Goal: Complete application form: Complete application form

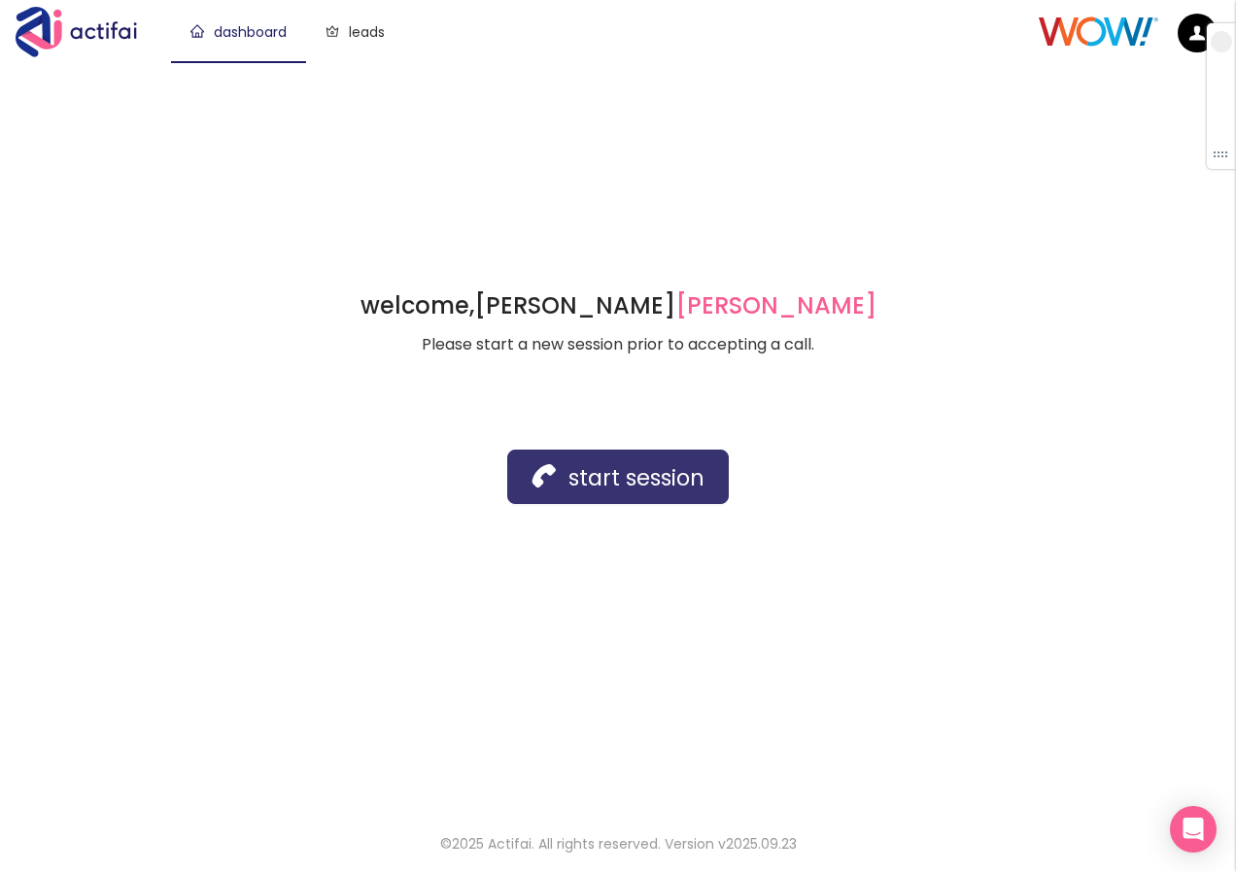
click at [567, 479] on button "start session" at bounding box center [617, 477] width 221 height 54
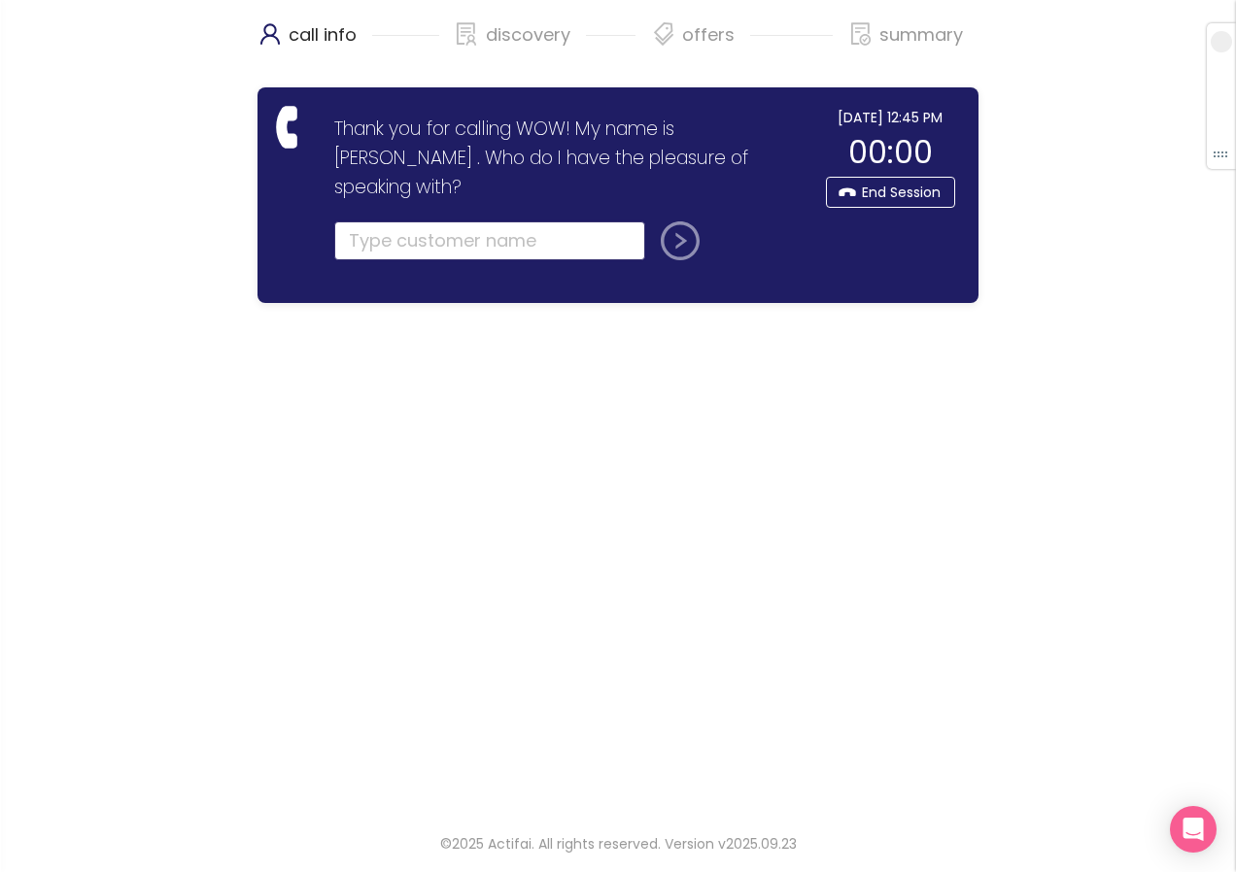
click at [410, 221] on input "text" at bounding box center [489, 240] width 311 height 39
type input "[PERSON_NAME]"
click at [679, 221] on button "submit" at bounding box center [676, 240] width 47 height 39
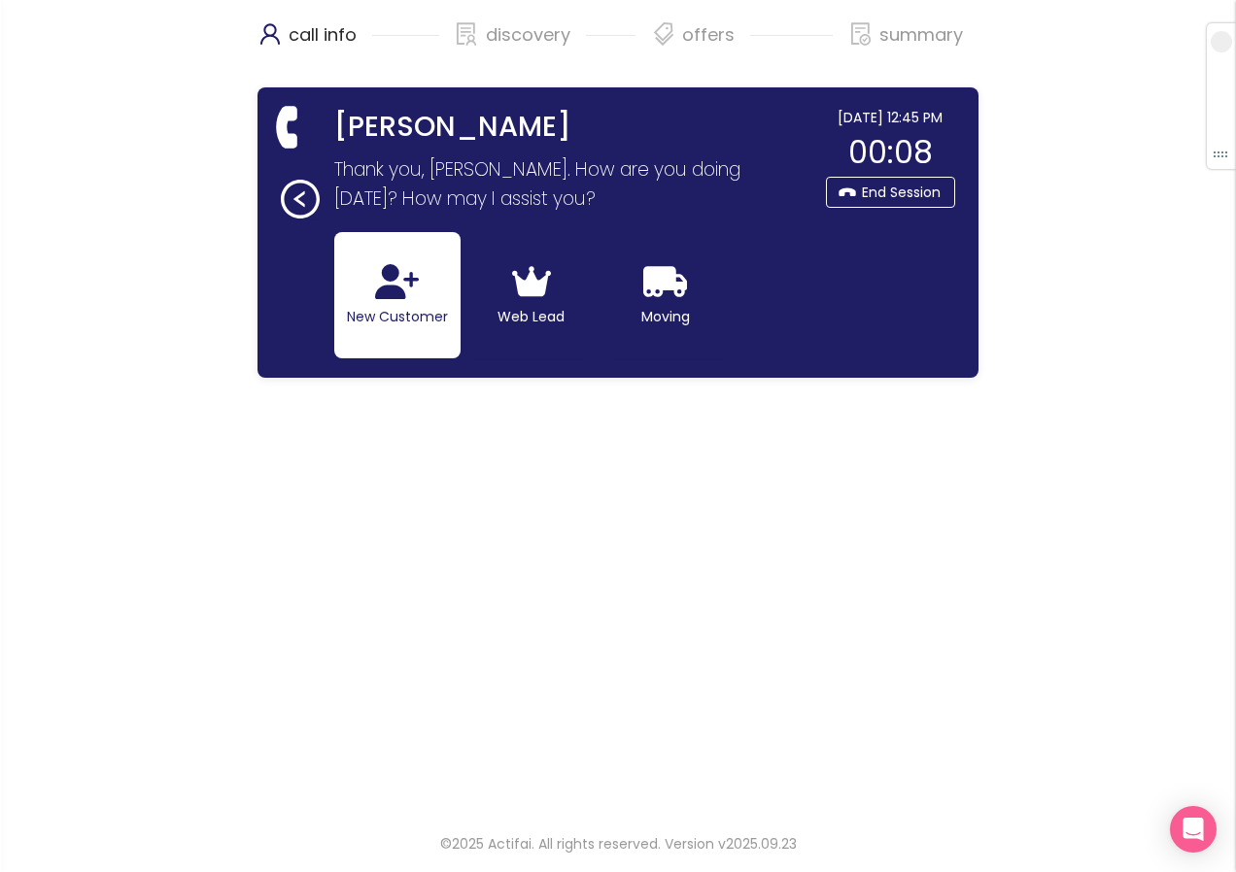
click at [377, 300] on button "New Customer" at bounding box center [397, 295] width 126 height 126
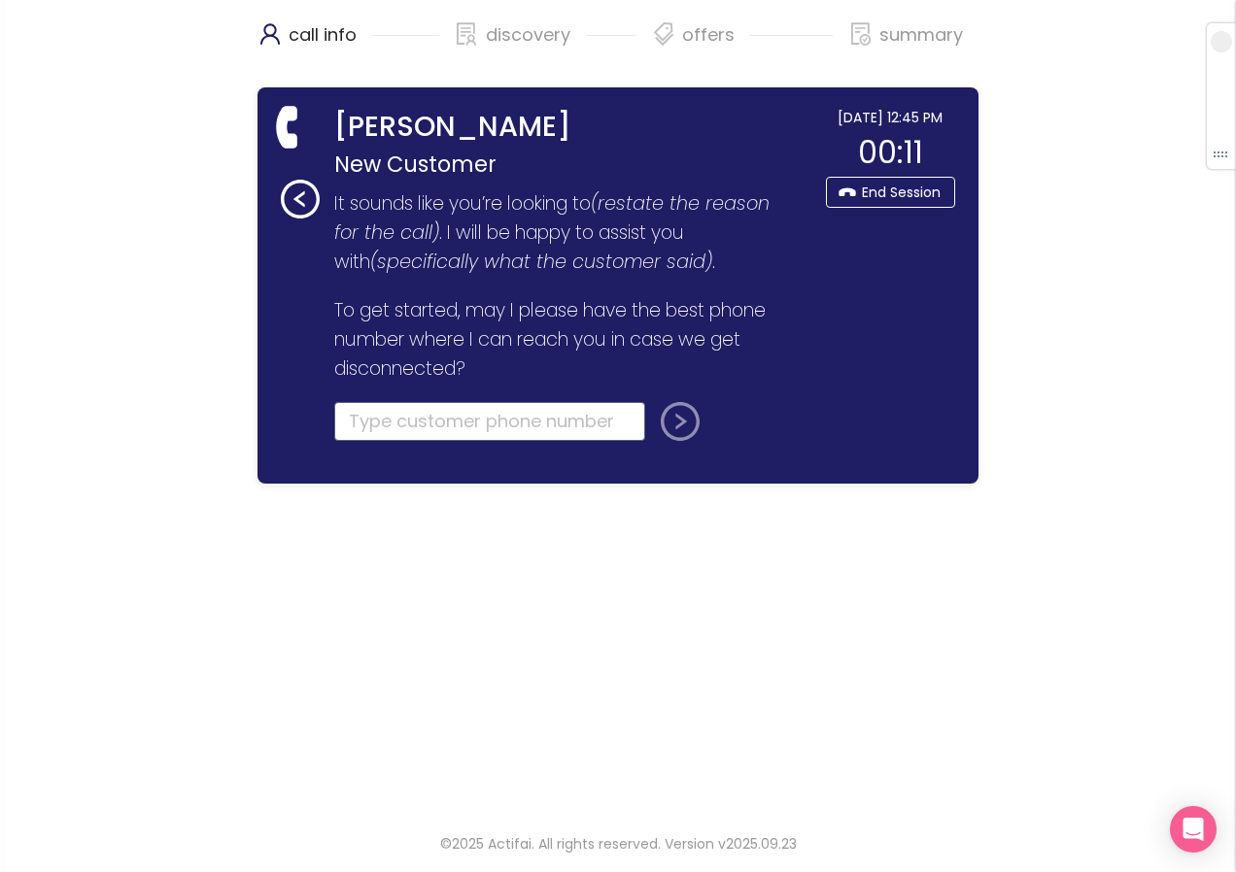
click at [394, 422] on input "tel" at bounding box center [489, 421] width 311 height 39
type input "[PHONE_NUMBER]"
click at [689, 407] on button "submit" at bounding box center [676, 421] width 47 height 39
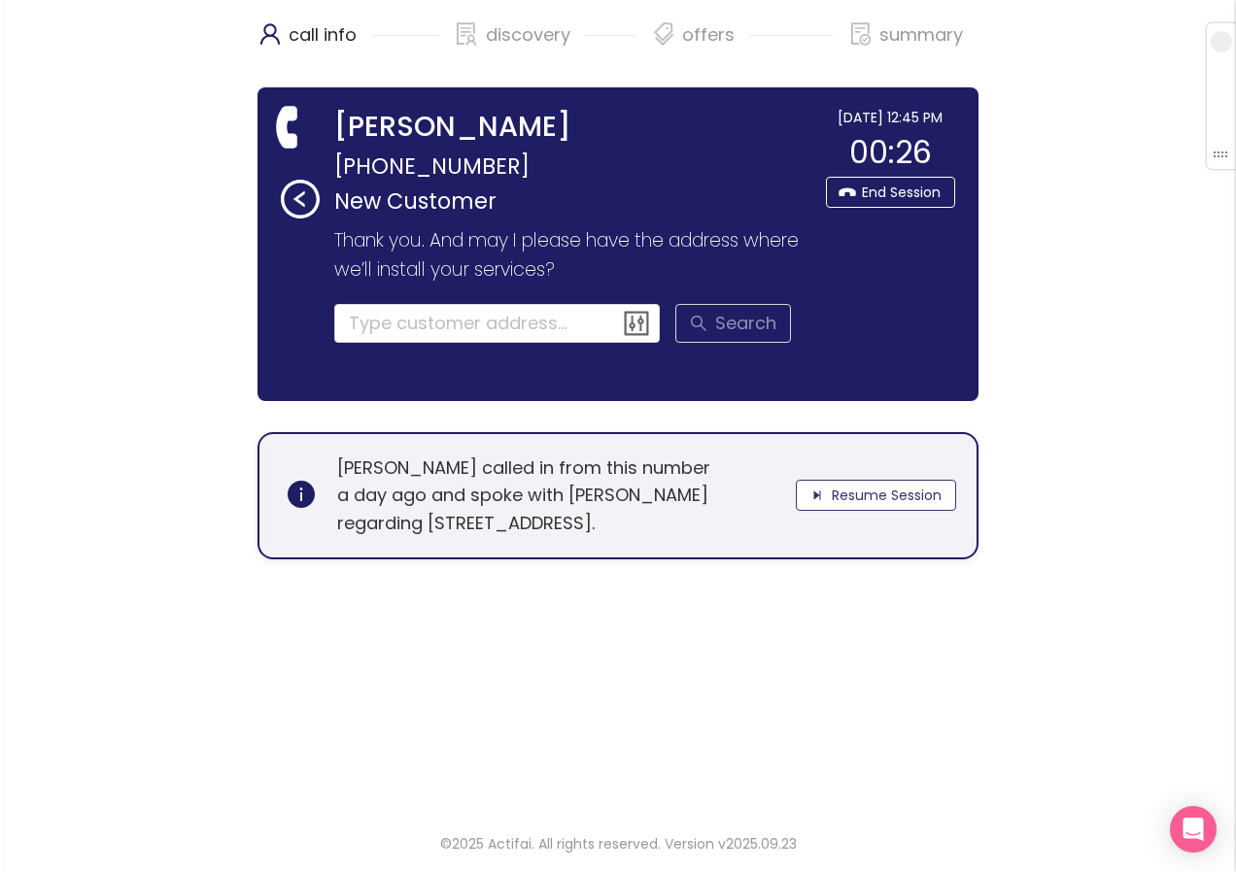
click at [854, 509] on button "Resume Session" at bounding box center [876, 495] width 160 height 31
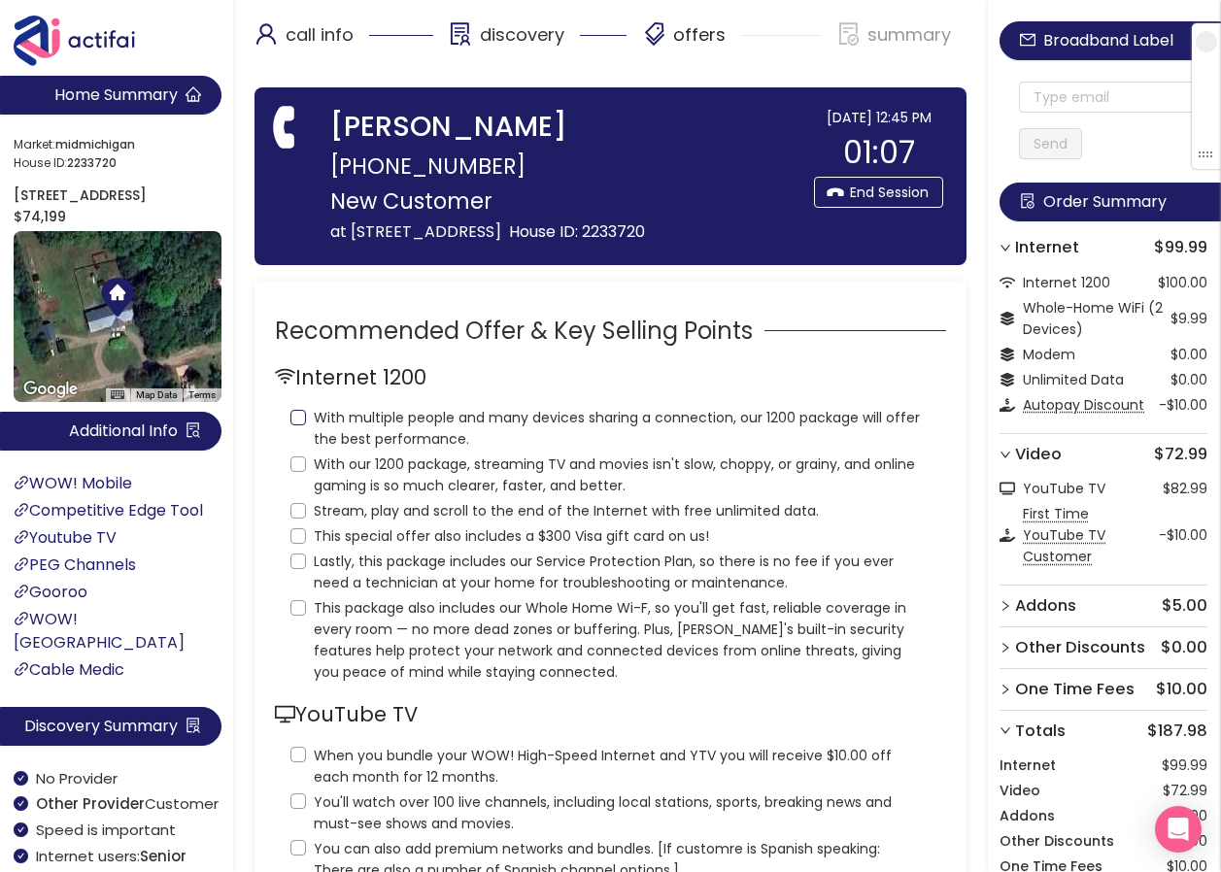
click at [300, 426] on input "With multiple people and many devices sharing a connection, our 1200 package wi…" at bounding box center [298, 418] width 16 height 16
checkbox input "true"
click at [294, 472] on input "With our 1200 package, streaming TV and movies isn't slow, choppy, or grainy, a…" at bounding box center [298, 465] width 16 height 16
checkbox input "true"
click at [292, 519] on input "Stream, play and scroll to the end of the Internet with free unlimited data." at bounding box center [298, 511] width 16 height 16
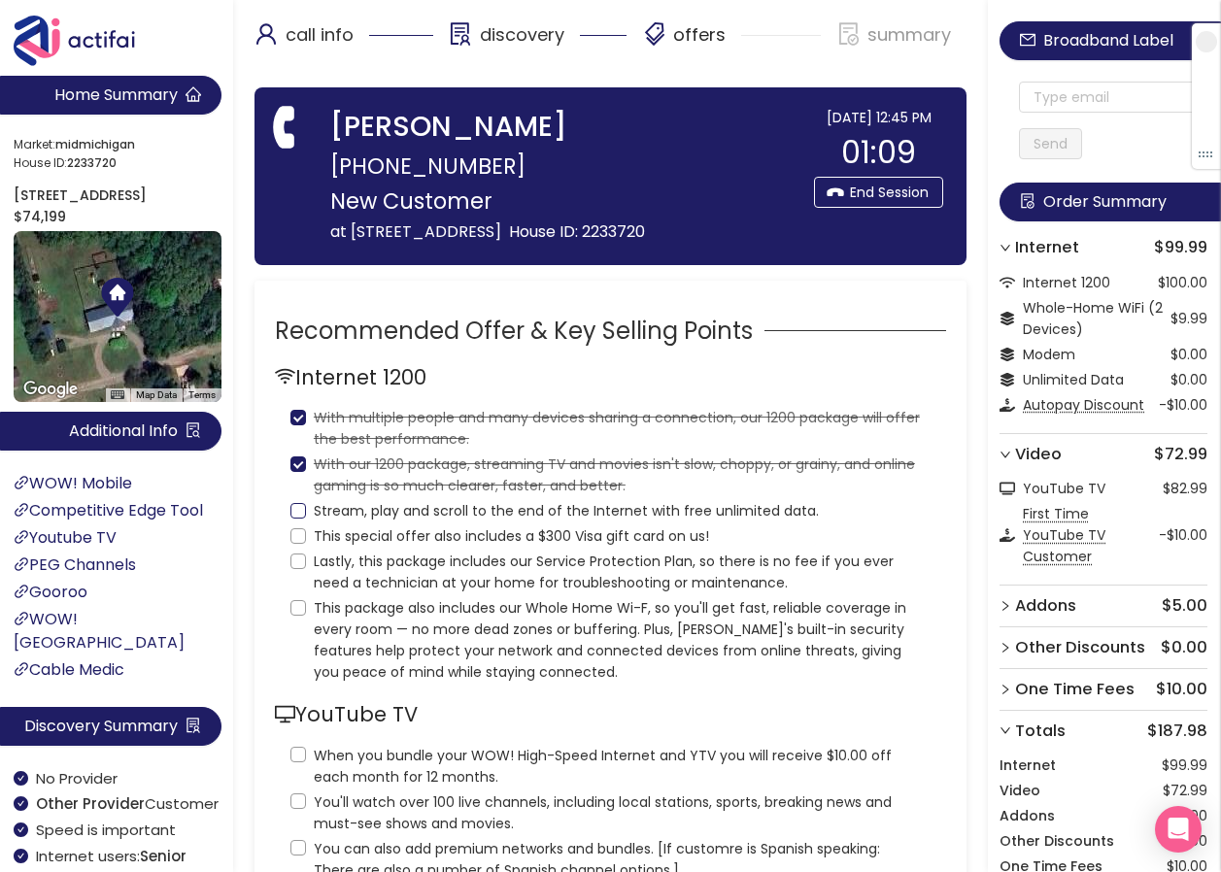
checkbox input "true"
click at [294, 544] on input "This special offer also includes a $300 Visa gift card on us!" at bounding box center [298, 536] width 16 height 16
checkbox input "true"
click at [299, 569] on input "Lastly, this package includes our Service Protection Plan, so there is no fee i…" at bounding box center [298, 562] width 16 height 16
checkbox input "true"
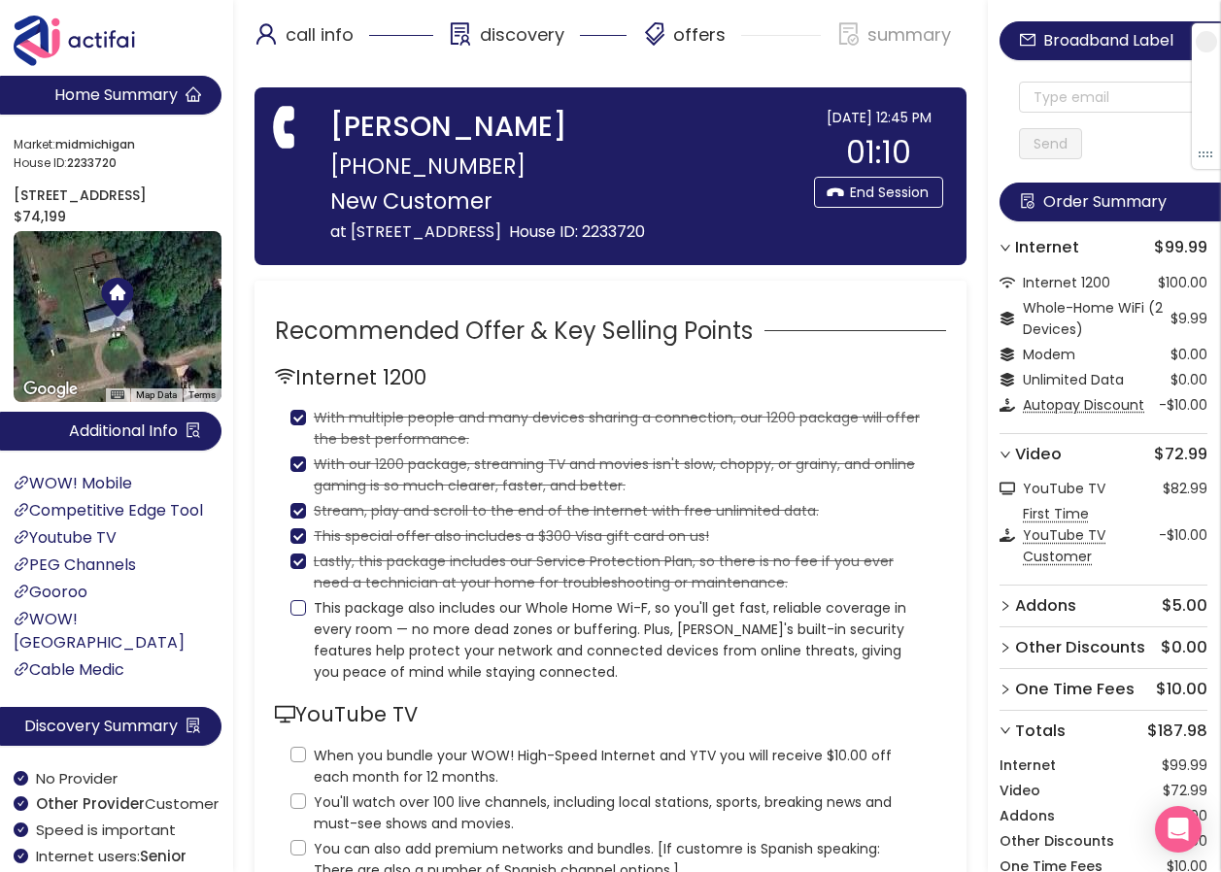
click at [295, 616] on input "This package also includes our Whole Home Wi-F, so you'll get fast, reliable co…" at bounding box center [298, 608] width 16 height 16
checkbox input "true"
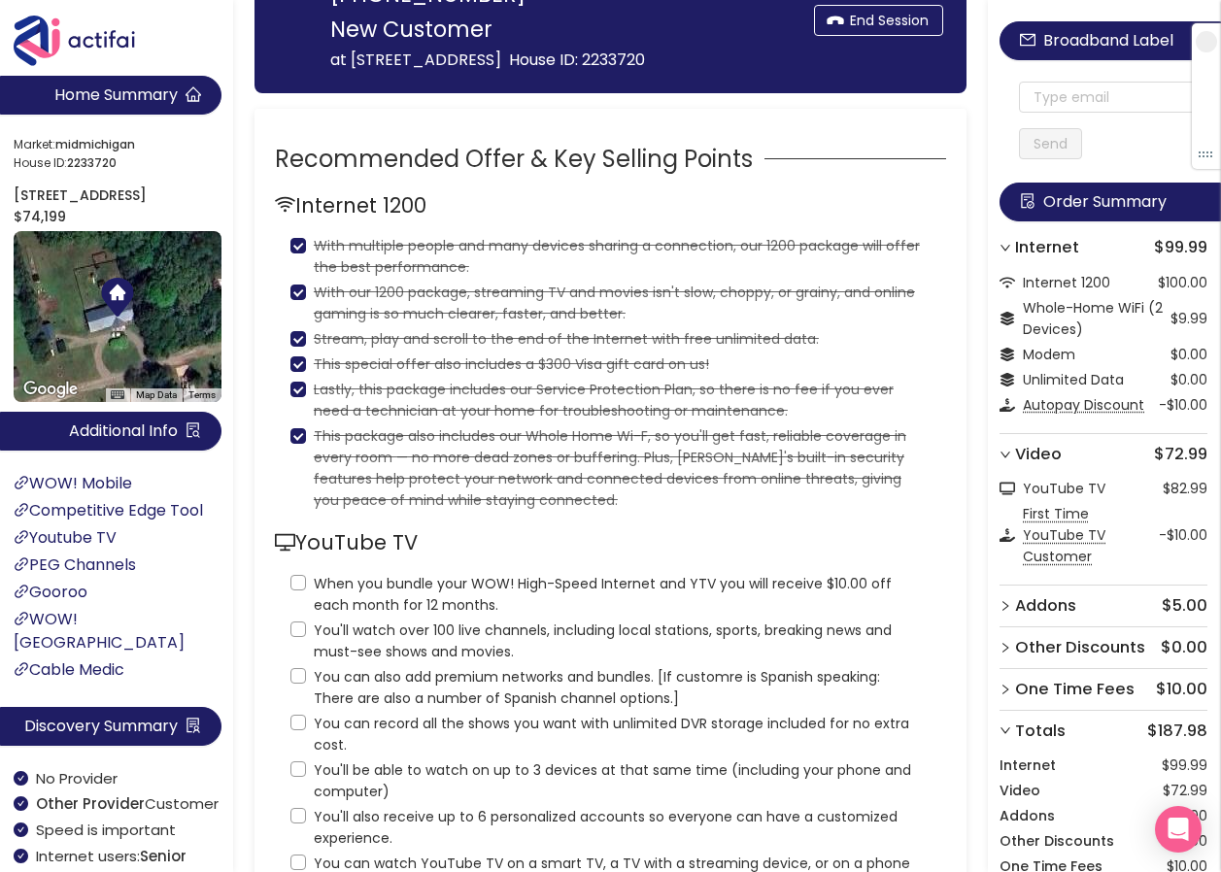
scroll to position [194, 0]
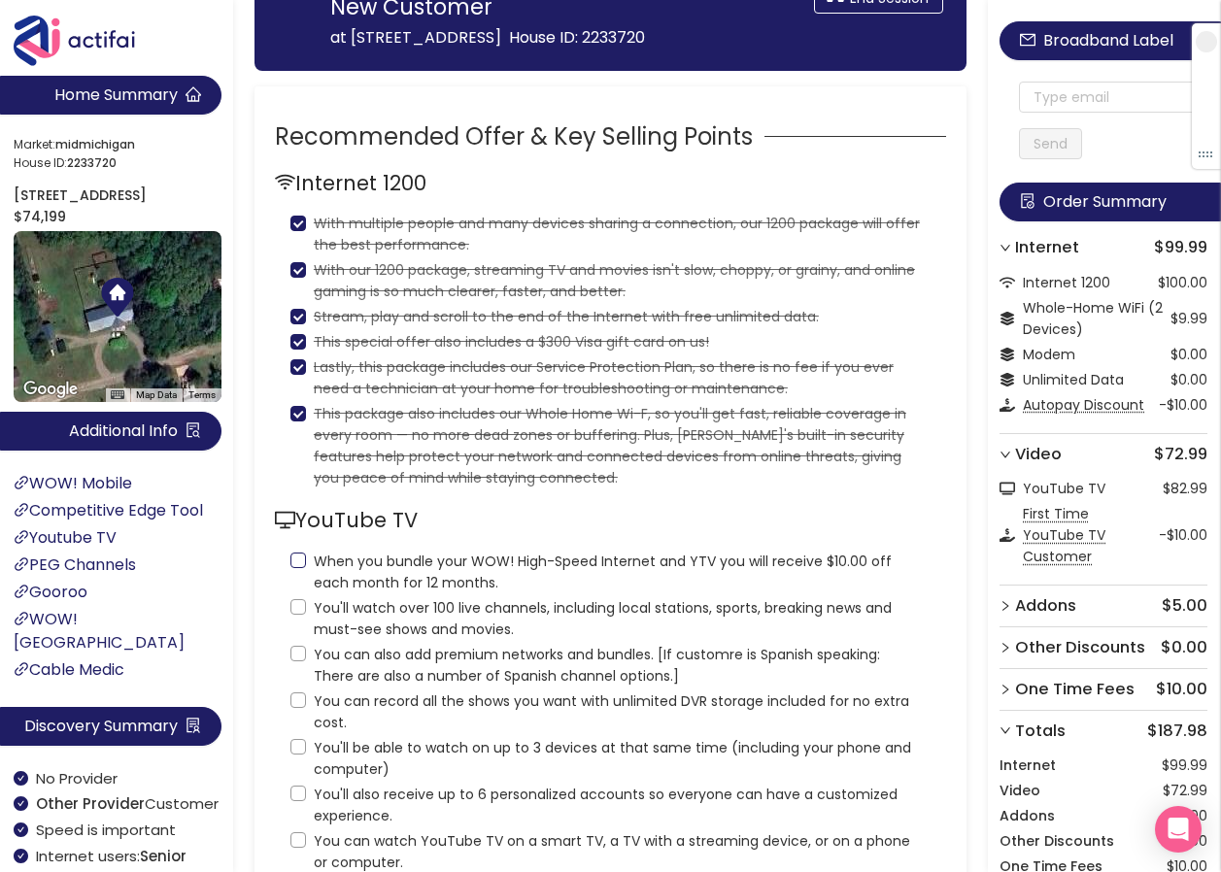
click at [293, 568] on input "When you bundle your WOW! High-Speed Internet and YTV you will receive $10.00 o…" at bounding box center [298, 561] width 16 height 16
checkbox input "true"
click at [295, 615] on input "You'll watch over 100 live channels, including local stations, sports, breaking…" at bounding box center [298, 607] width 16 height 16
checkbox input "true"
click at [293, 662] on input "You can also add premium networks and bundles. [If customre is Spanish speaking…" at bounding box center [298, 654] width 16 height 16
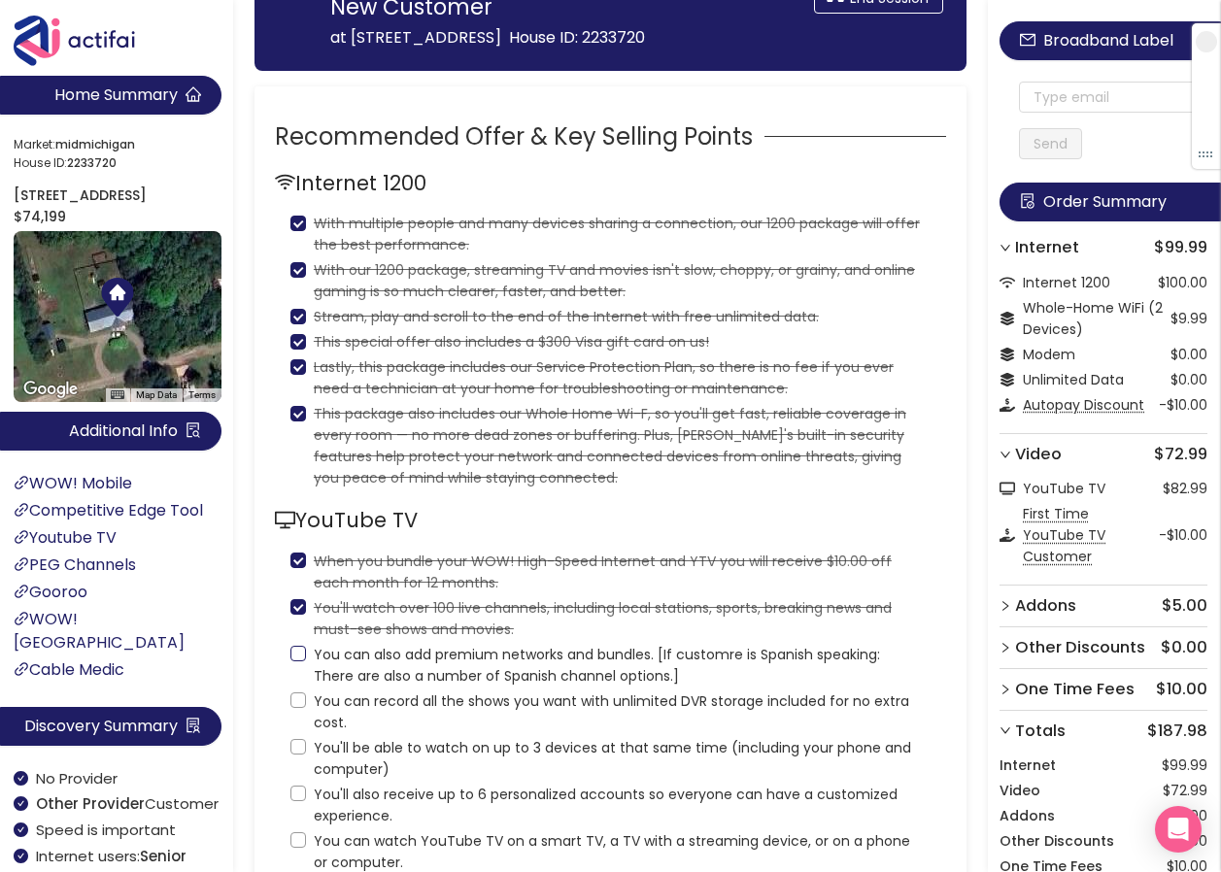
checkbox input "true"
click at [293, 708] on input "You can record all the shows you want with unlimited DVR storage included for n…" at bounding box center [298, 701] width 16 height 16
checkbox input "true"
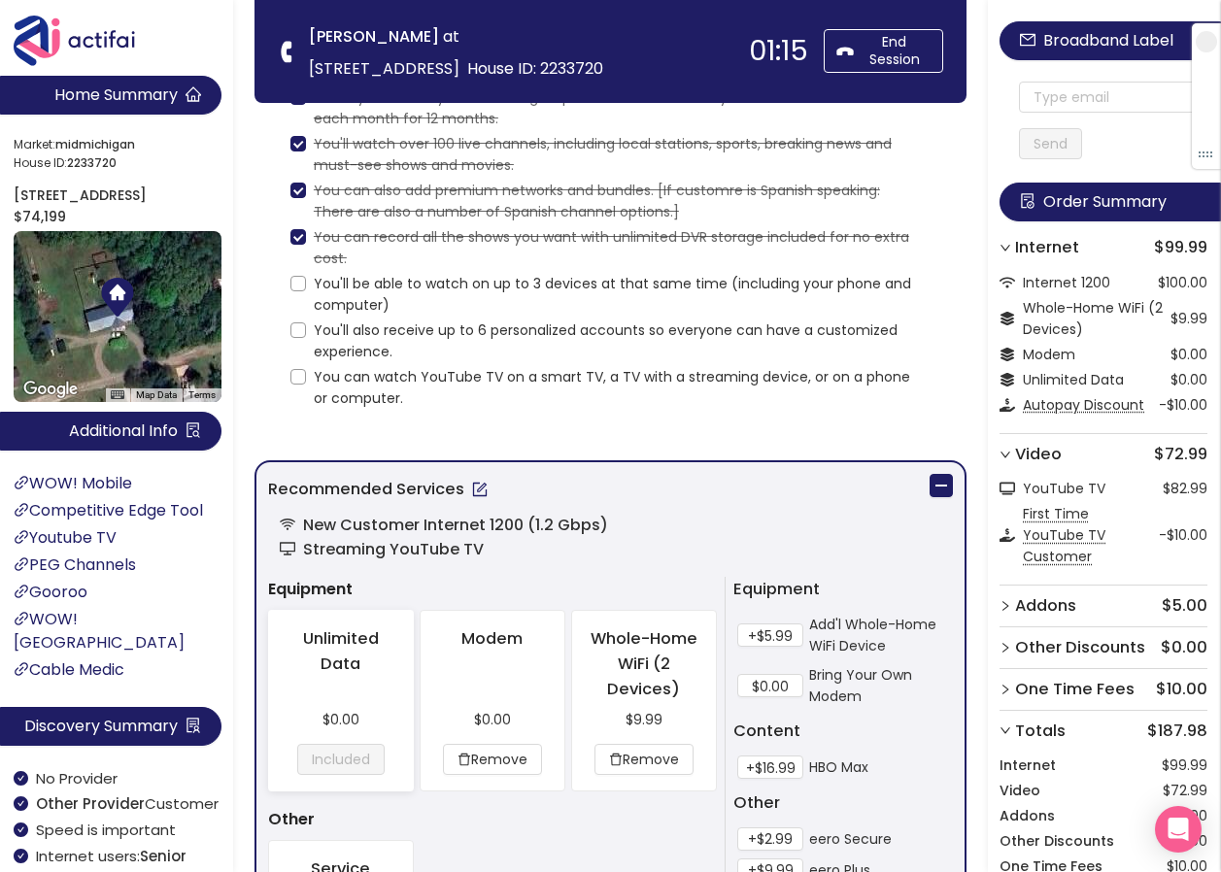
scroll to position [486, 0]
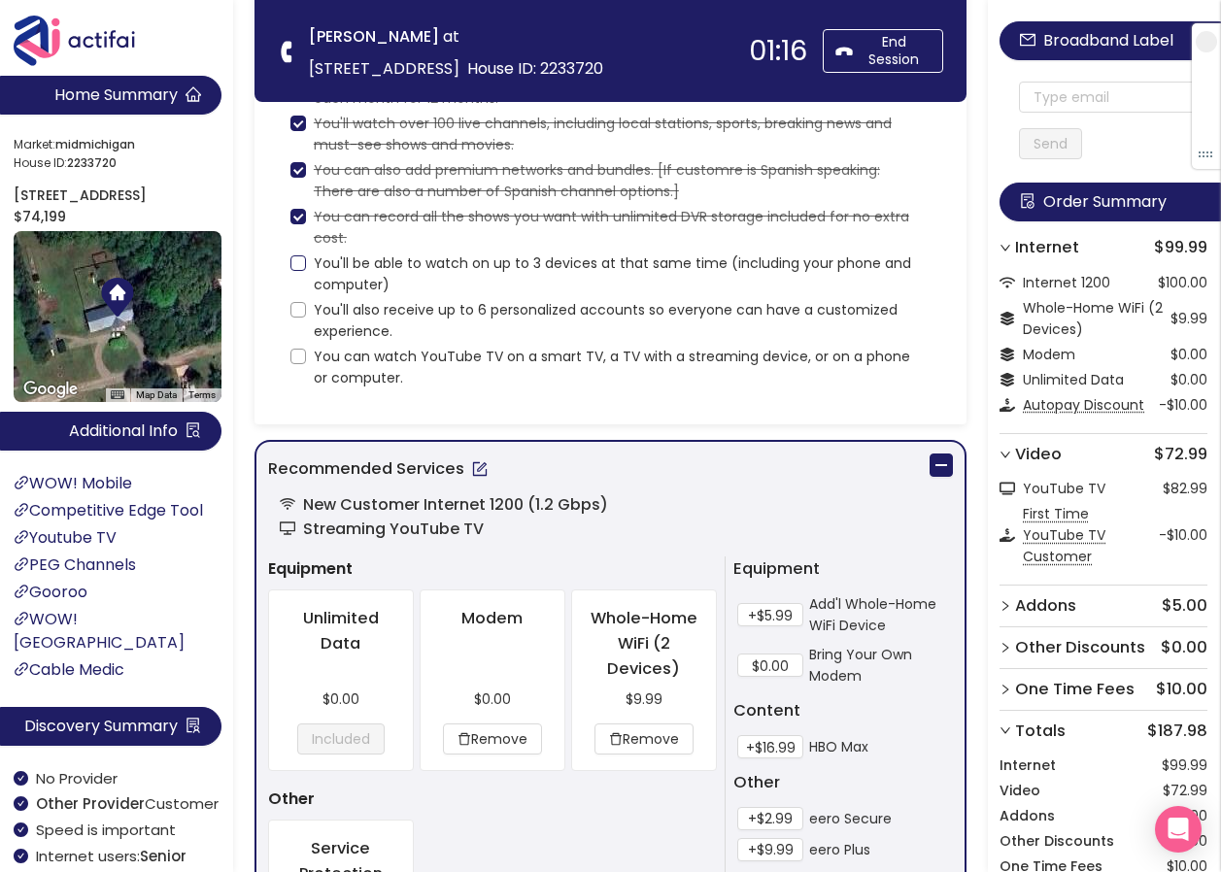
click at [302, 263] on input "You'll be able to watch on up to 3 devices at that same time (including your ph…" at bounding box center [298, 263] width 16 height 16
checkbox input "true"
click at [293, 312] on input "You'll also receive up to 6 personalized accounts so everyone can have a custom…" at bounding box center [298, 310] width 16 height 16
checkbox input "true"
click at [291, 349] on input "You can watch YouTube TV on a smart TV, a TV with a streaming device, or on a p…" at bounding box center [298, 357] width 16 height 16
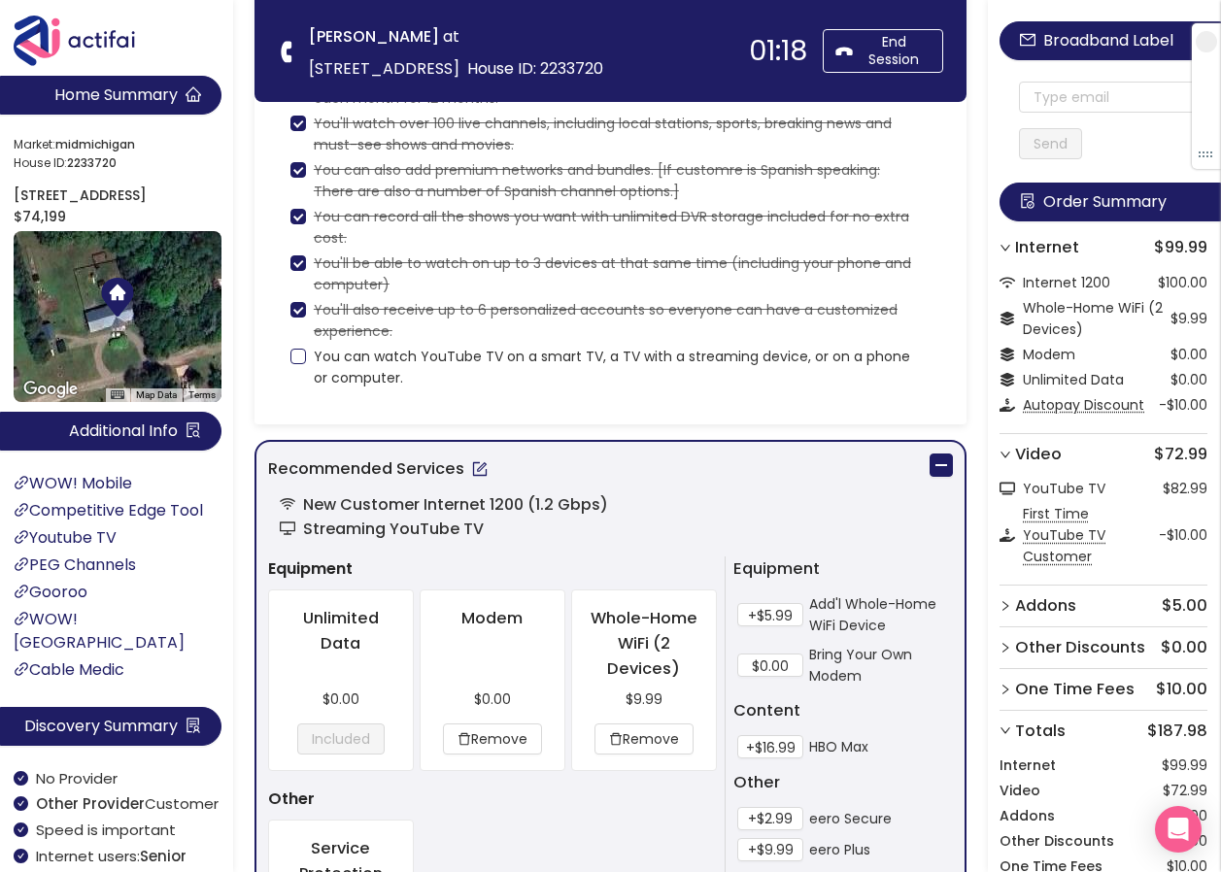
checkbox input "true"
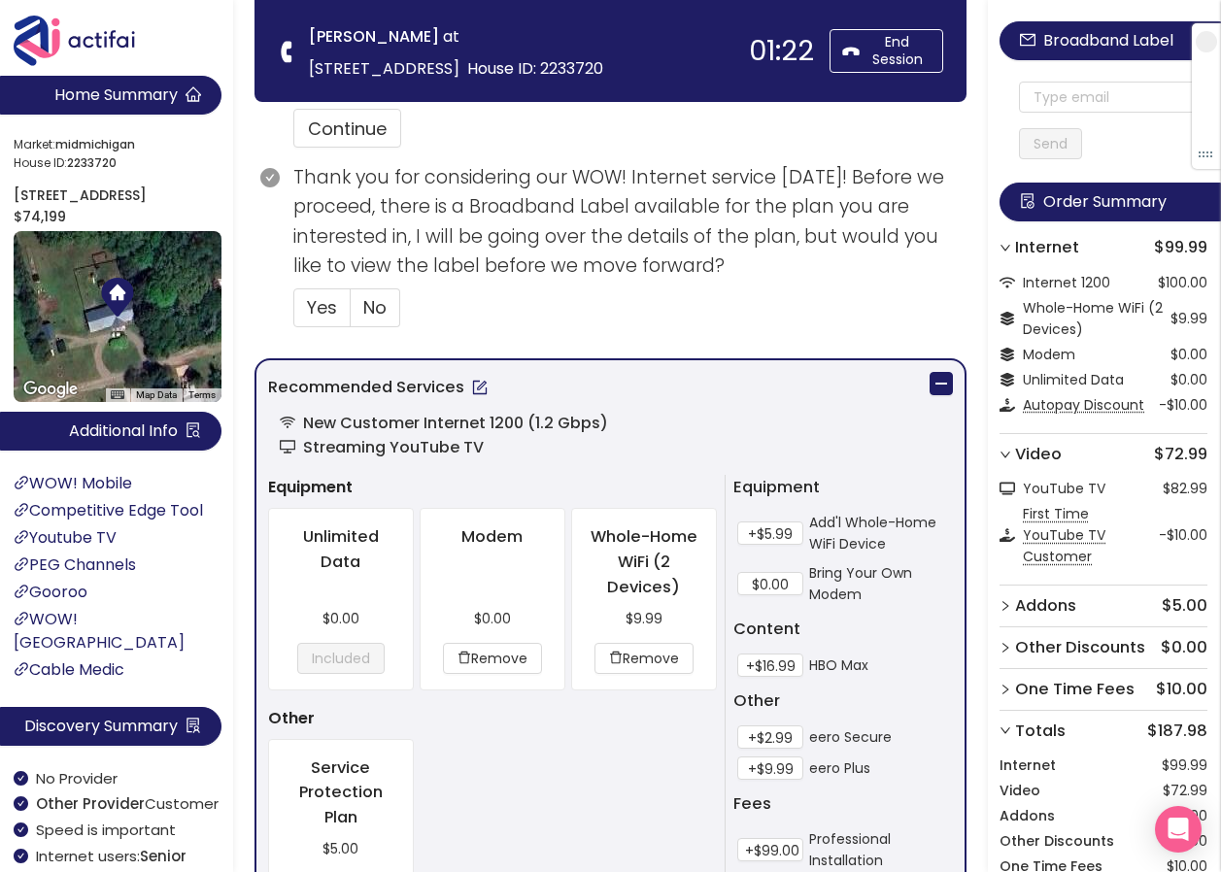
scroll to position [1263, 0]
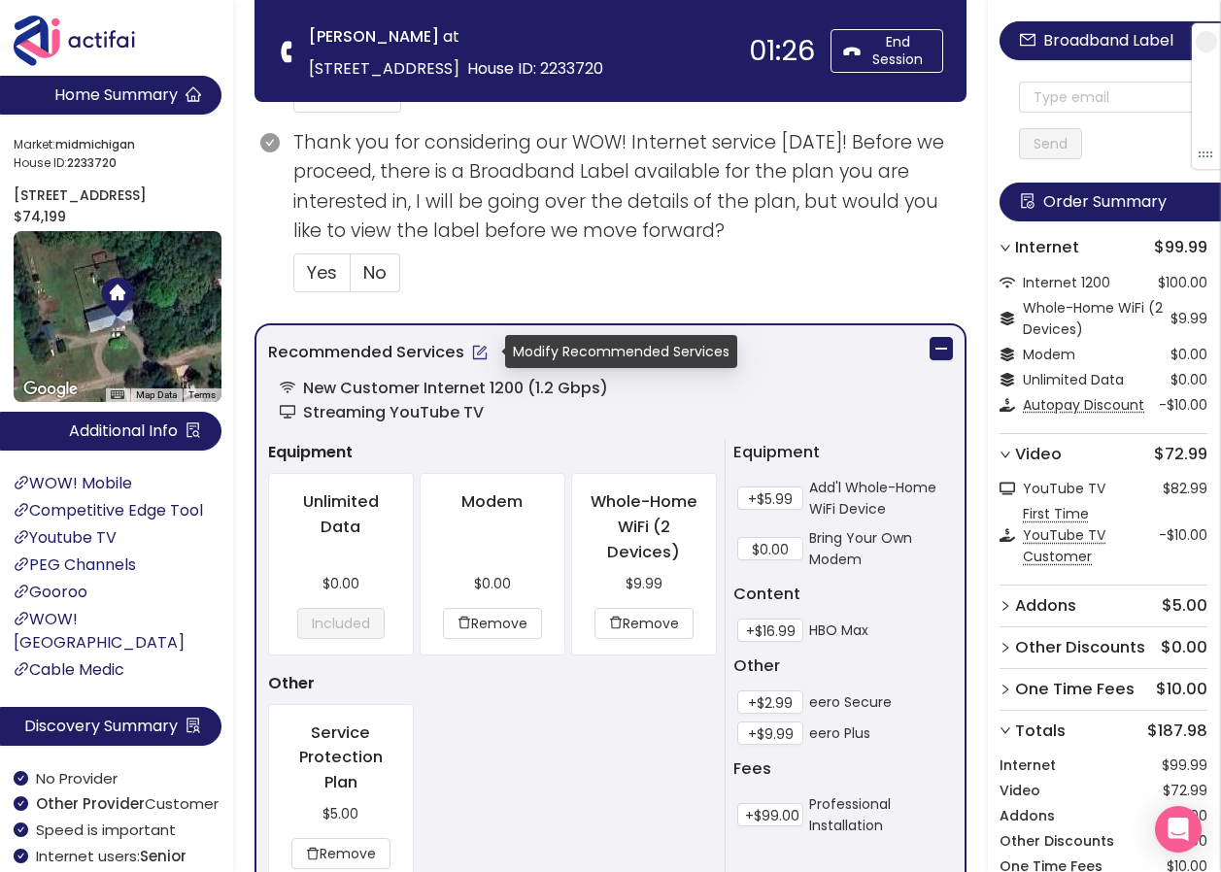
click at [482, 351] on button "button" at bounding box center [479, 352] width 31 height 31
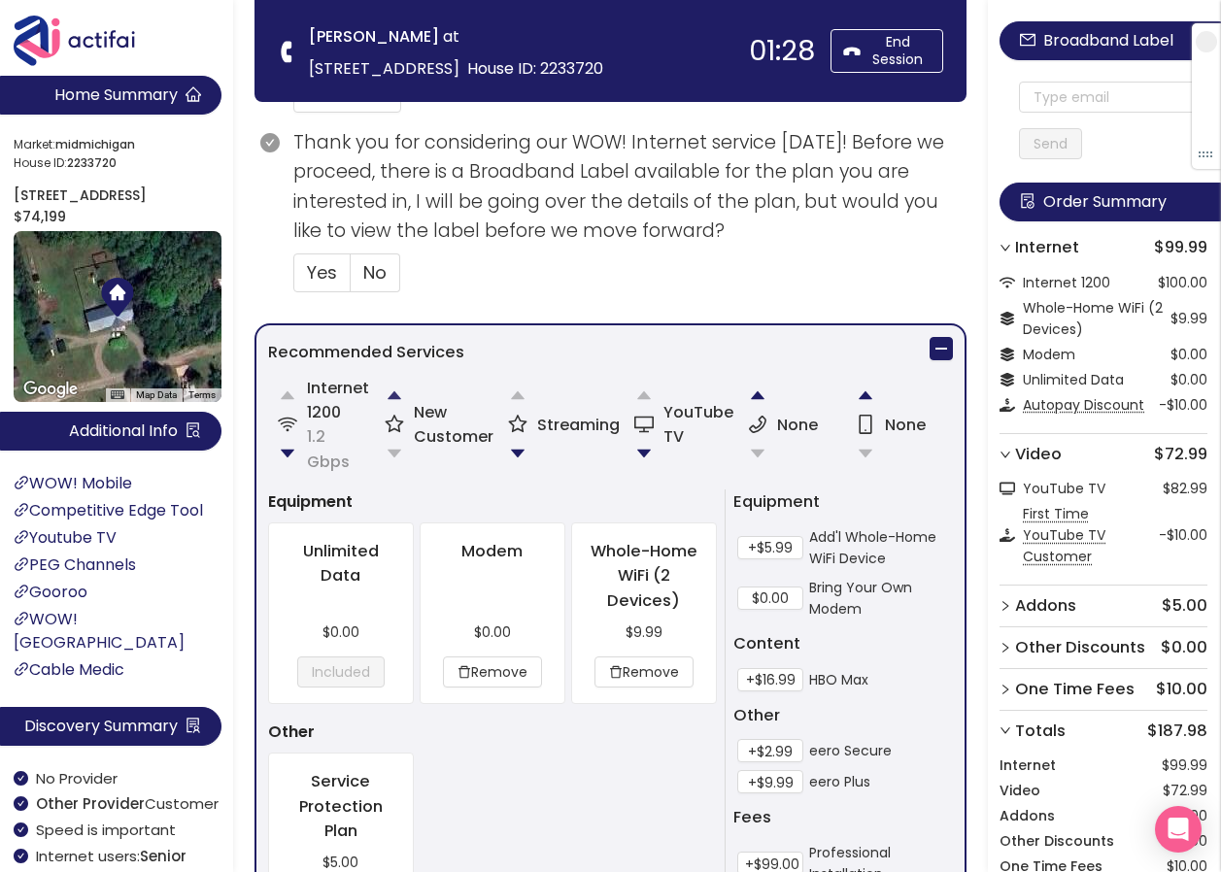
click at [394, 397] on button "button" at bounding box center [394, 395] width 39 height 39
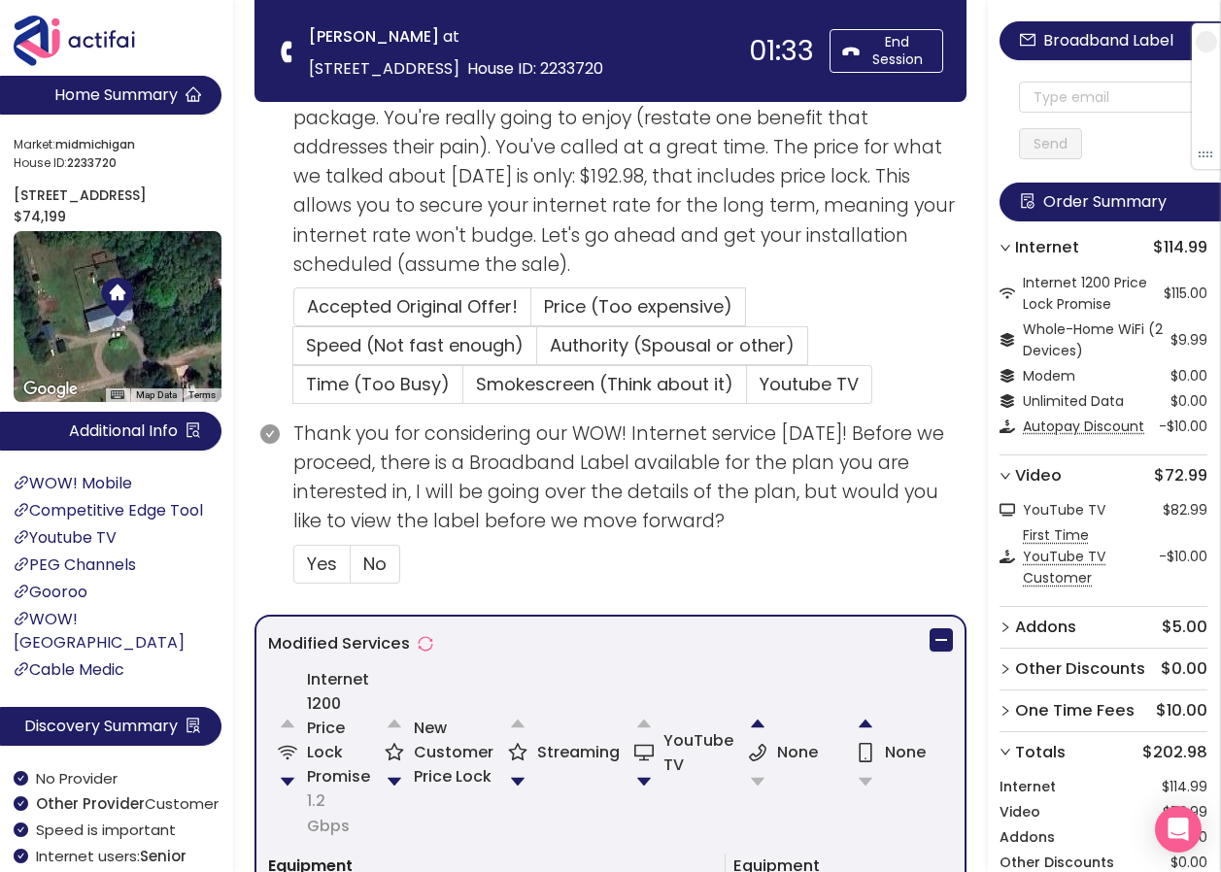
scroll to position [657, 0]
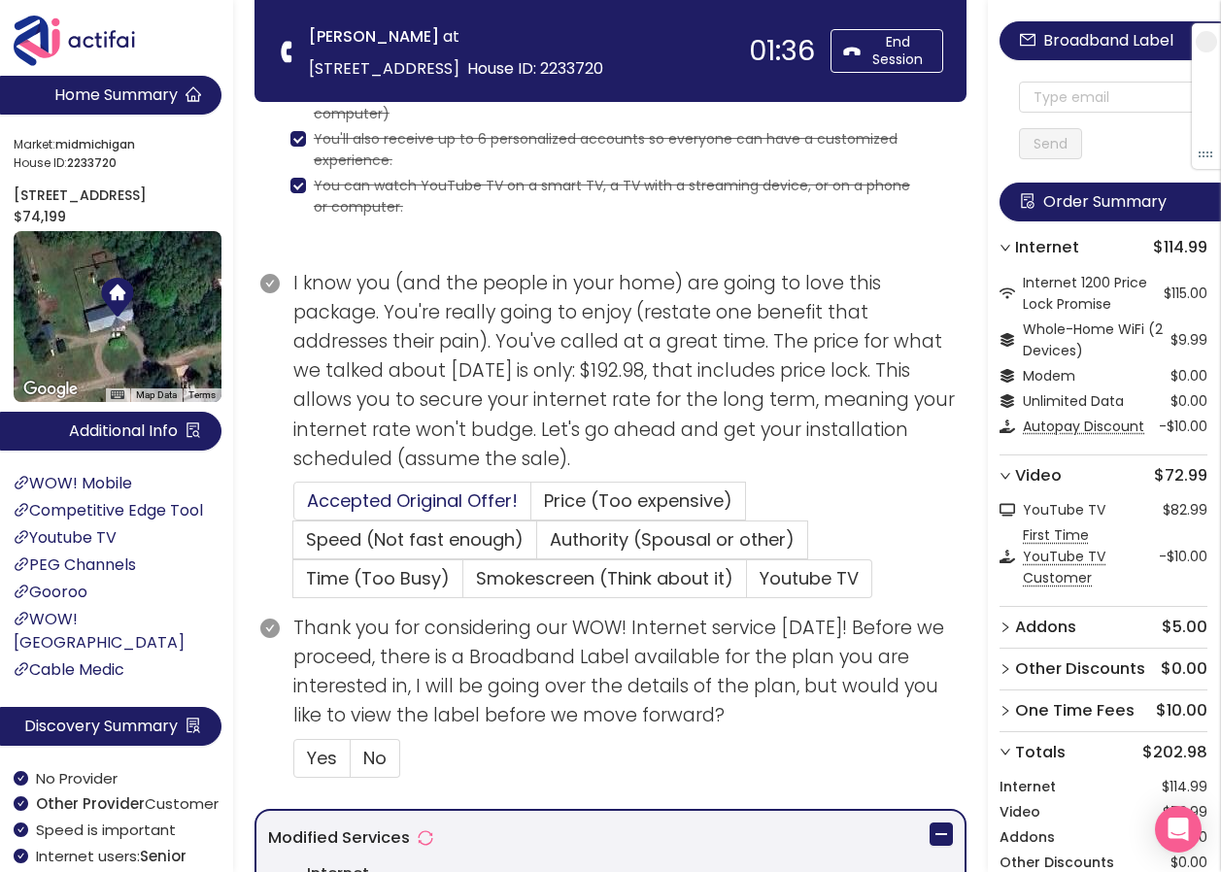
click at [380, 485] on label "Accepted Original Offer!" at bounding box center [412, 501] width 238 height 39
click at [294, 507] on input "Accepted Original Offer!" at bounding box center [294, 507] width 0 height 0
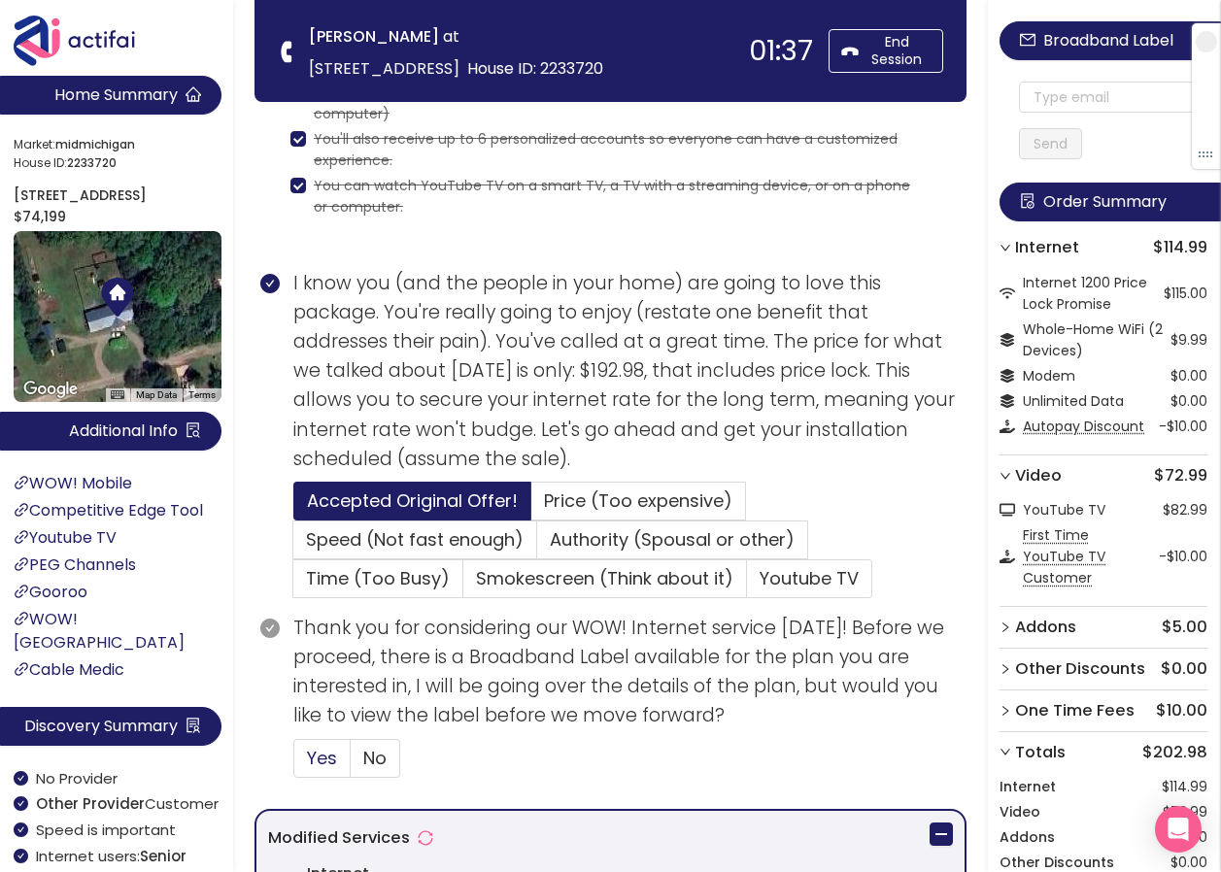
click at [326, 751] on span "Yes" at bounding box center [322, 758] width 30 height 24
click at [294, 765] on input "Yes" at bounding box center [294, 765] width 0 height 0
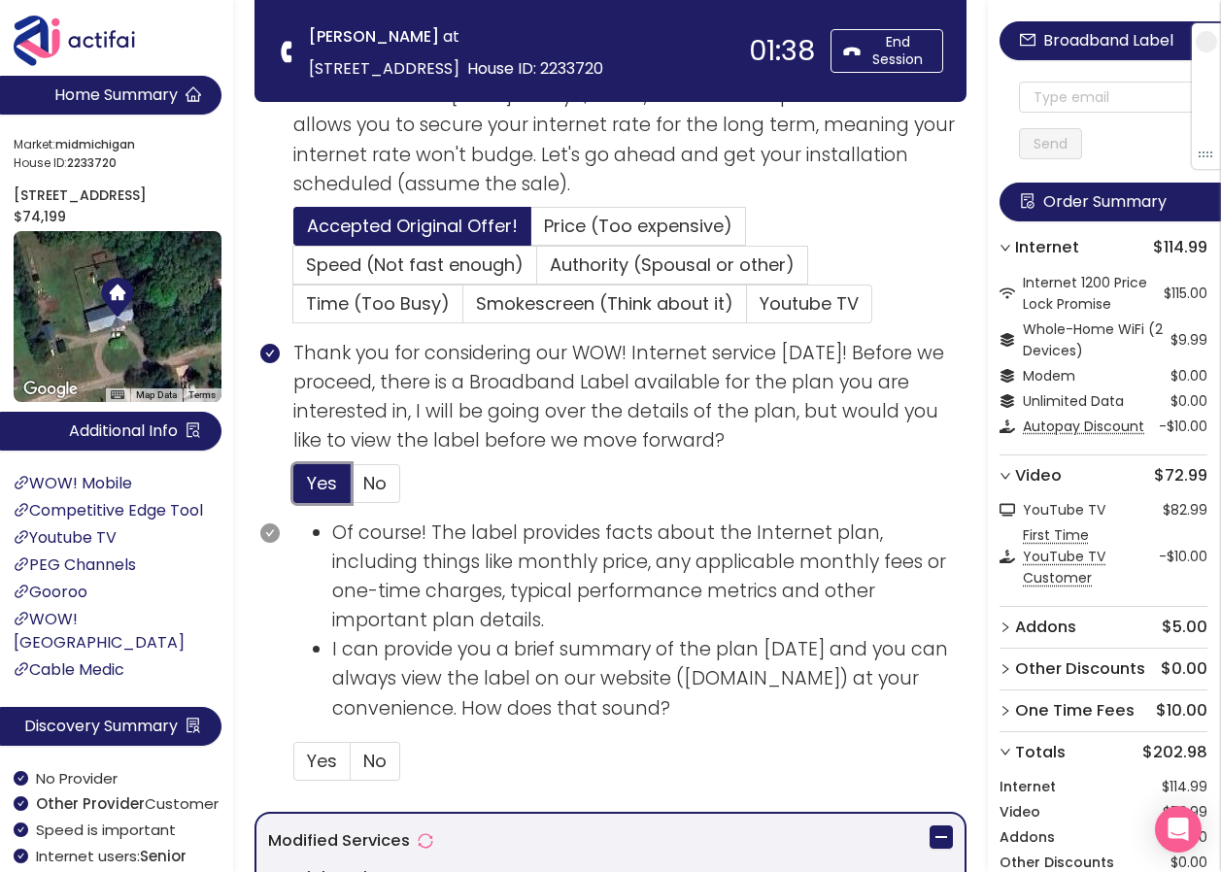
scroll to position [1045, 0]
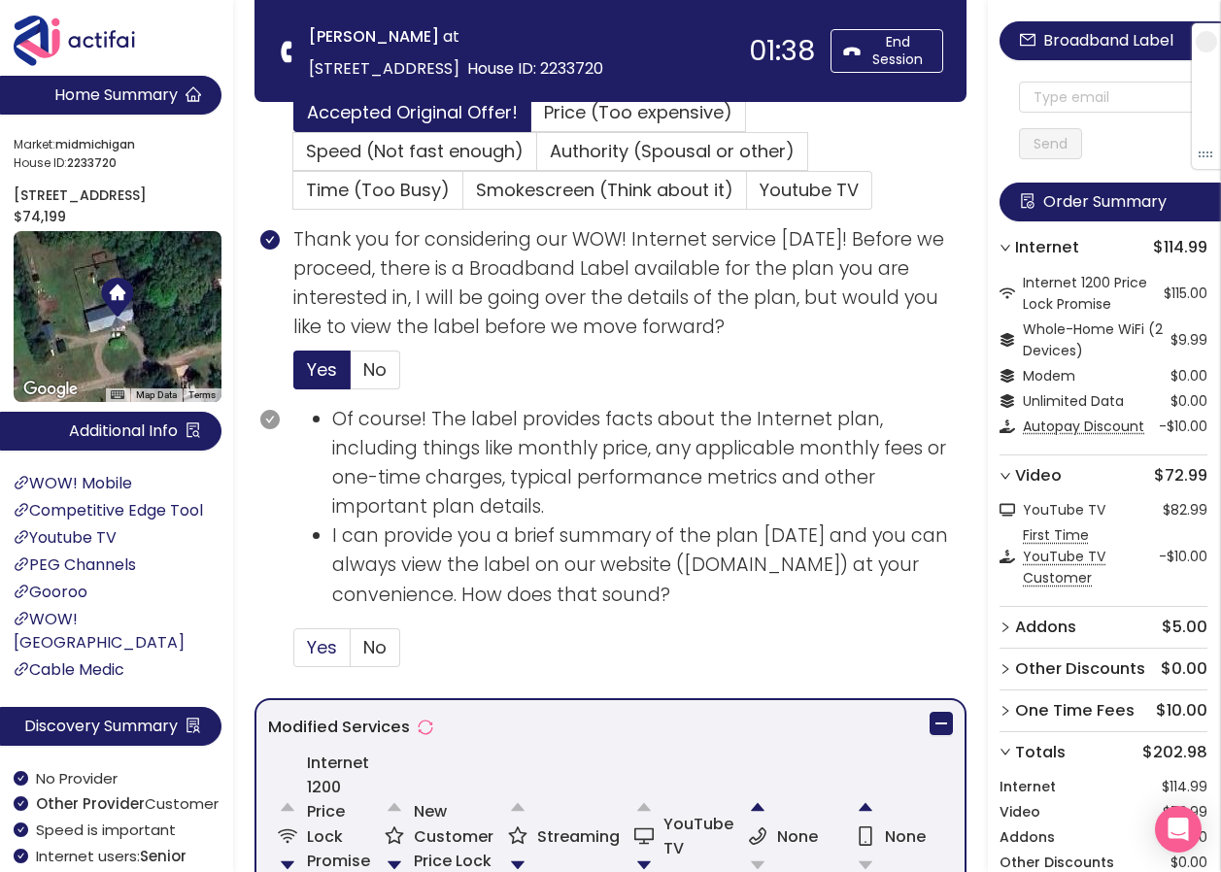
click at [328, 647] on span "Yes" at bounding box center [322, 647] width 30 height 24
click at [294, 654] on input "Yes" at bounding box center [294, 654] width 0 height 0
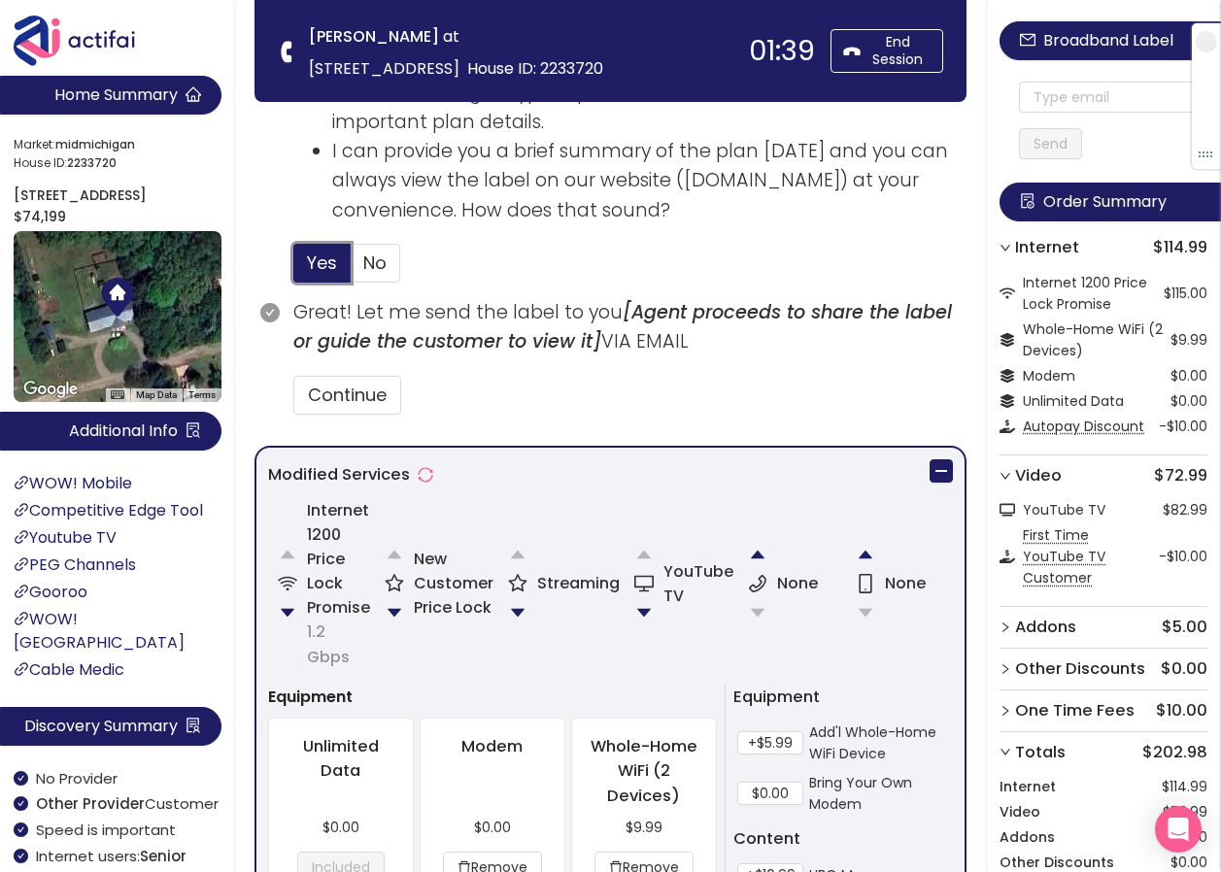
scroll to position [1434, 0]
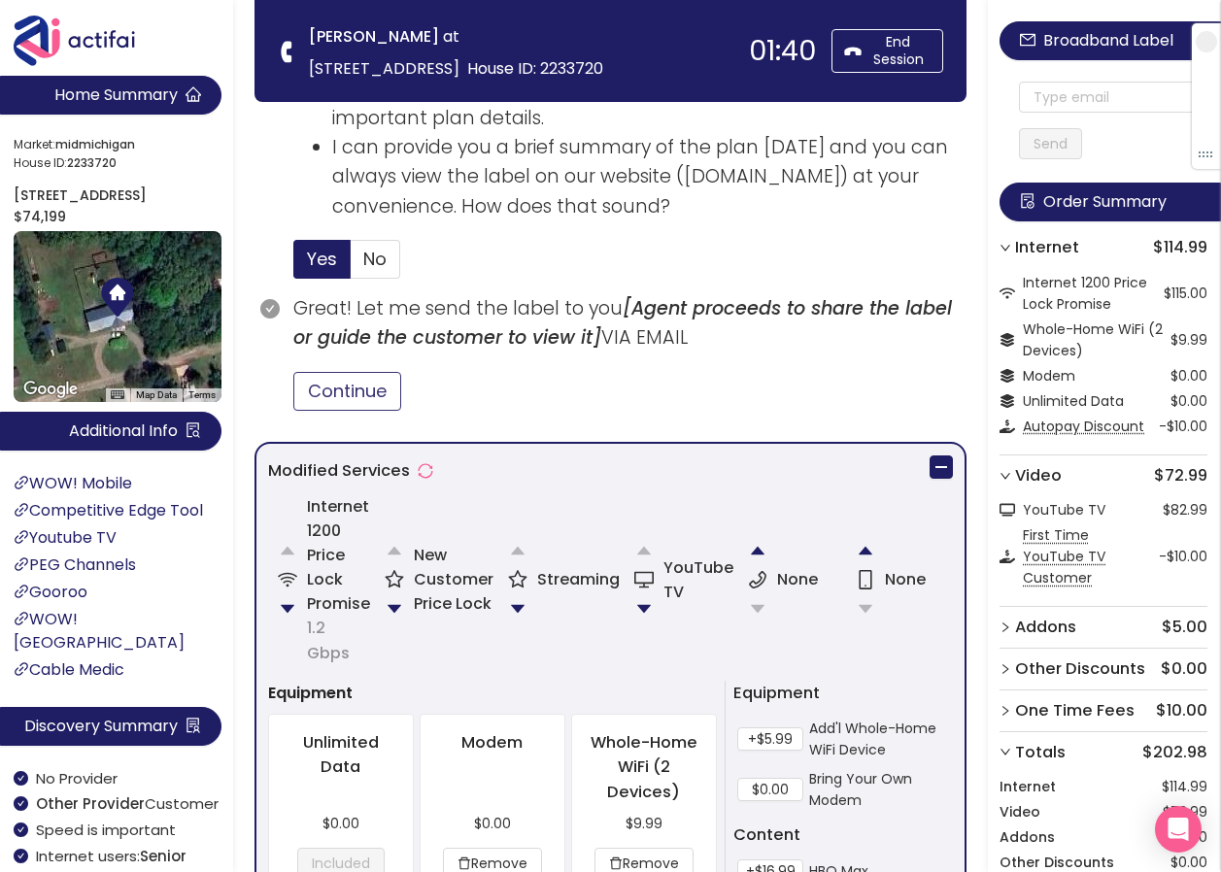
drag, startPoint x: 364, startPoint y: 381, endPoint x: 308, endPoint y: 393, distance: 57.7
click at [364, 382] on button "Continue" at bounding box center [347, 391] width 108 height 39
click at [377, 255] on span "No" at bounding box center [374, 259] width 23 height 24
click at [351, 265] on input "No" at bounding box center [351, 265] width 0 height 0
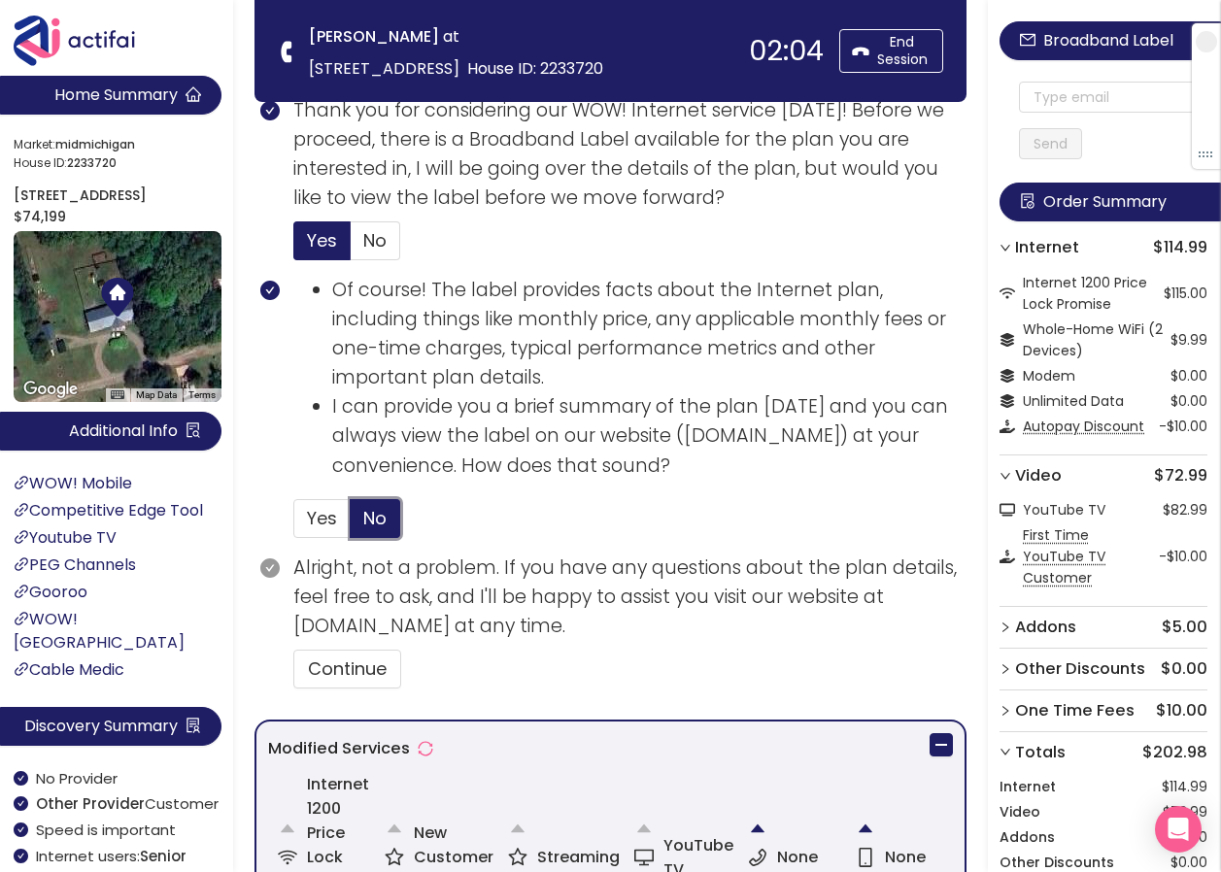
scroll to position [1142, 0]
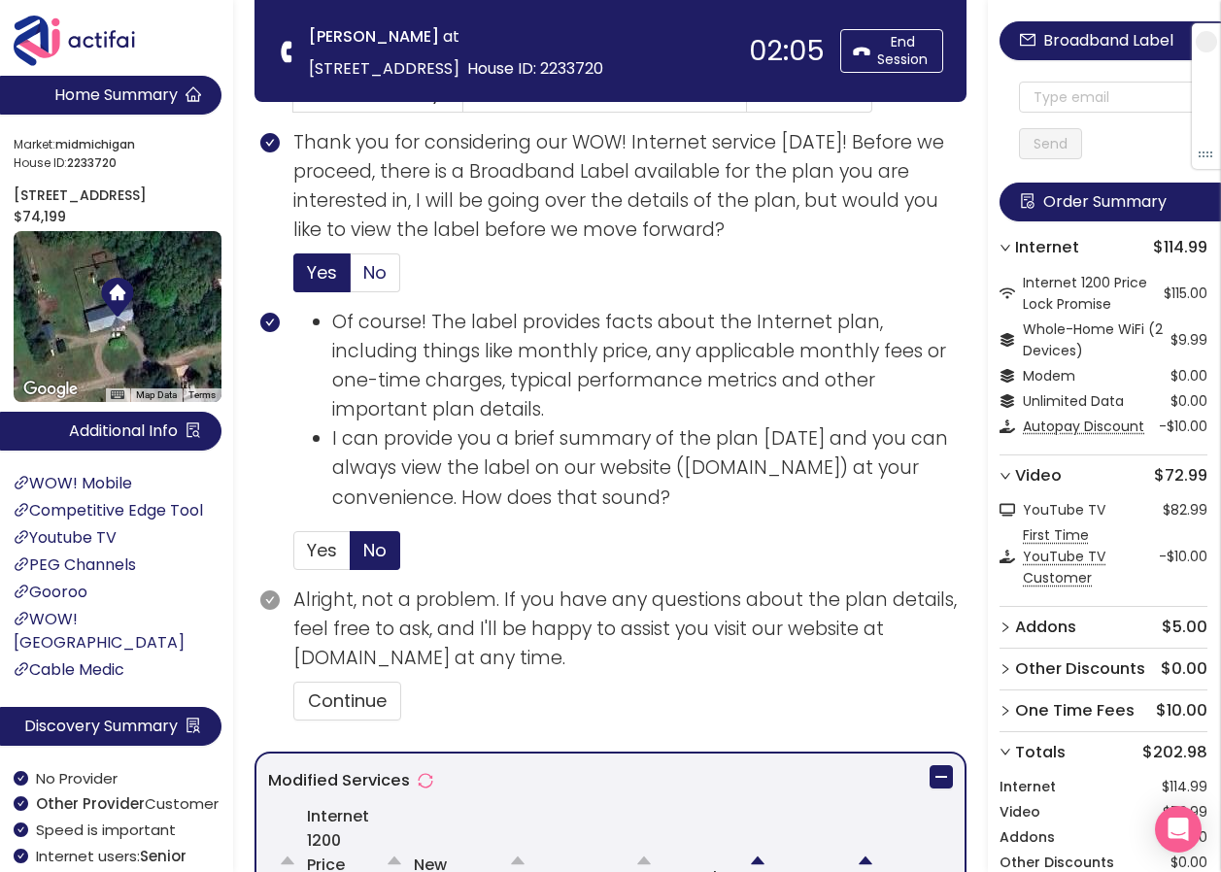
click at [379, 276] on span "No" at bounding box center [374, 272] width 23 height 24
click at [373, 692] on button "Continue" at bounding box center [347, 701] width 108 height 39
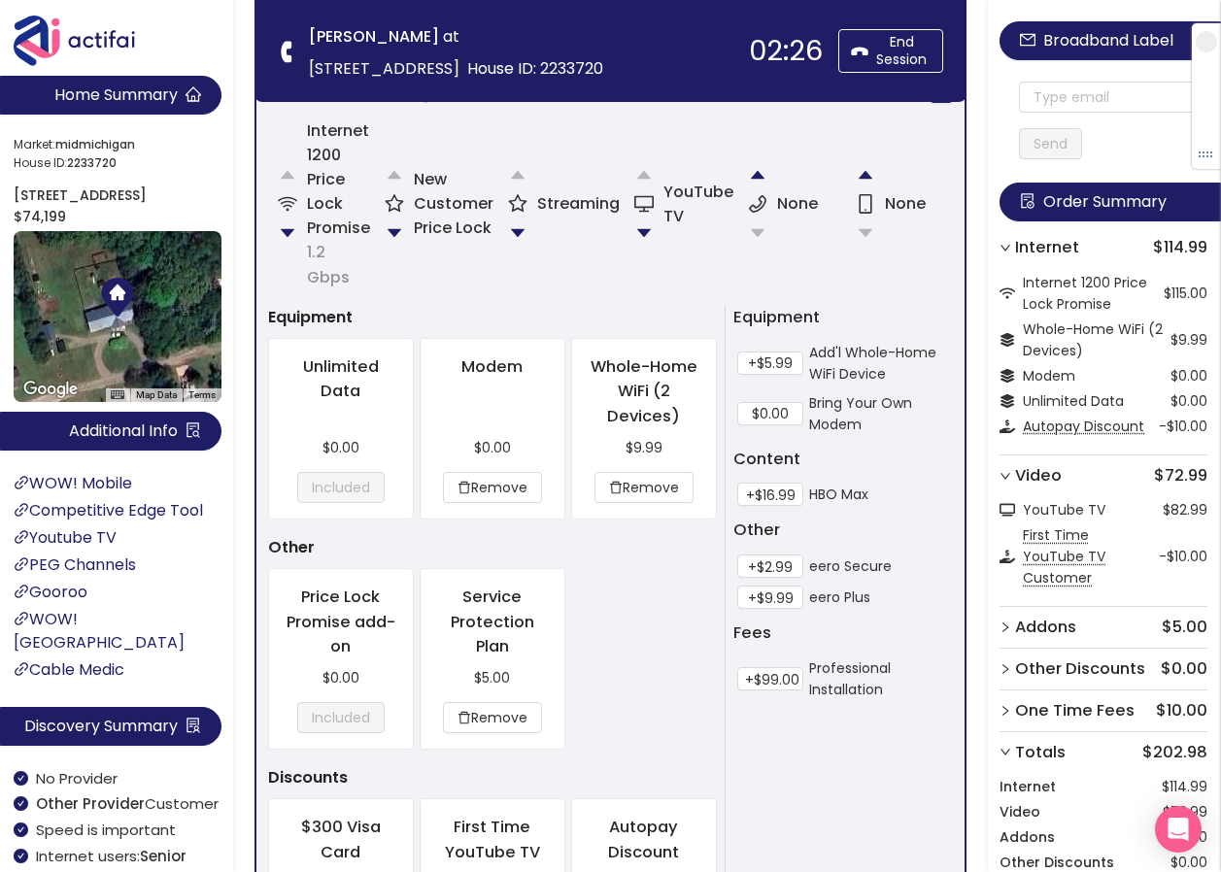
scroll to position [2344, 0]
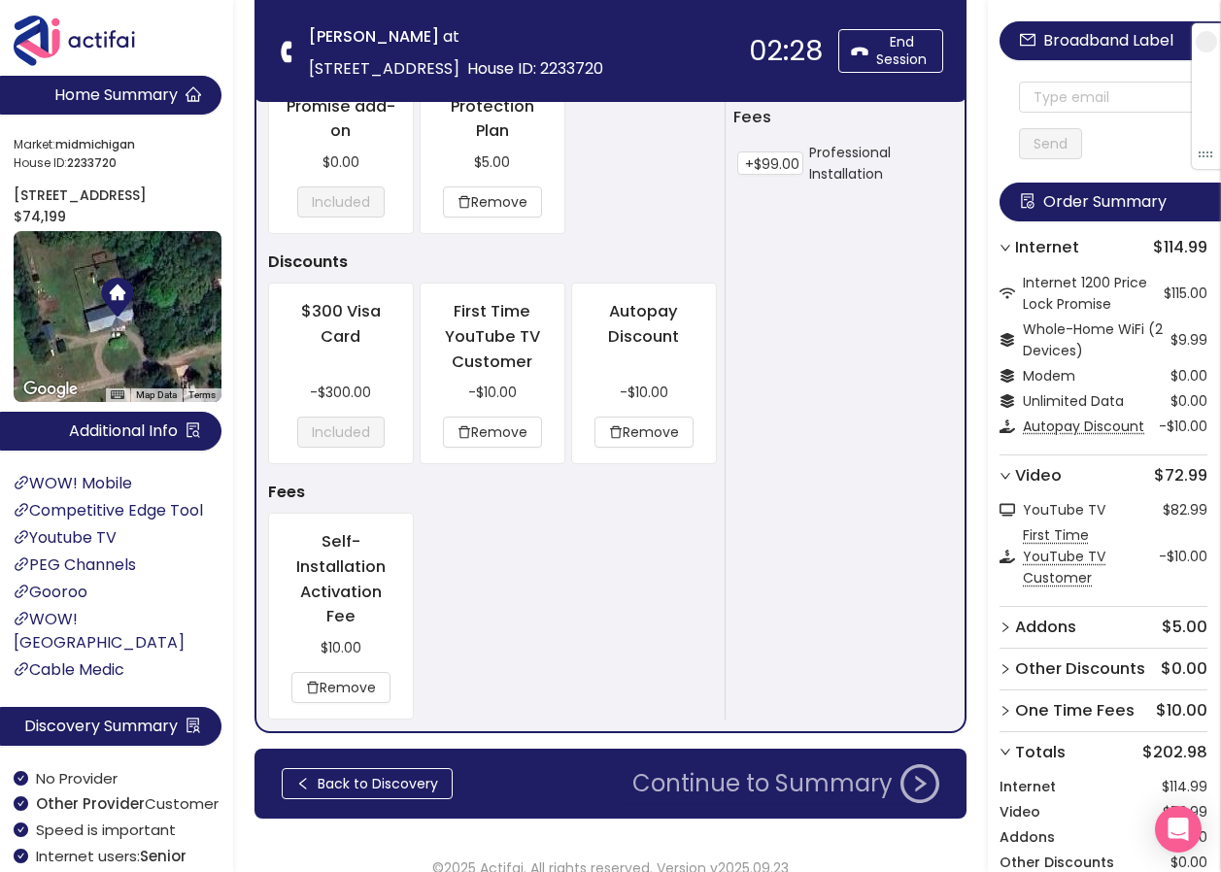
click at [741, 765] on button "Continue to Summary" at bounding box center [786, 784] width 330 height 39
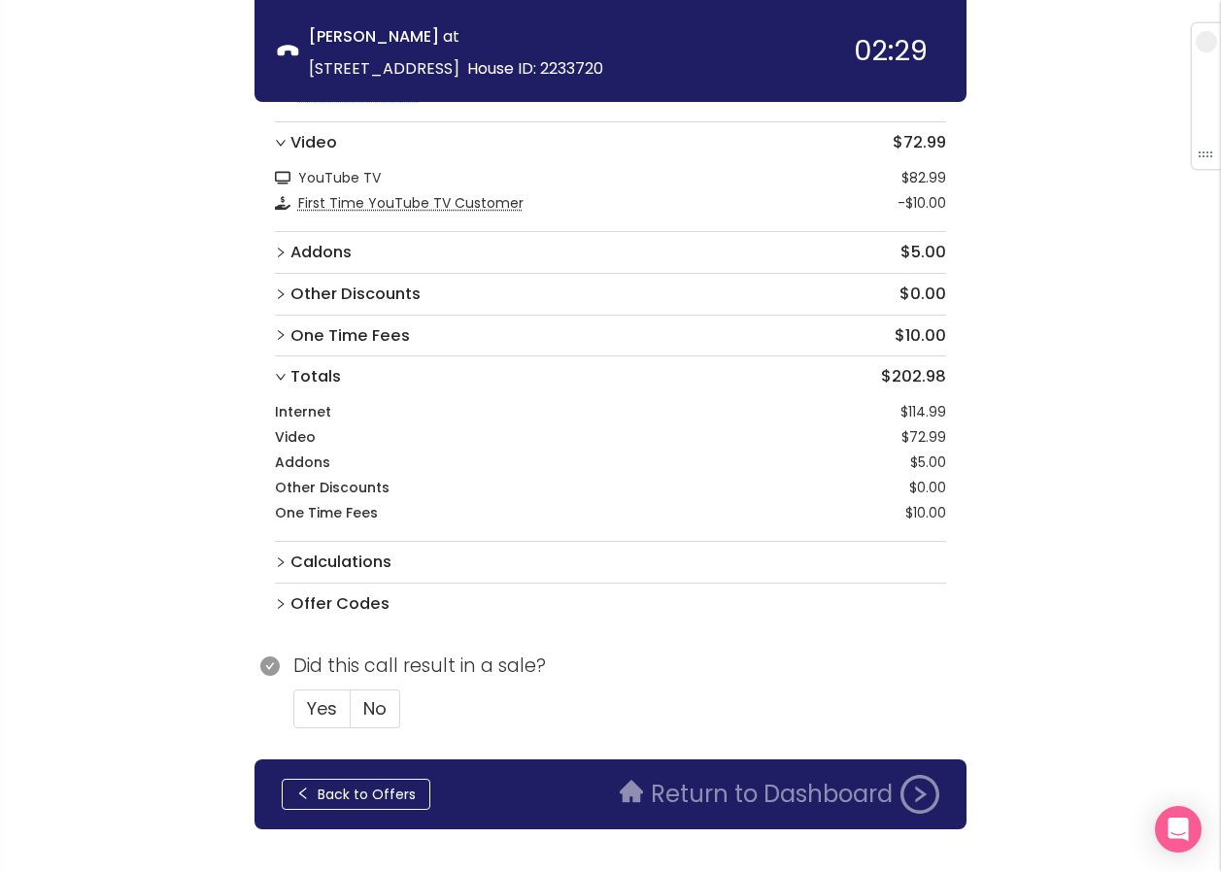
scroll to position [265, 0]
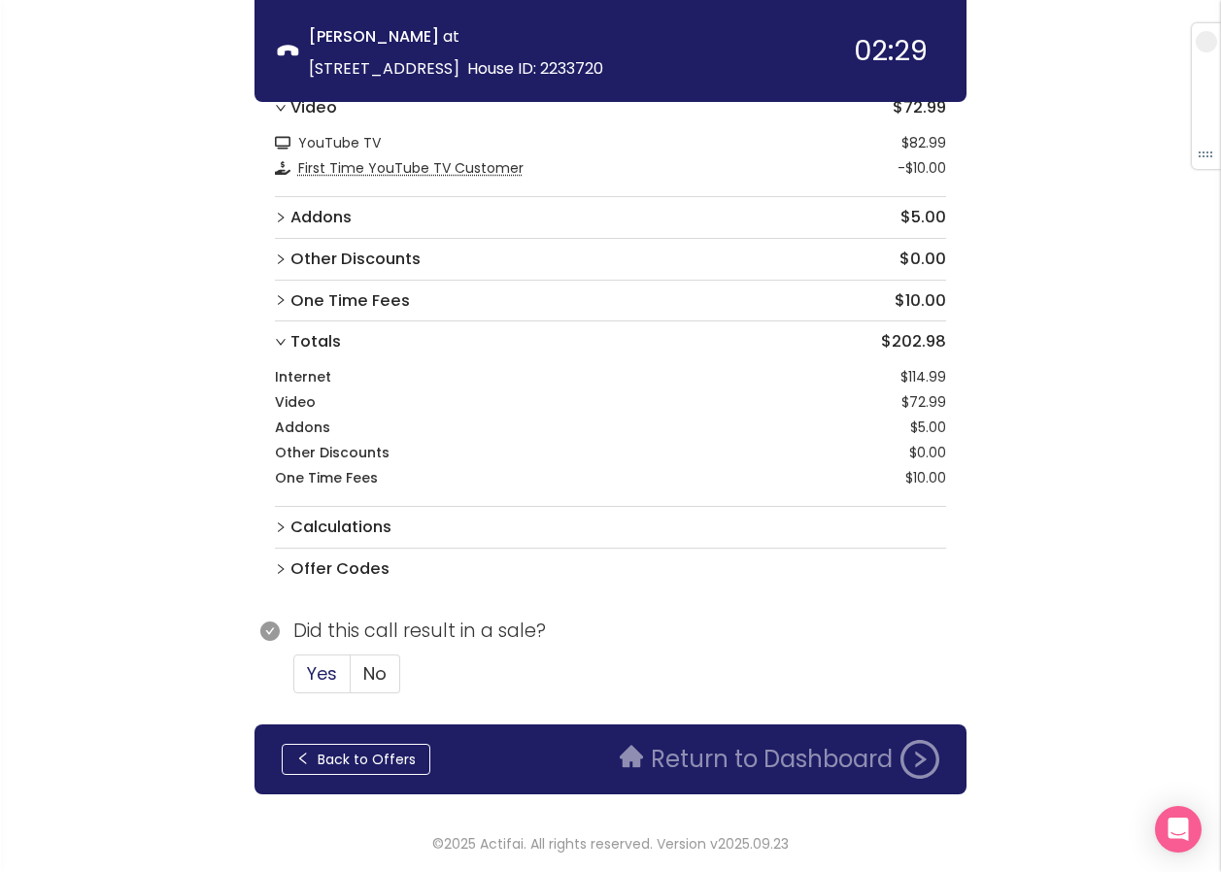
click at [325, 679] on span "Yes" at bounding box center [322, 674] width 30 height 24
click at [294, 680] on input "Yes" at bounding box center [294, 680] width 0 height 0
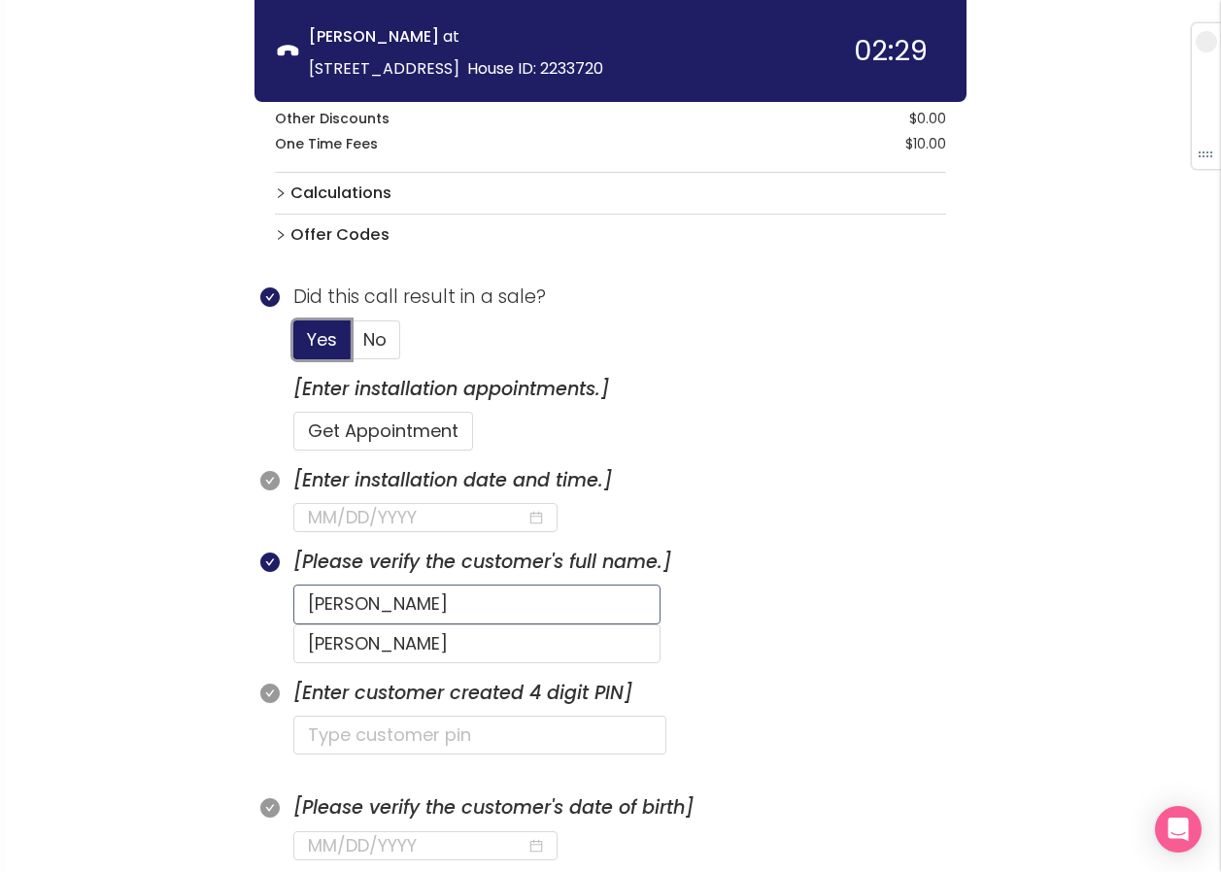
scroll to position [654, 0]
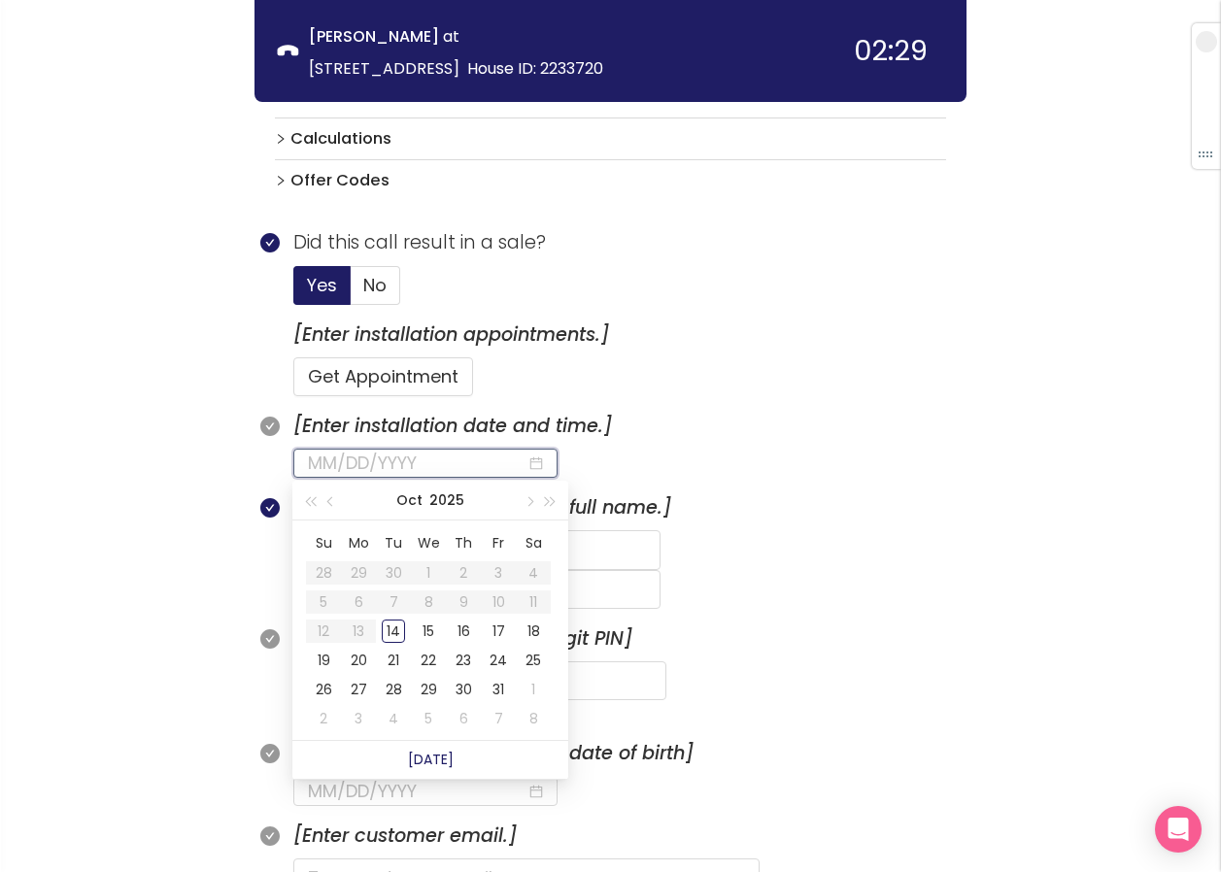
click at [431, 459] on input at bounding box center [417, 463] width 219 height 27
click at [392, 631] on div "14" at bounding box center [393, 631] width 23 height 23
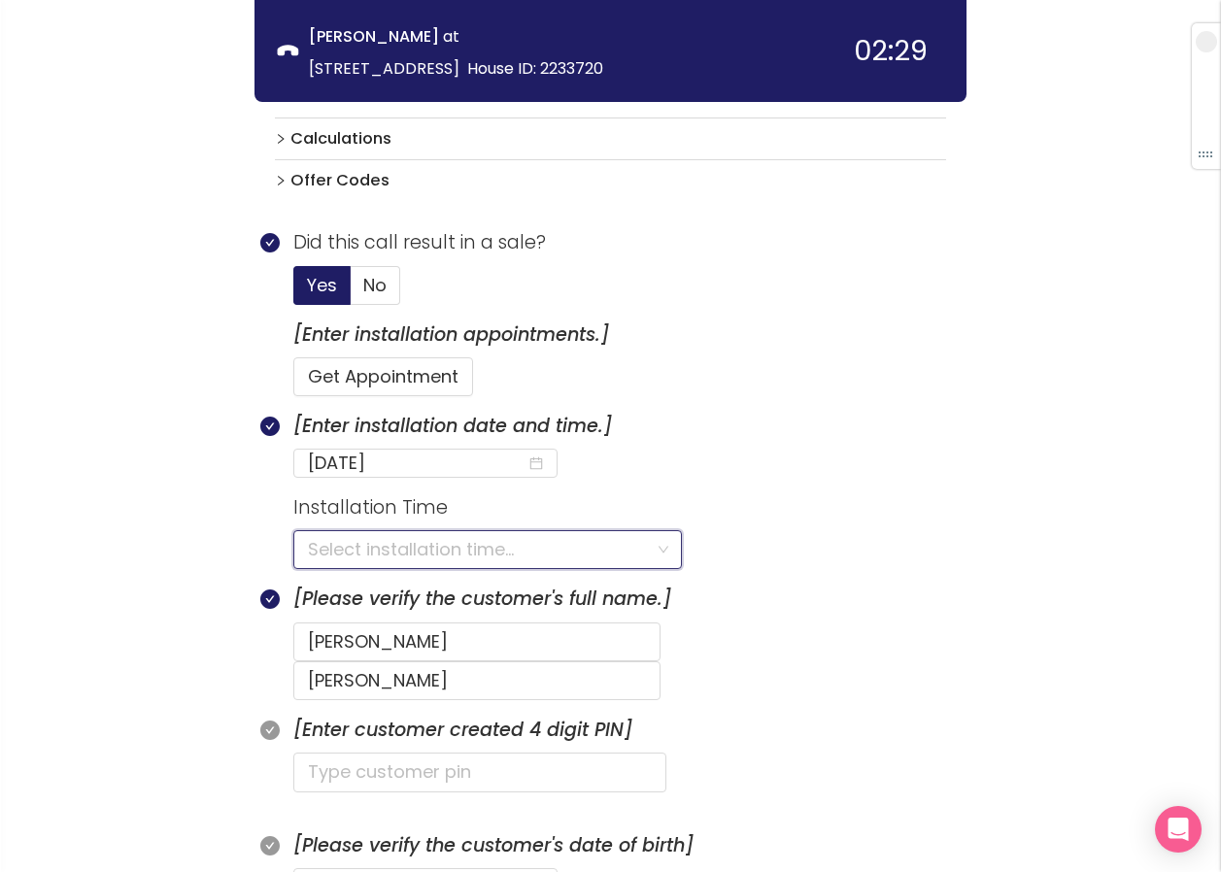
click at [360, 542] on input "search" at bounding box center [481, 549] width 346 height 37
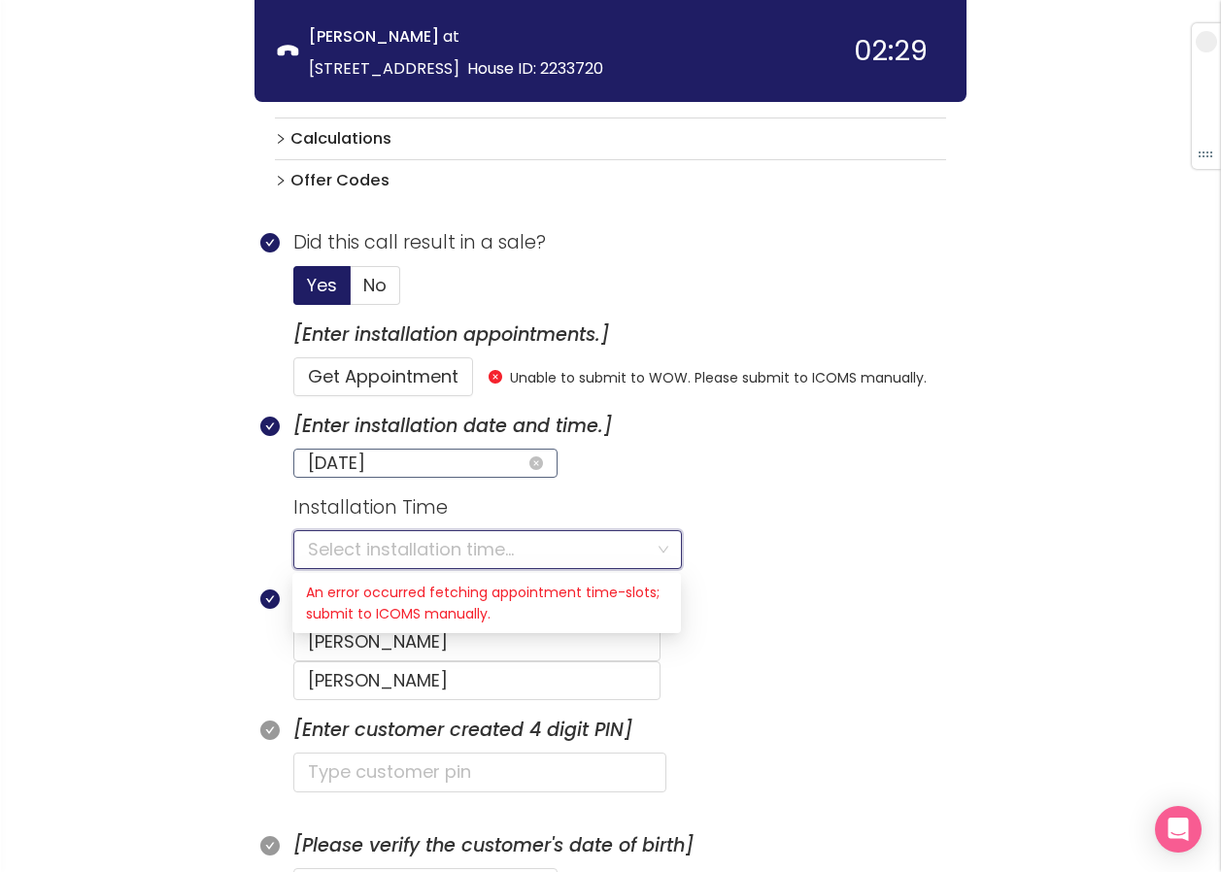
click at [440, 461] on input "[DATE]" at bounding box center [417, 463] width 219 height 27
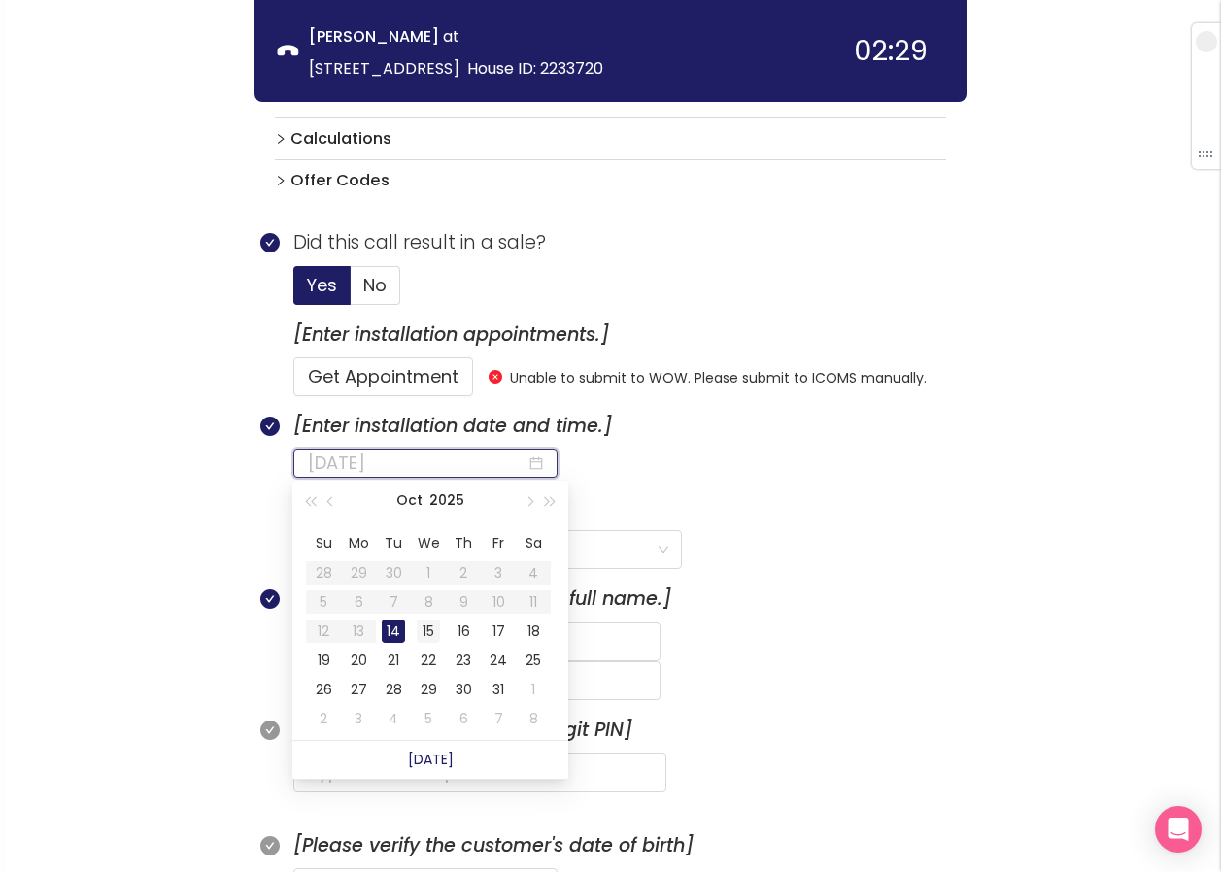
type input "[DATE]"
click at [426, 627] on div "15" at bounding box center [428, 631] width 23 height 23
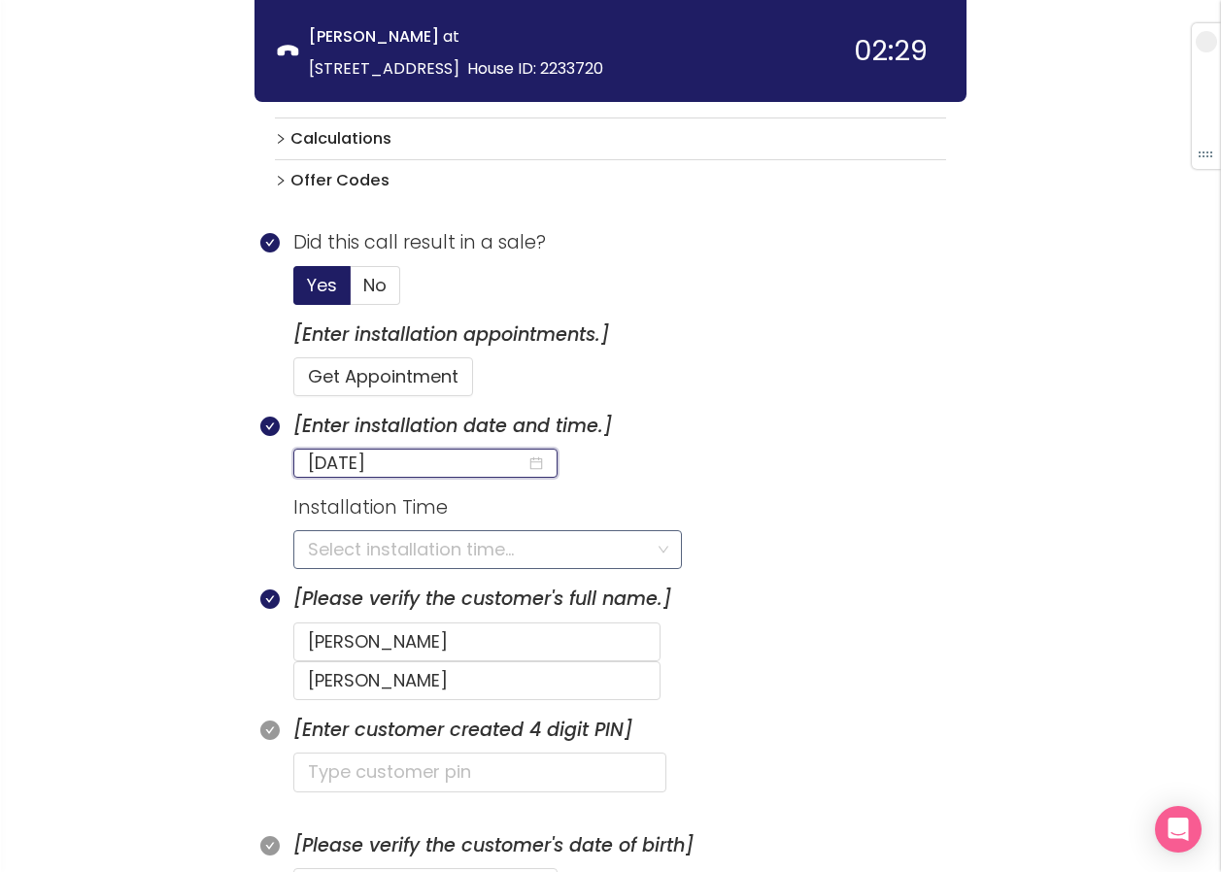
click at [349, 552] on input "search" at bounding box center [481, 549] width 346 height 37
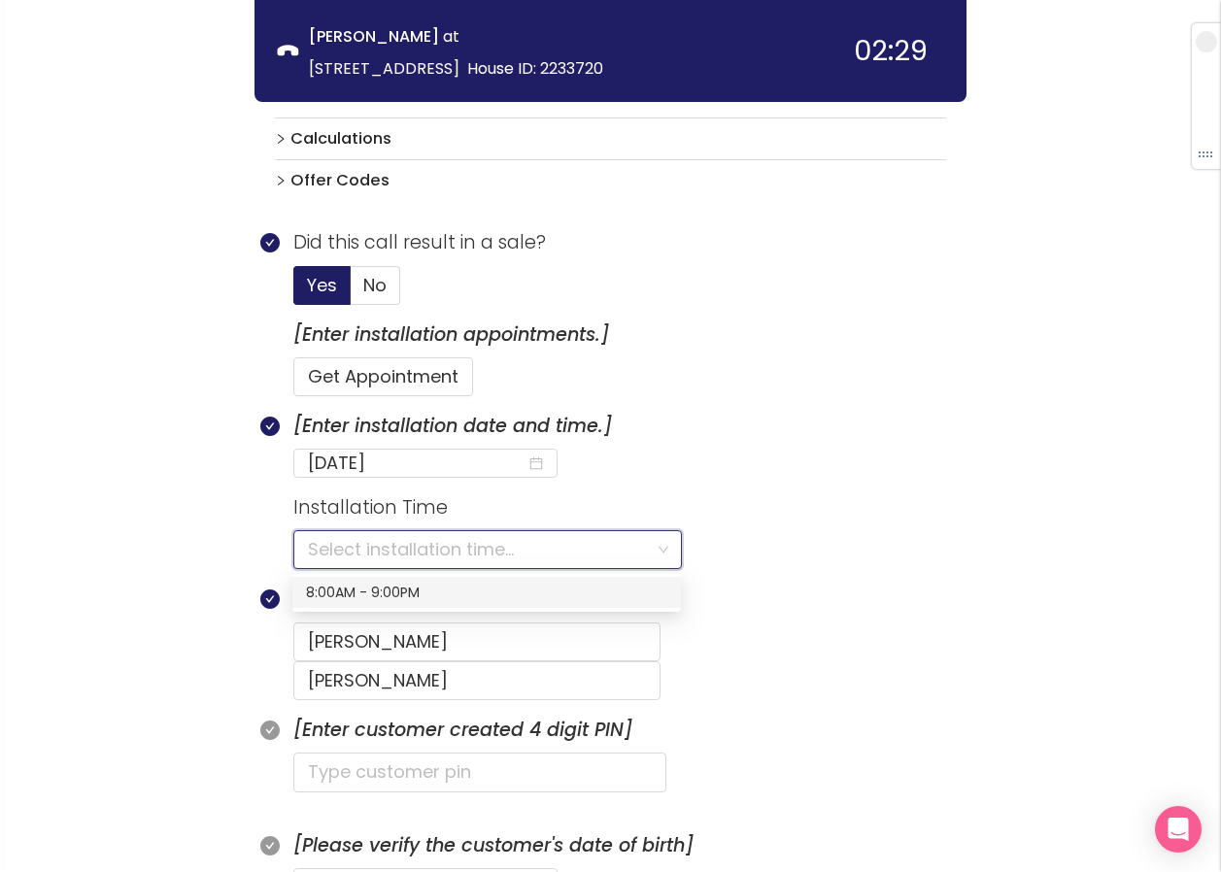
click at [350, 590] on div "8:00AM - 9:00PM" at bounding box center [486, 592] width 361 height 21
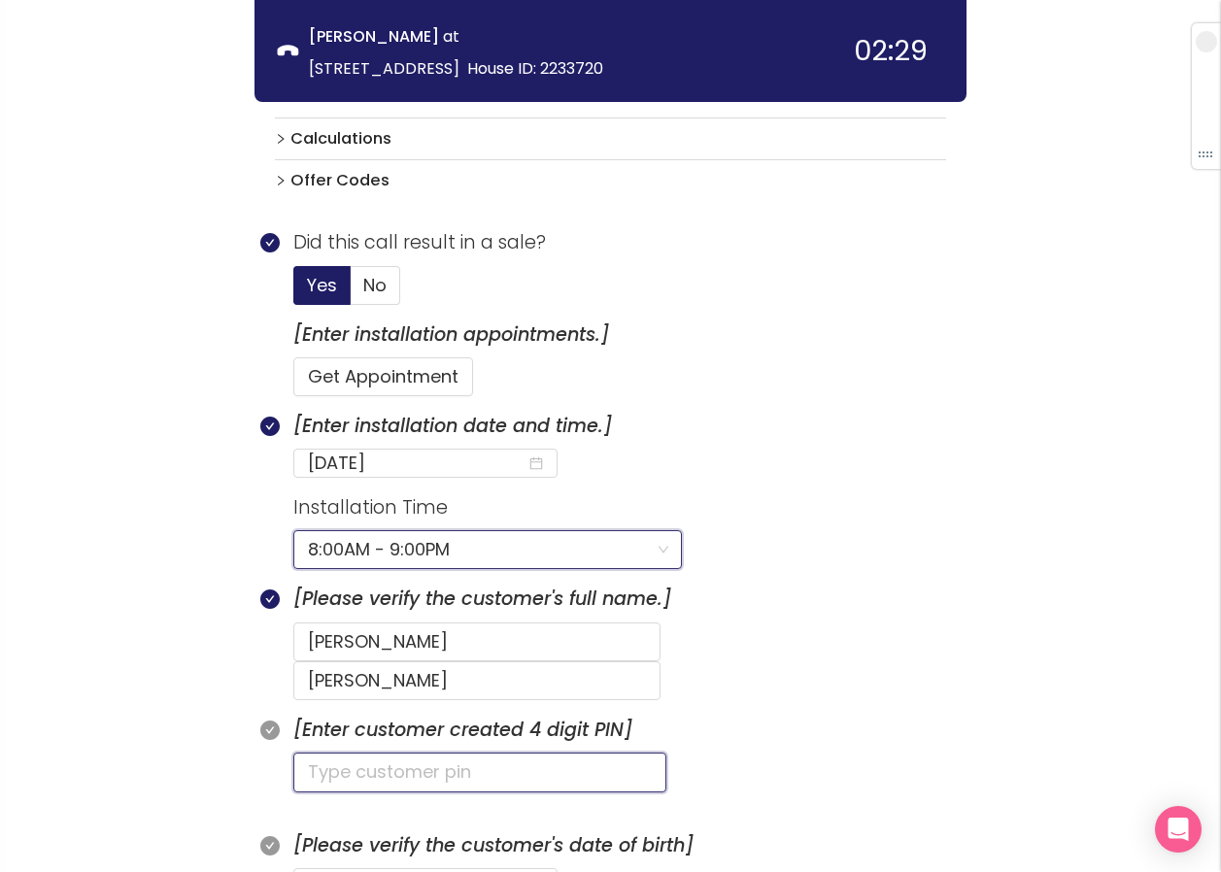
click at [316, 753] on input "text" at bounding box center [479, 772] width 373 height 39
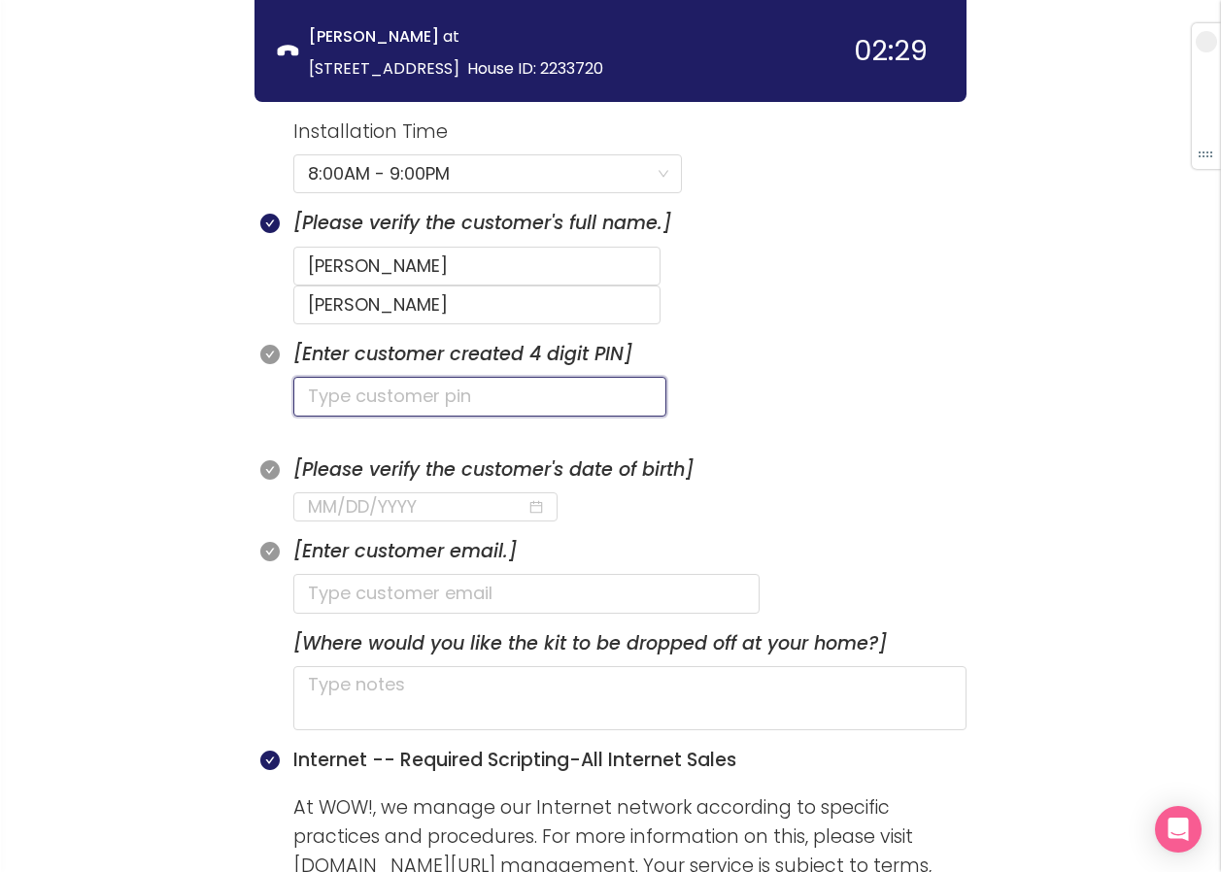
scroll to position [1042, 0]
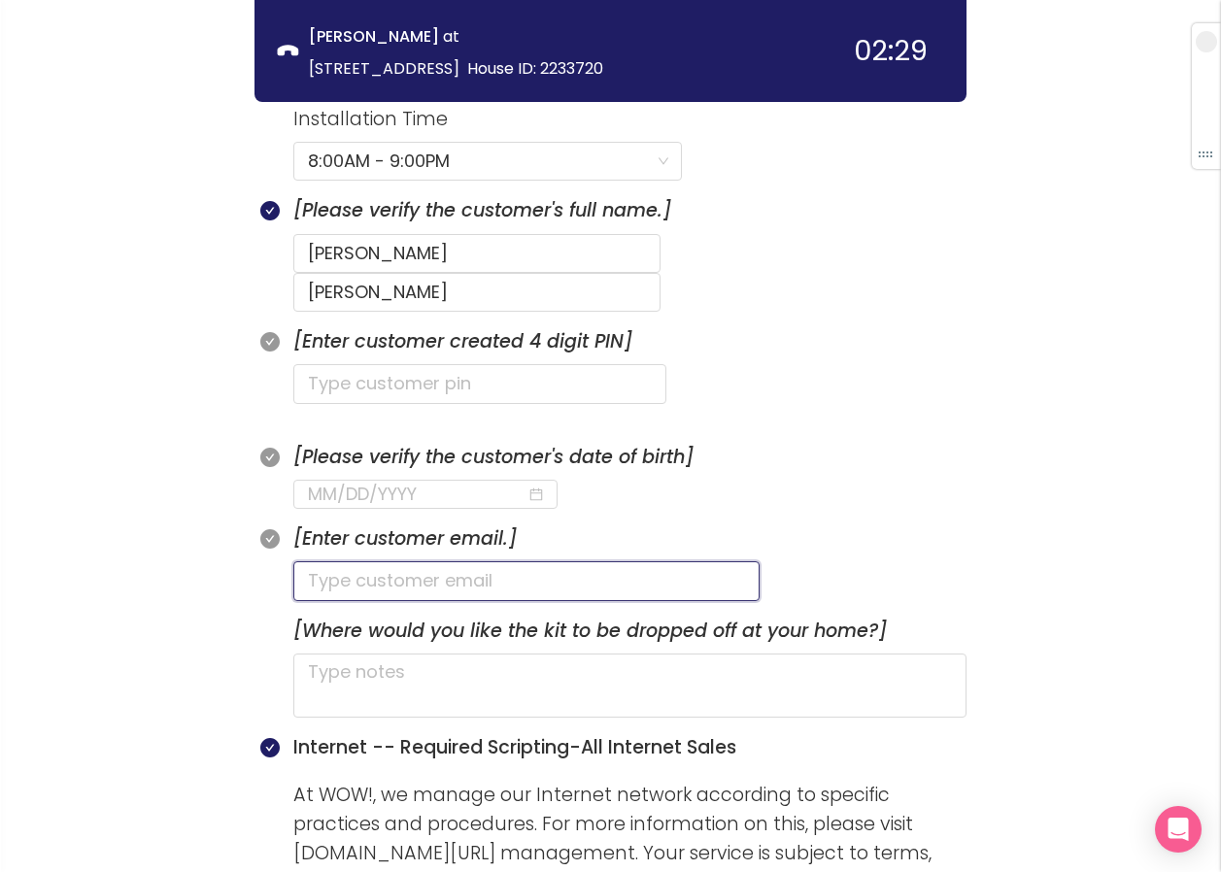
click at [362, 562] on input "text" at bounding box center [526, 581] width 466 height 39
paste input "[EMAIL_ADDRESS][DOMAIN_NAME]"
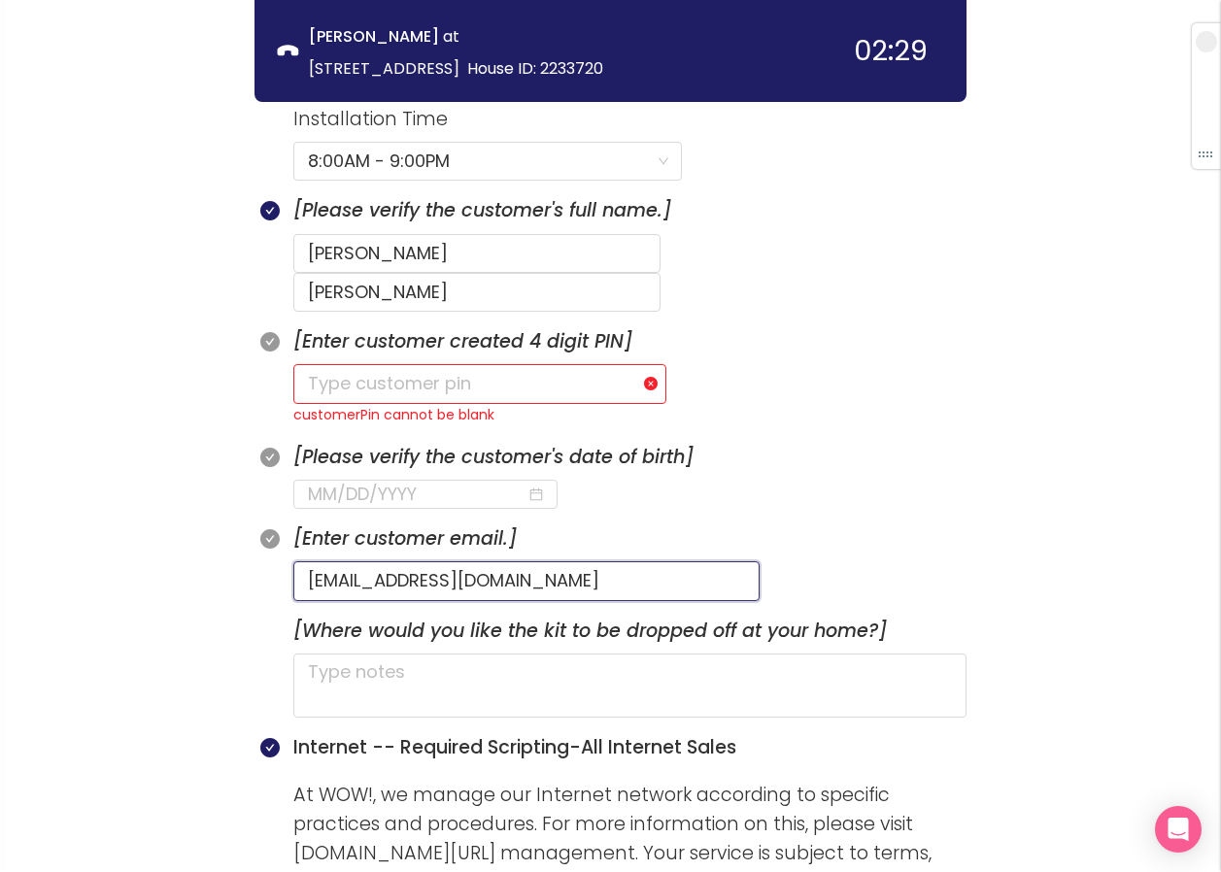
type input "[EMAIL_ADDRESS][DOMAIN_NAME]"
click at [316, 364] on input "text" at bounding box center [479, 383] width 373 height 39
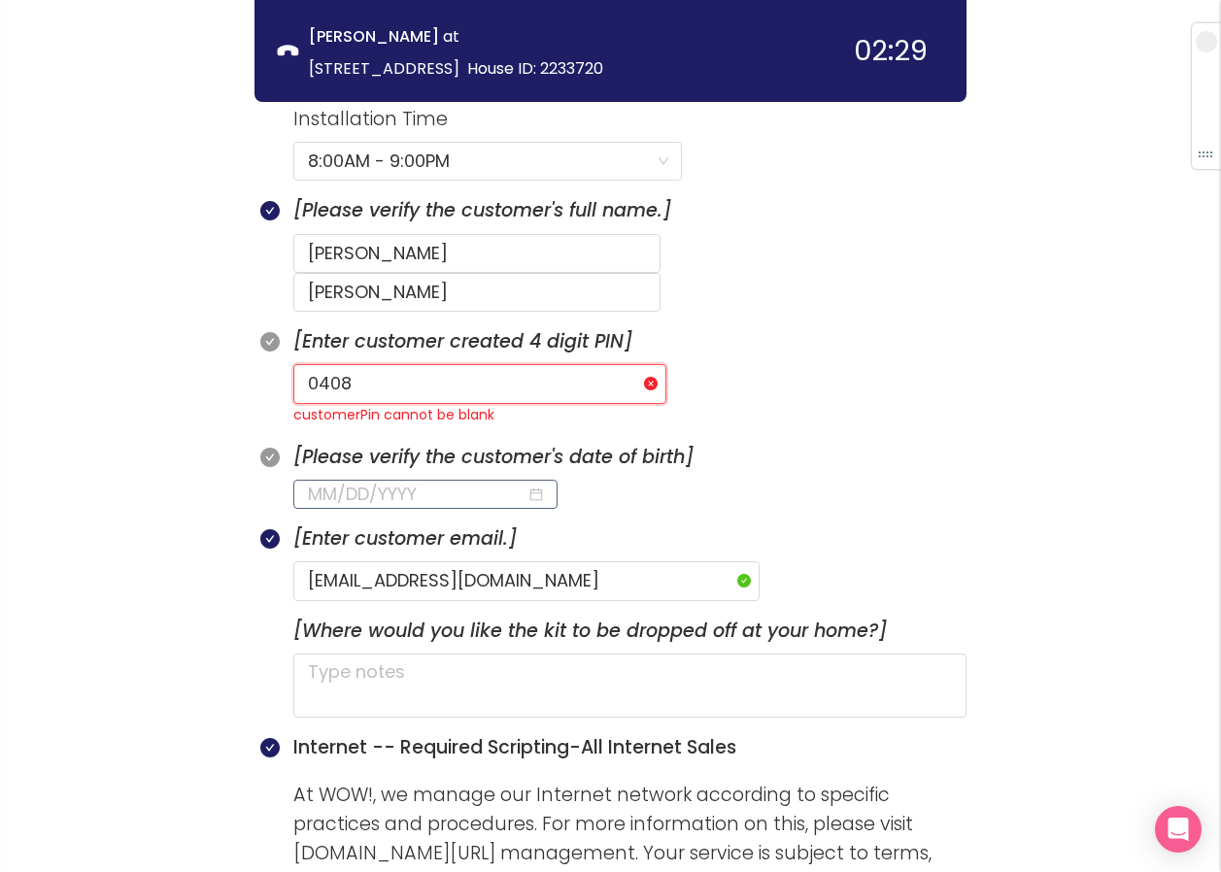
type input "0408"
click at [330, 481] on input at bounding box center [417, 494] width 219 height 27
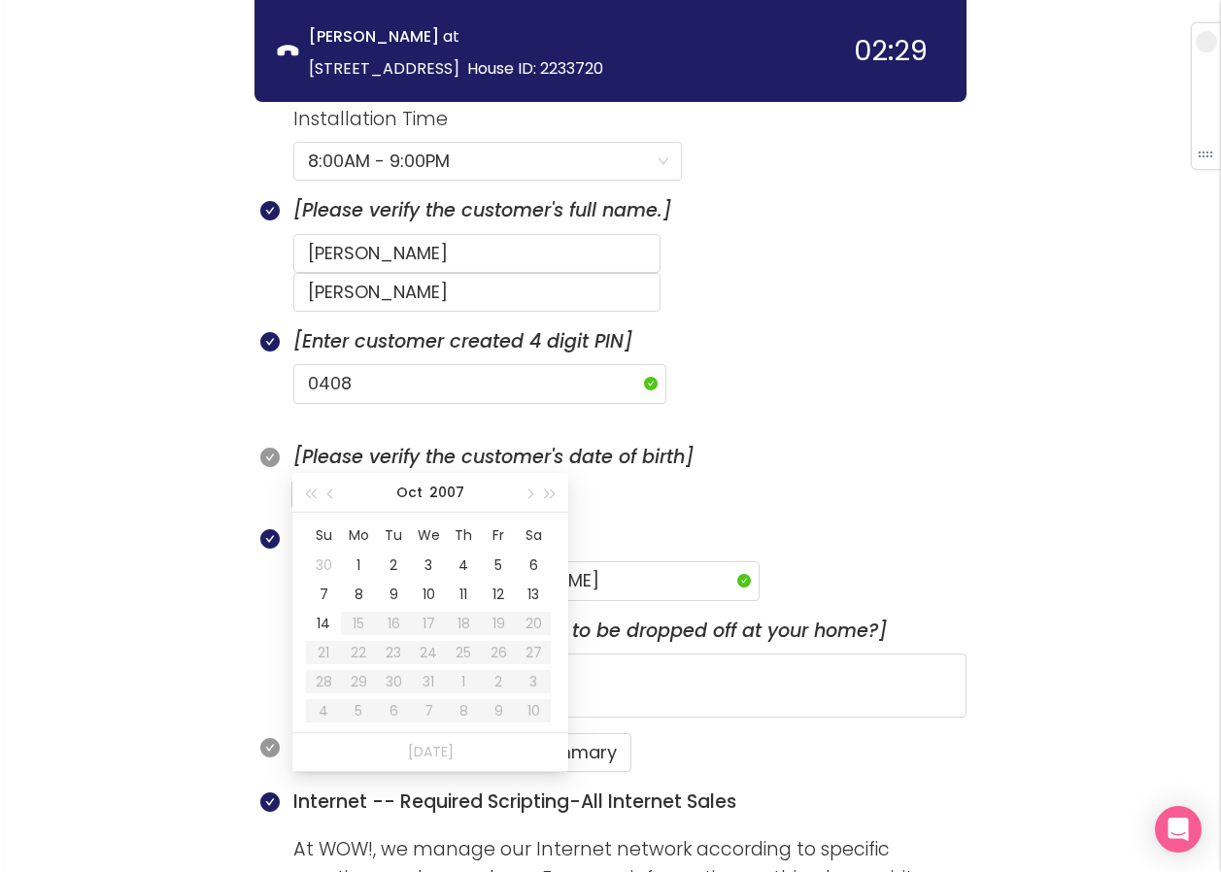
click at [333, 481] on input at bounding box center [417, 494] width 219 height 27
click at [419, 687] on div "28" at bounding box center [428, 681] width 23 height 23
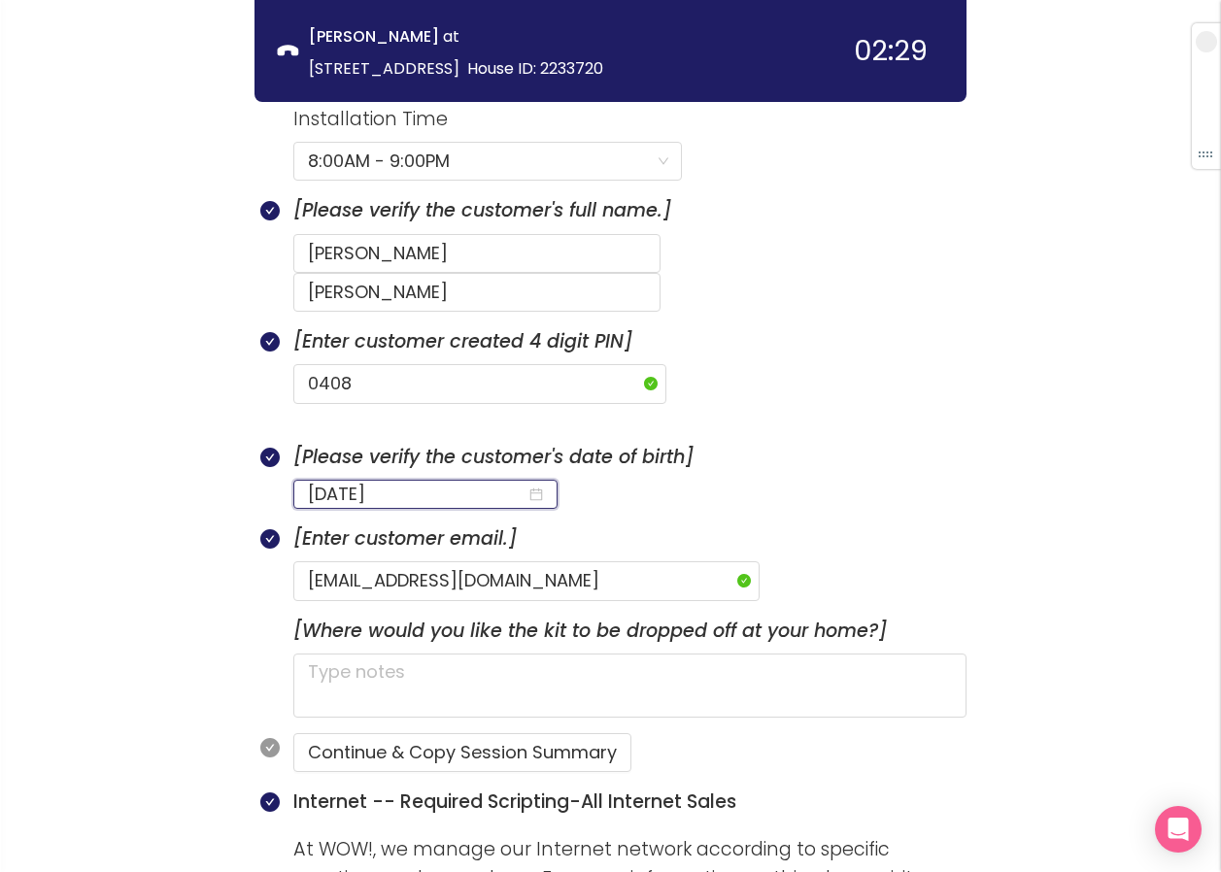
type input "[DATE]"
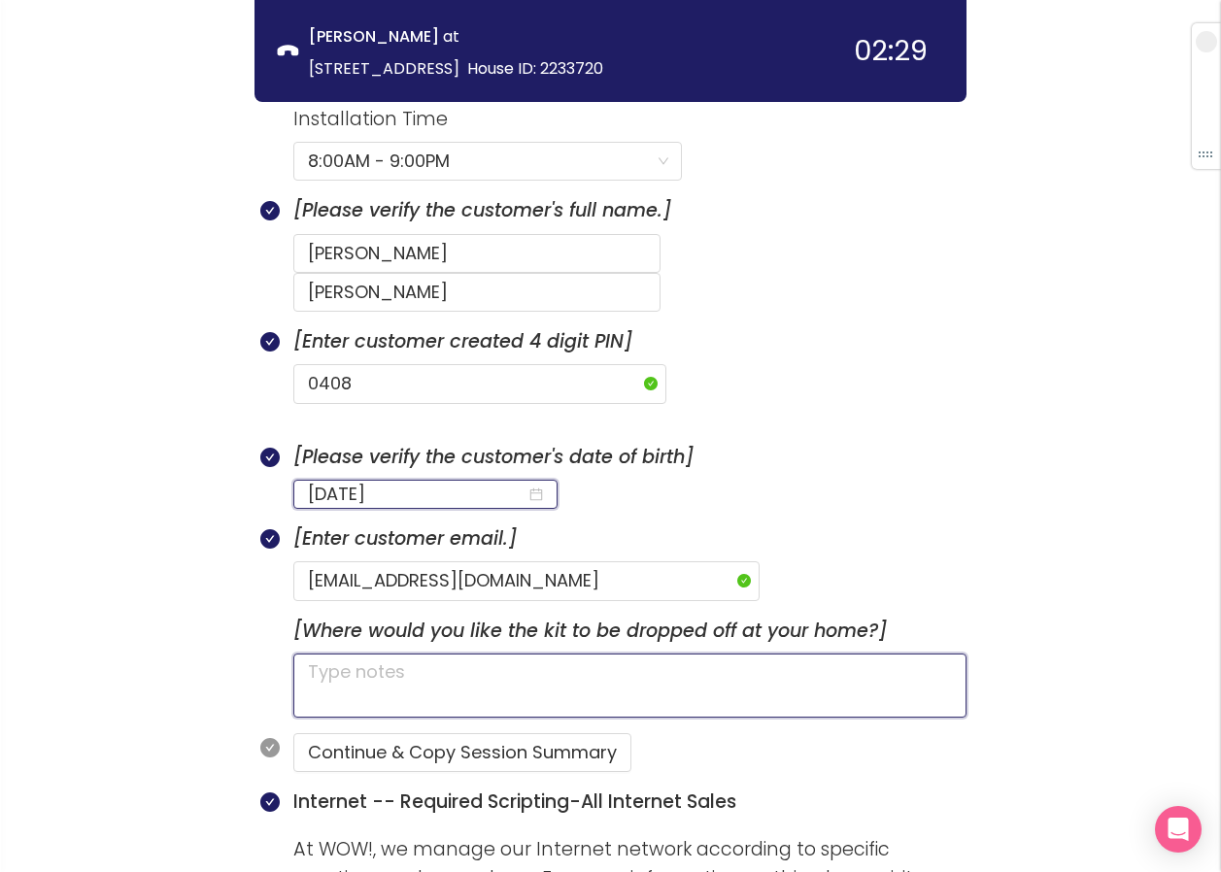
click at [358, 654] on textarea at bounding box center [629, 686] width 673 height 64
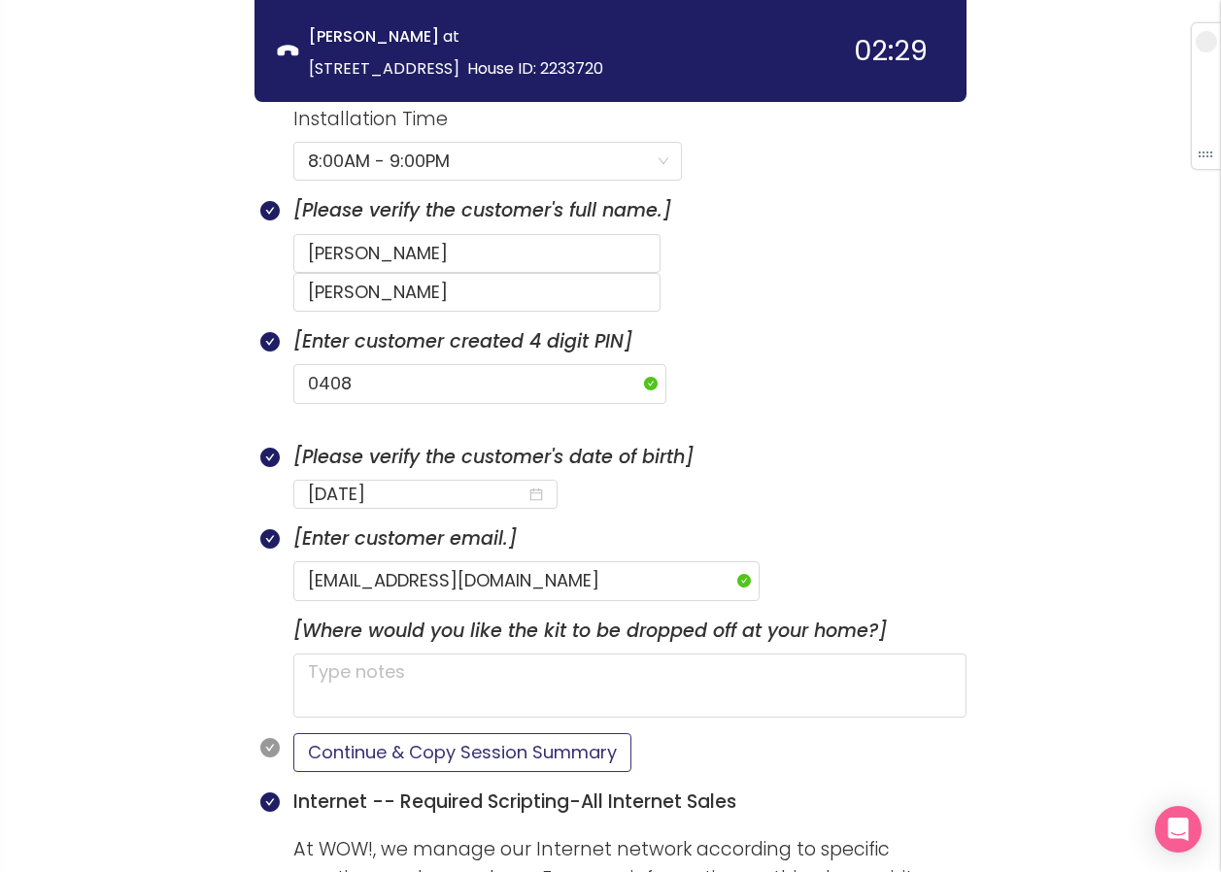
click at [389, 733] on button "Continue & Copy Session Summary" at bounding box center [462, 752] width 338 height 39
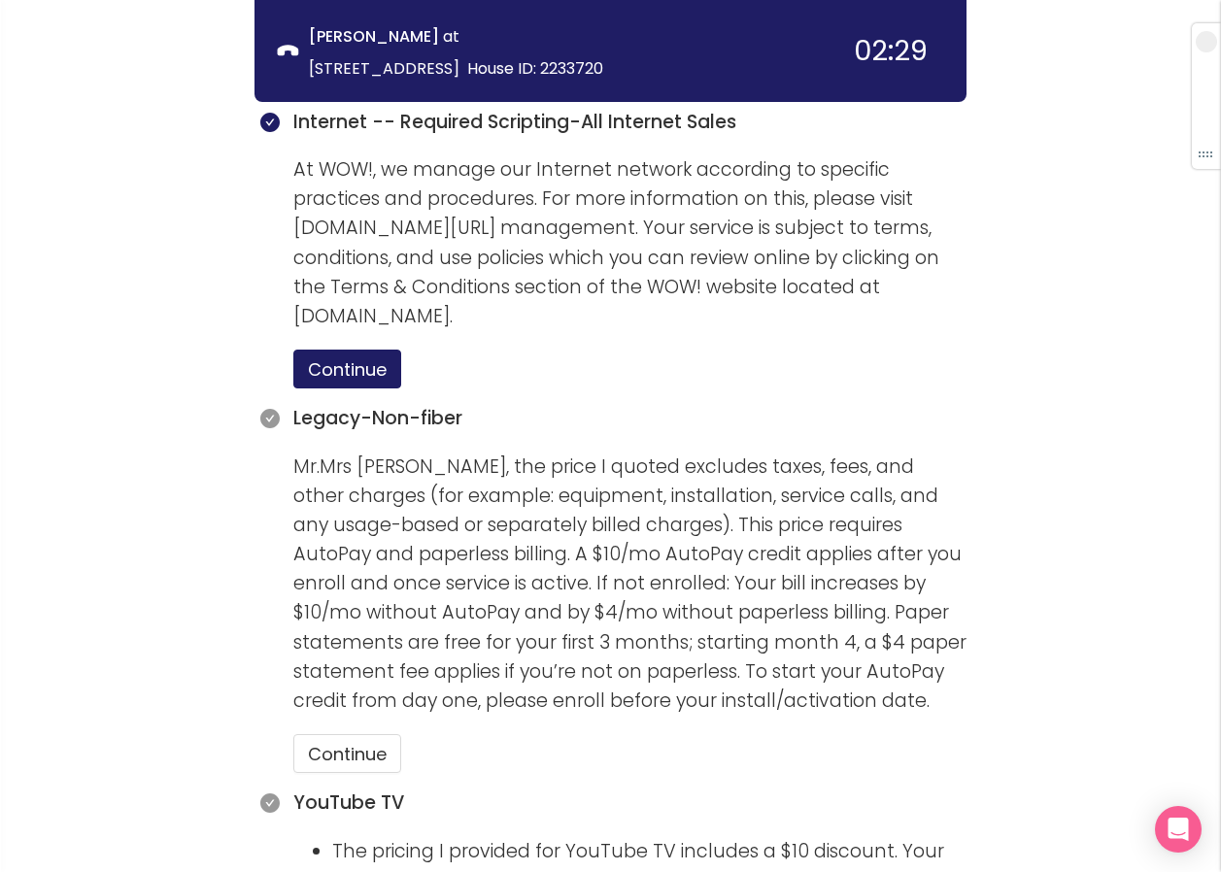
scroll to position [1917, 0]
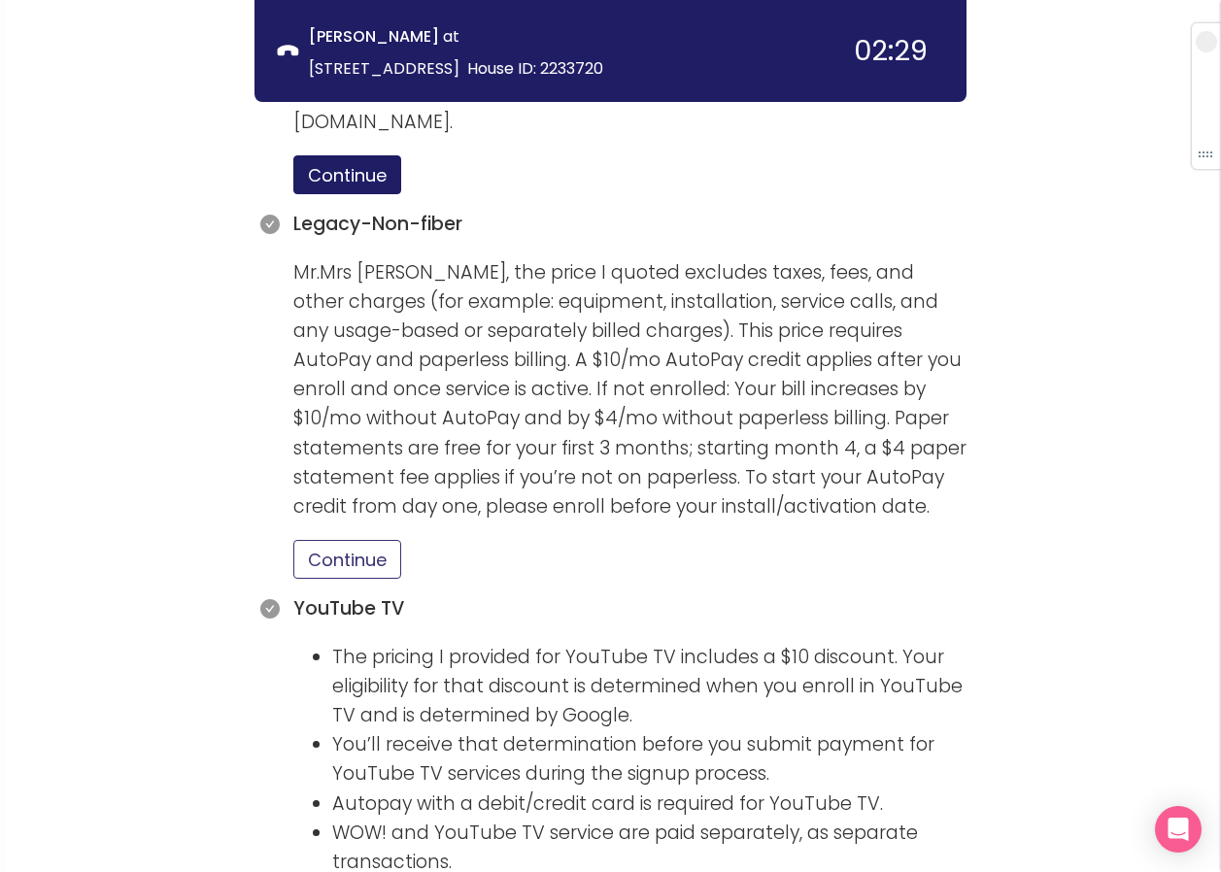
click at [362, 540] on button "Continue" at bounding box center [347, 559] width 108 height 39
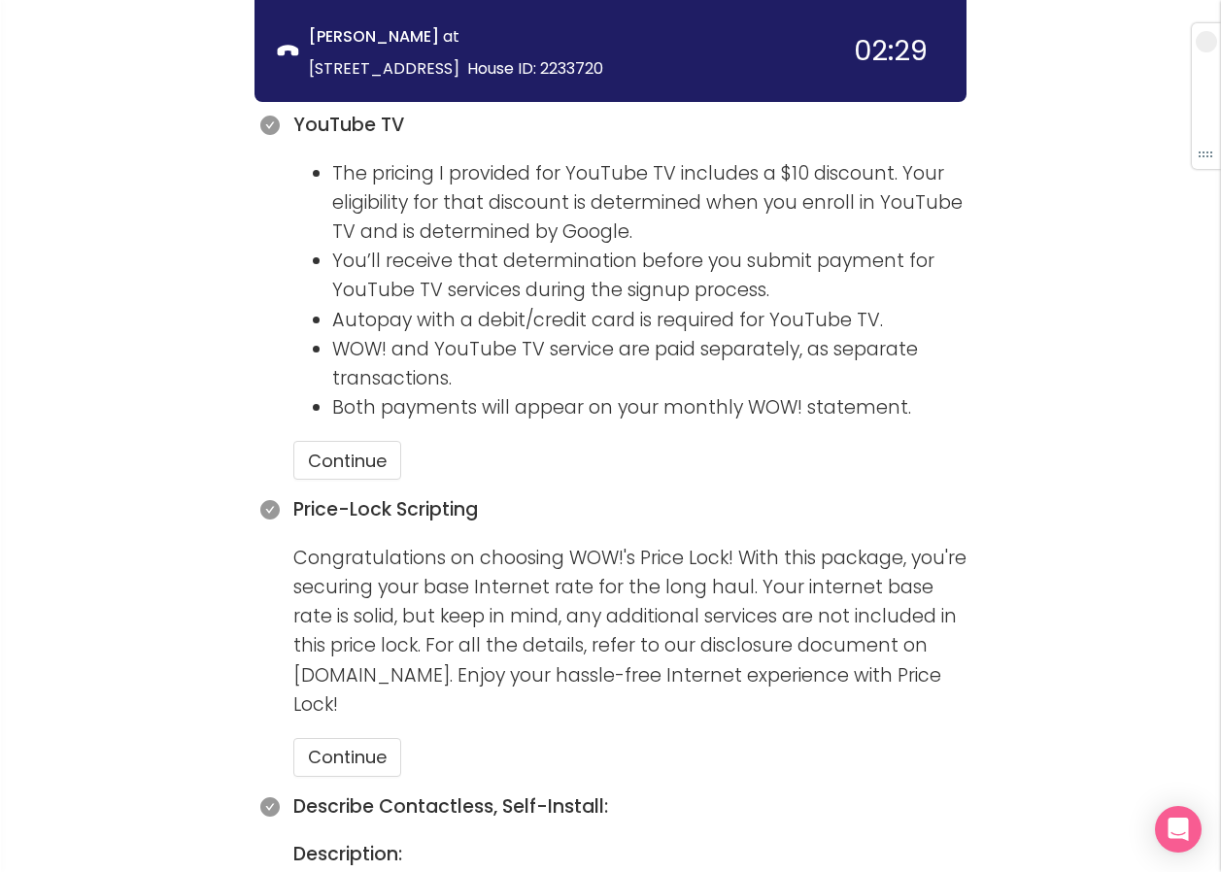
scroll to position [2402, 0]
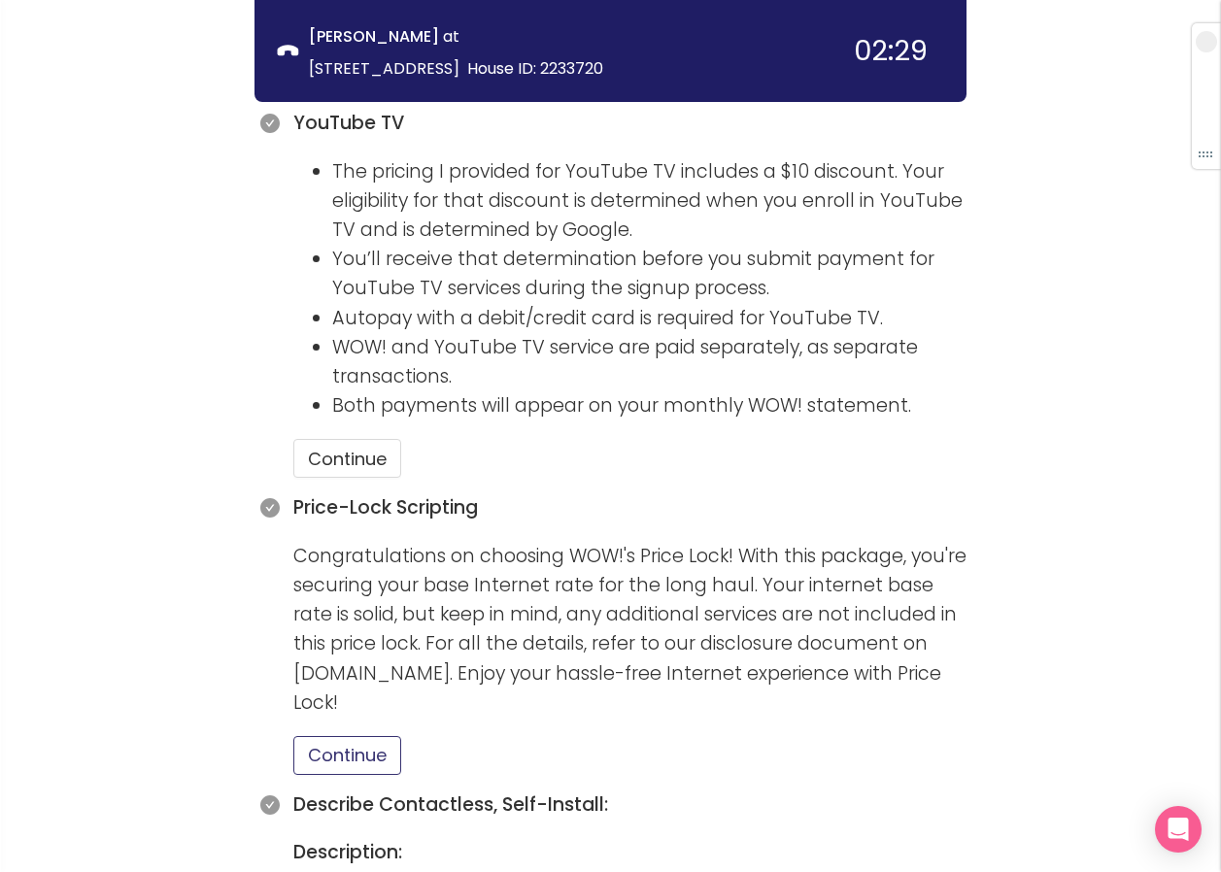
click at [373, 736] on button "Continue" at bounding box center [347, 755] width 108 height 39
click at [363, 395] on section "YouTube TV The pricing I provided for YouTube TV includes a $10 discount. Your …" at bounding box center [629, 301] width 673 height 385
drag, startPoint x: 363, startPoint y: 407, endPoint x: 359, endPoint y: 426, distance: 19.8
click at [359, 439] on button "Continue" at bounding box center [347, 458] width 108 height 39
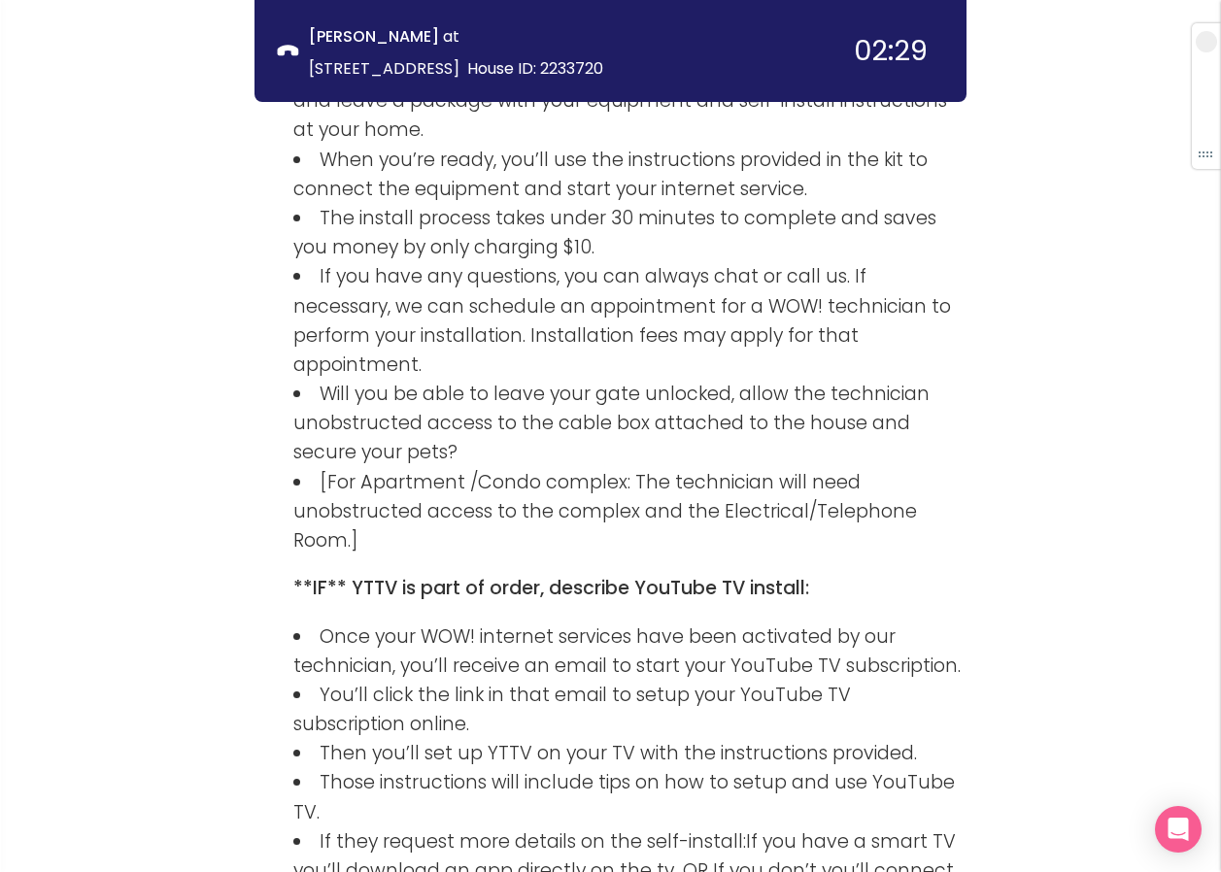
scroll to position [3590, 0]
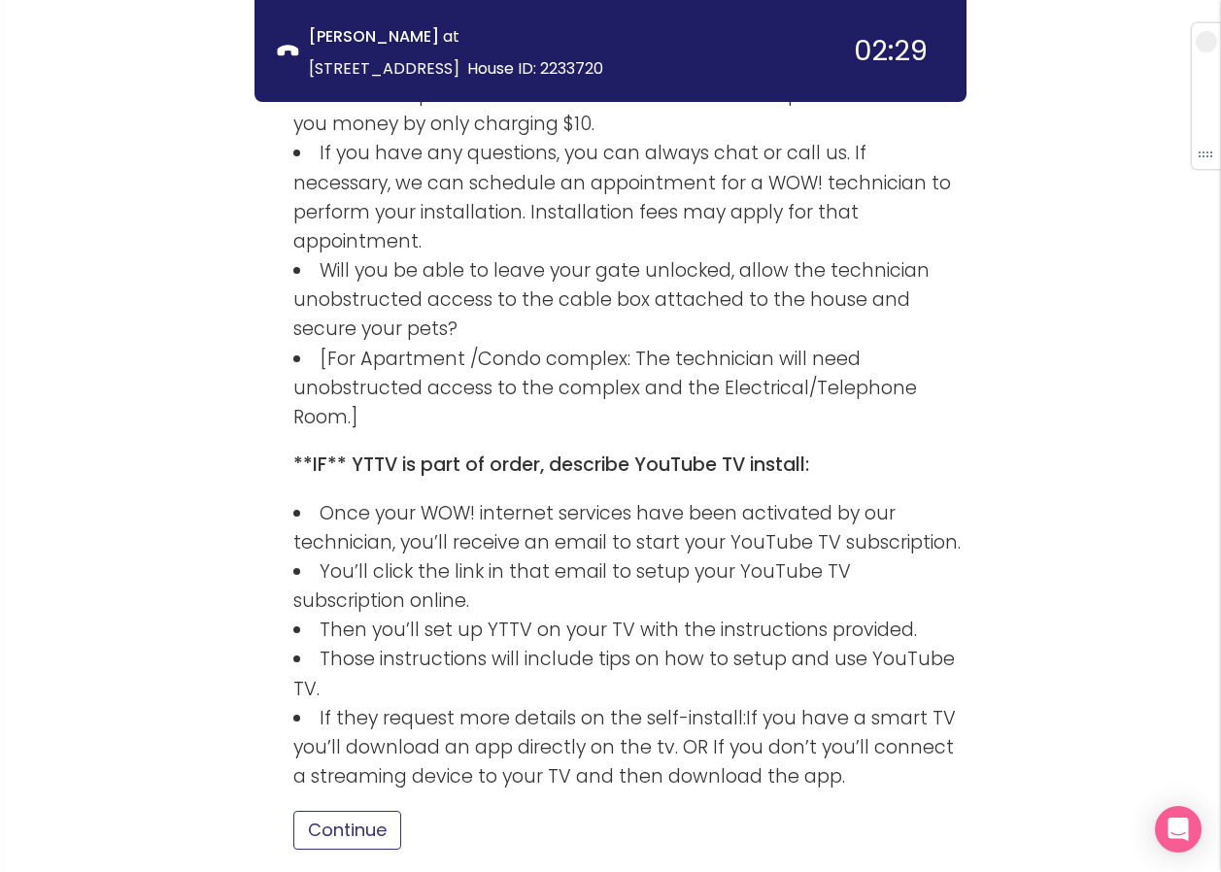
click at [376, 811] on button "Continue" at bounding box center [347, 830] width 108 height 39
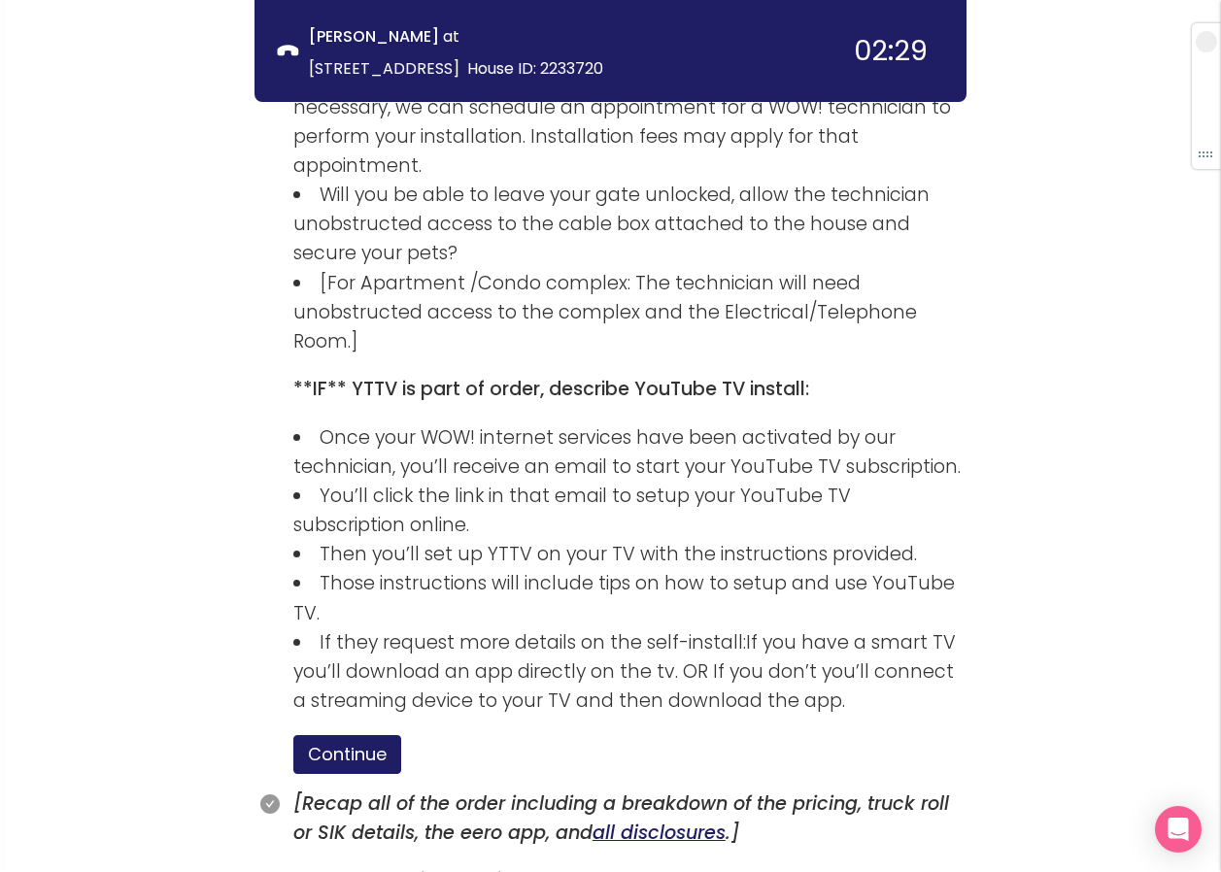
scroll to position [3768, 0]
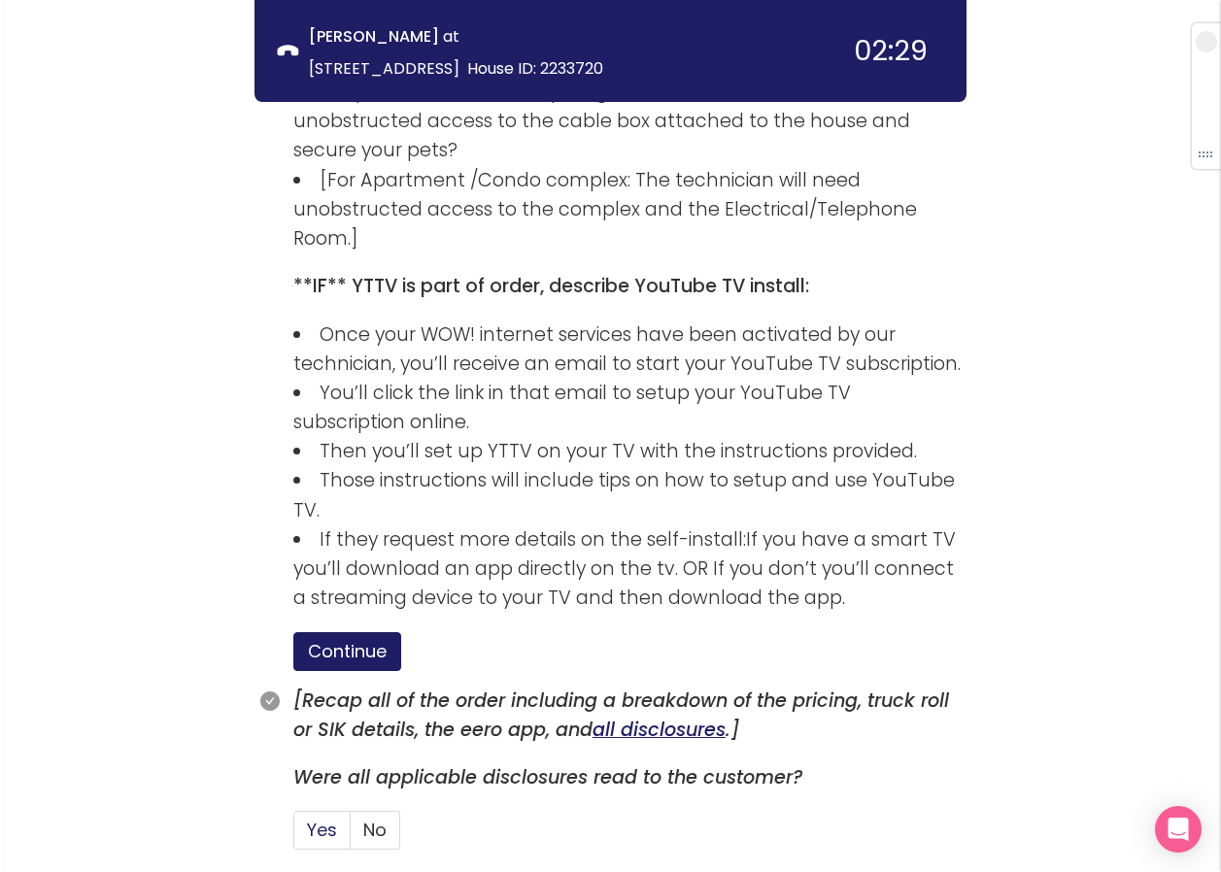
click at [320, 818] on span "Yes" at bounding box center [322, 830] width 30 height 24
click at [294, 836] on input "Yes" at bounding box center [294, 836] width 0 height 0
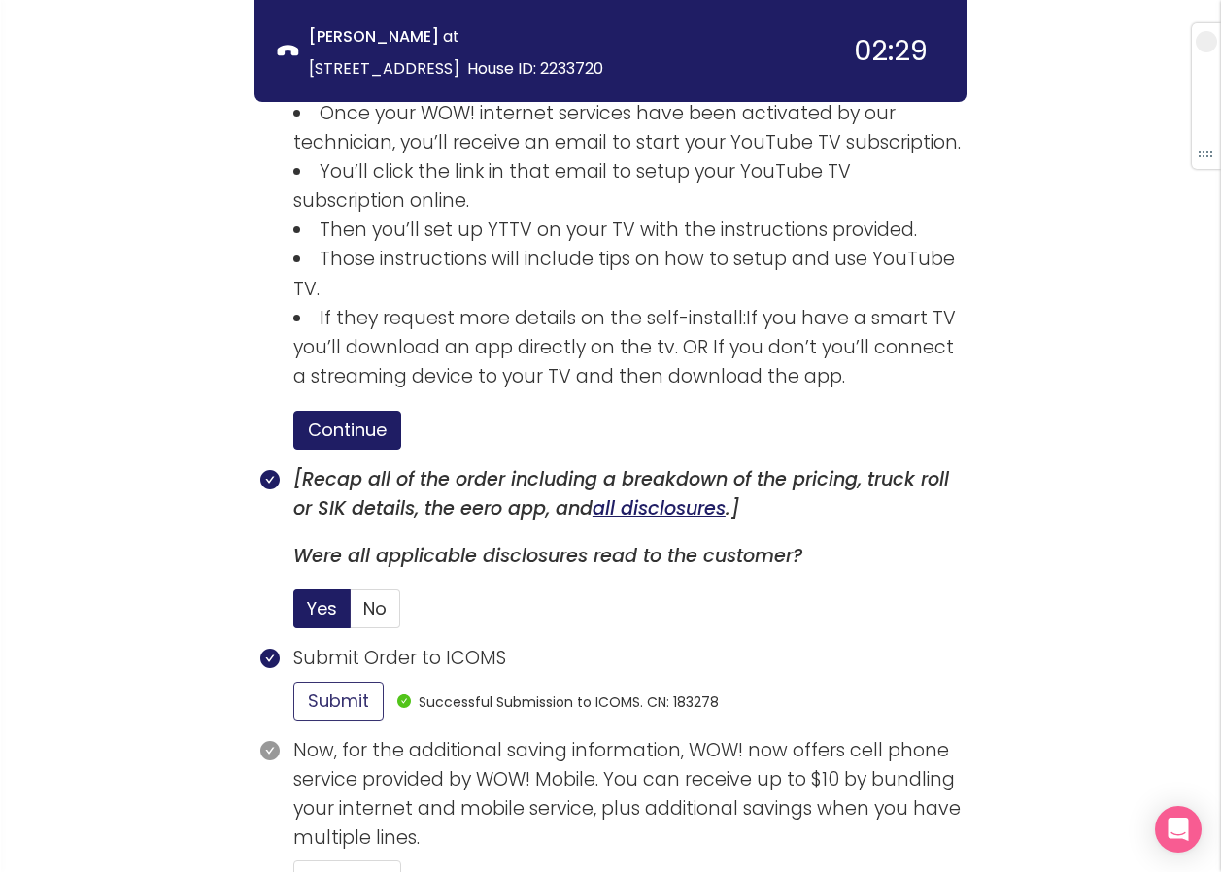
scroll to position [4039, 0]
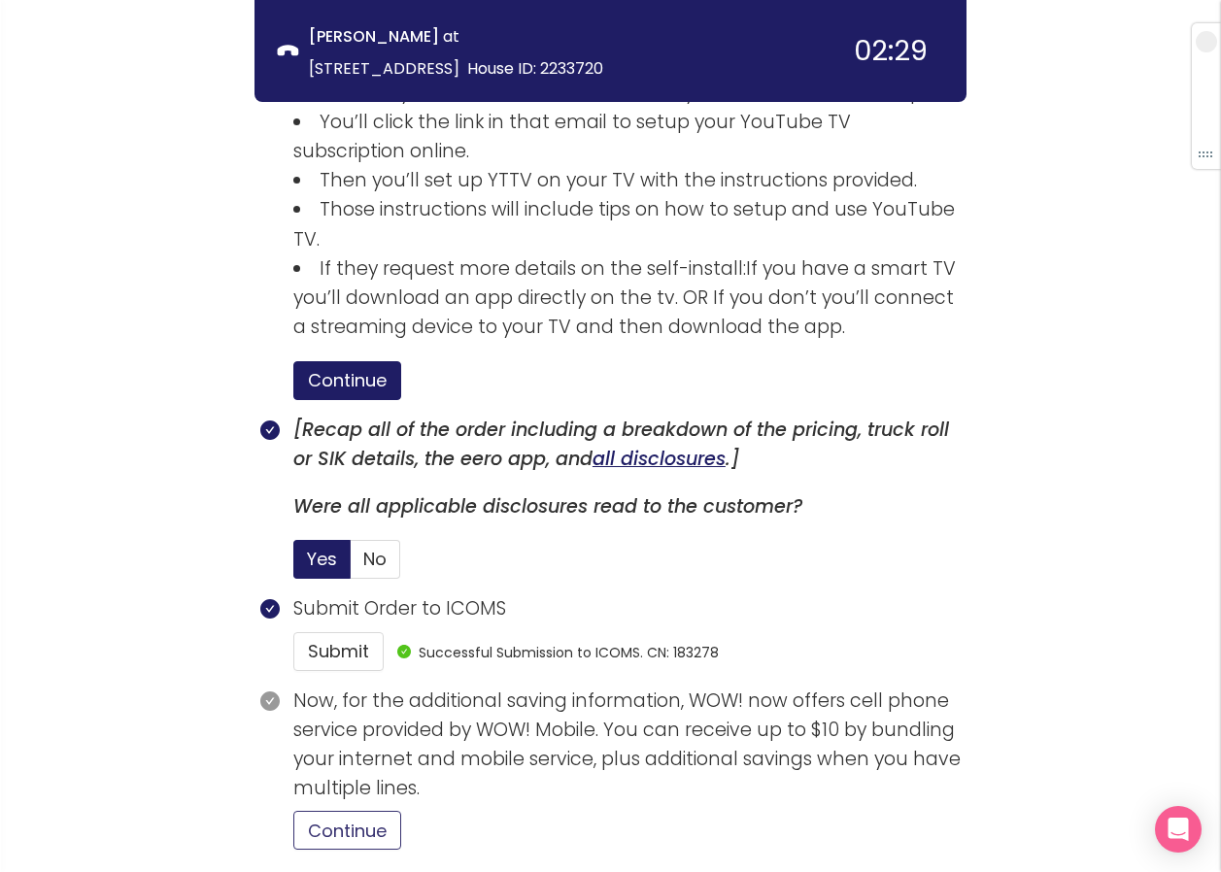
click at [345, 811] on button "Continue" at bounding box center [347, 830] width 108 height 39
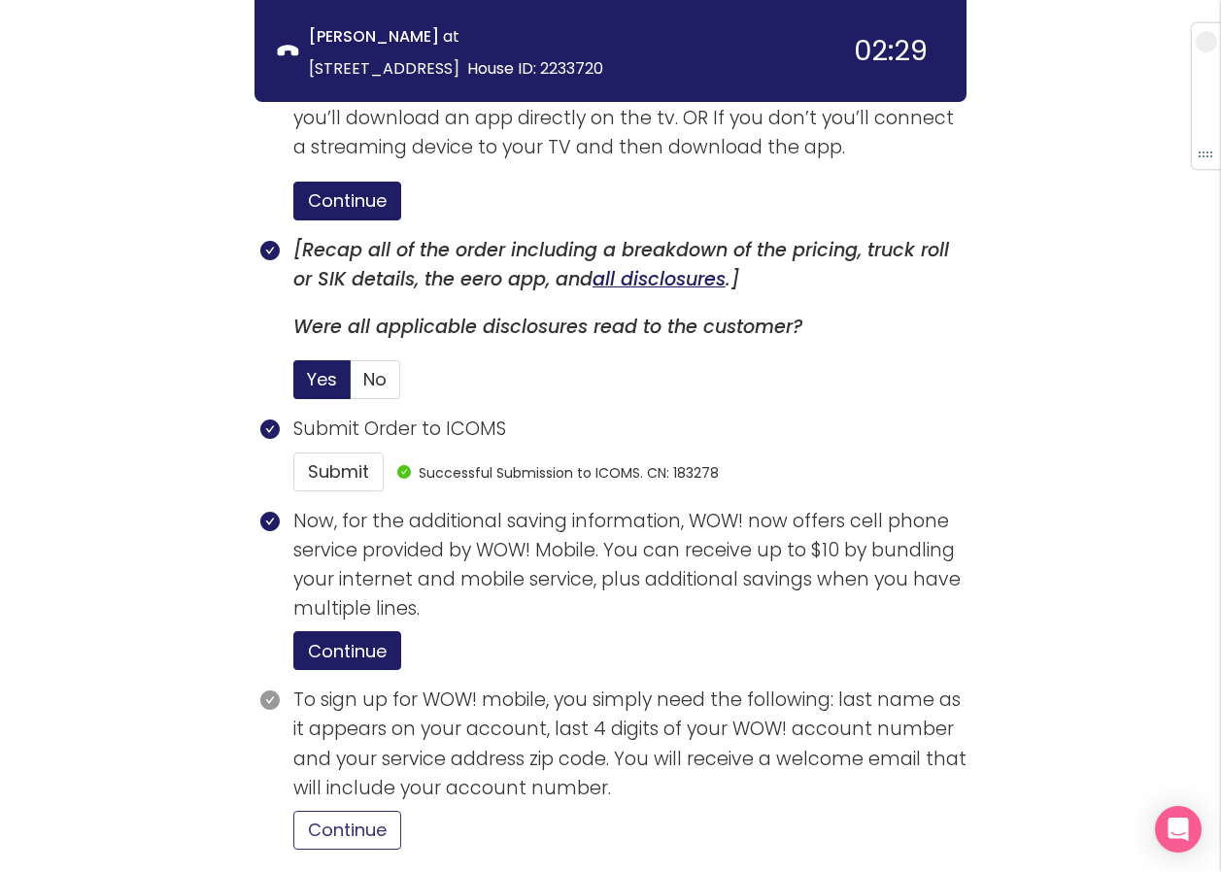
click at [360, 811] on button "Continue" at bounding box center [347, 830] width 108 height 39
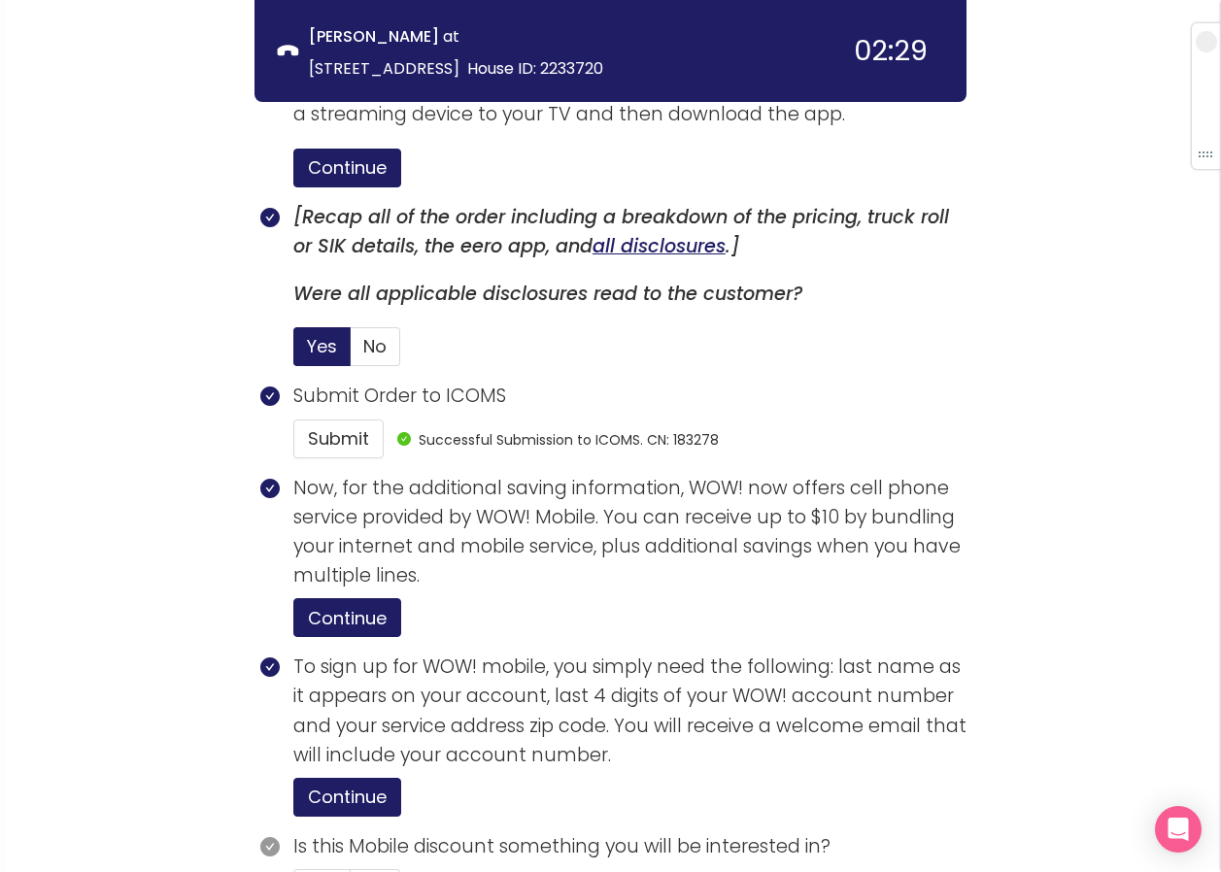
scroll to position [4310, 0]
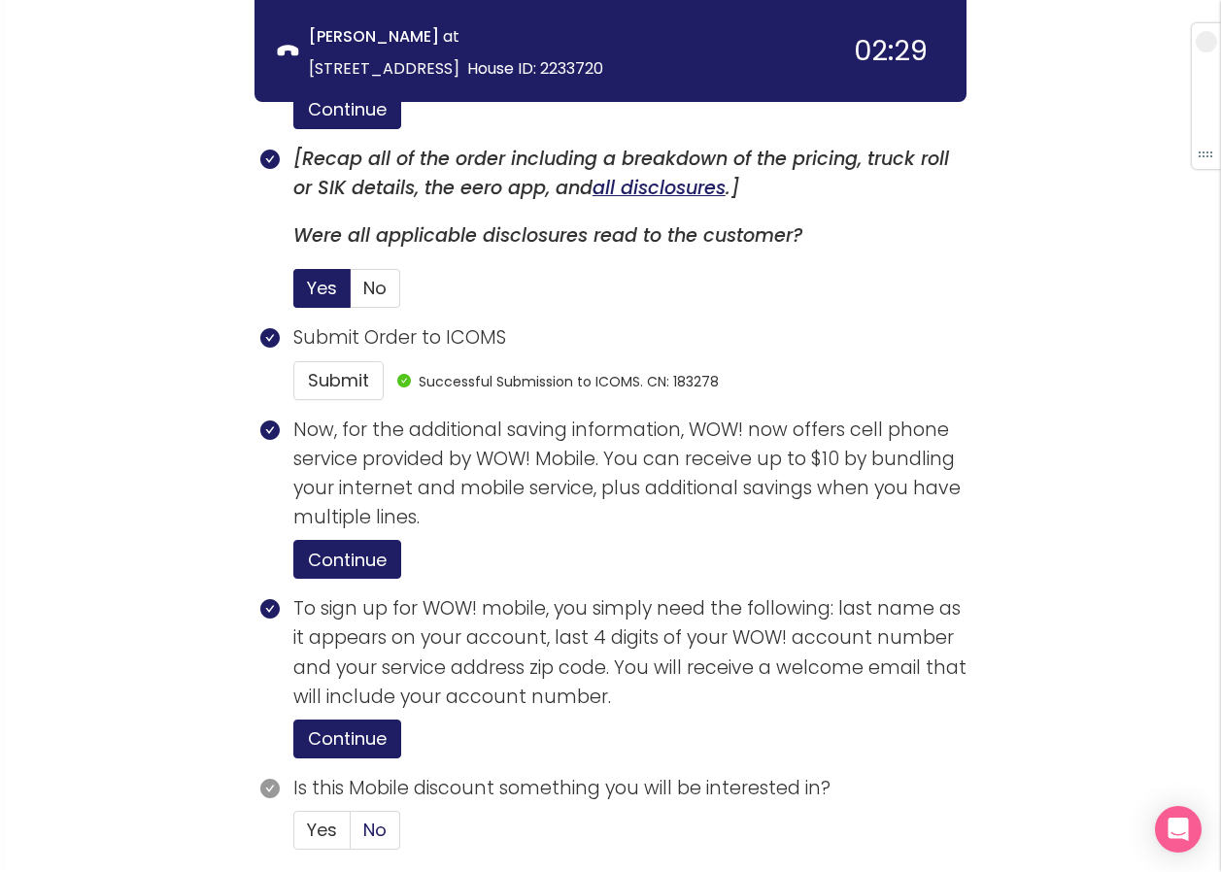
click at [377, 818] on span "No" at bounding box center [374, 830] width 23 height 24
click at [351, 836] on input "No" at bounding box center [351, 836] width 0 height 0
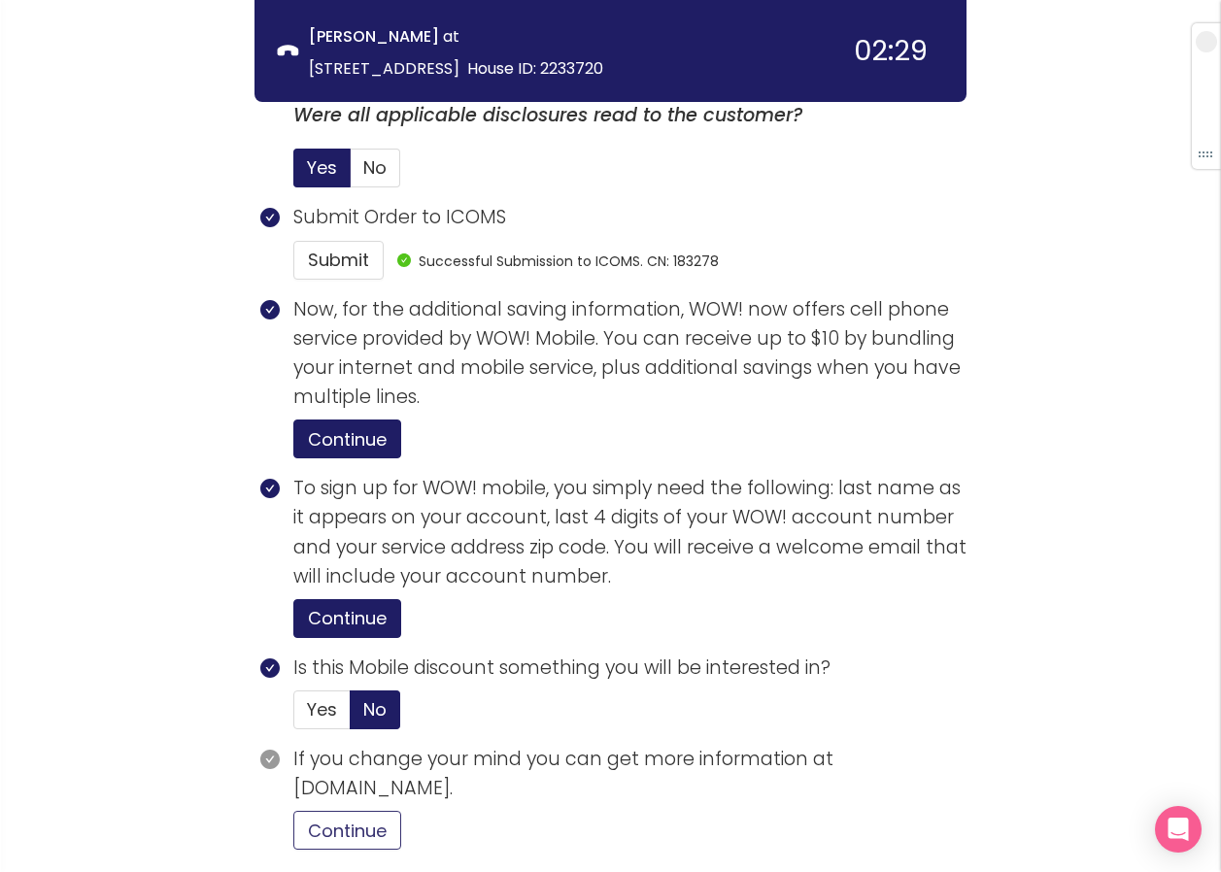
click at [386, 811] on button "Continue" at bounding box center [347, 830] width 108 height 39
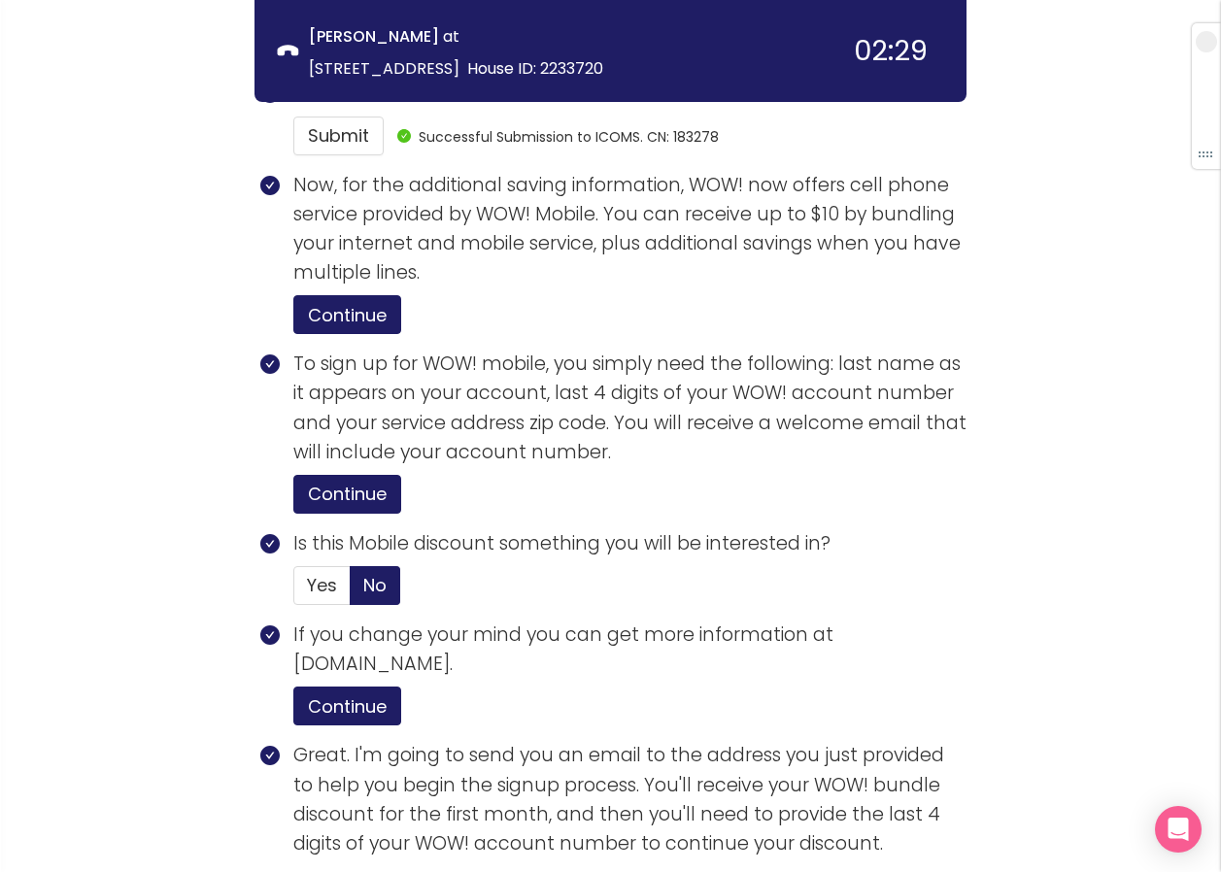
scroll to position [4801, 0]
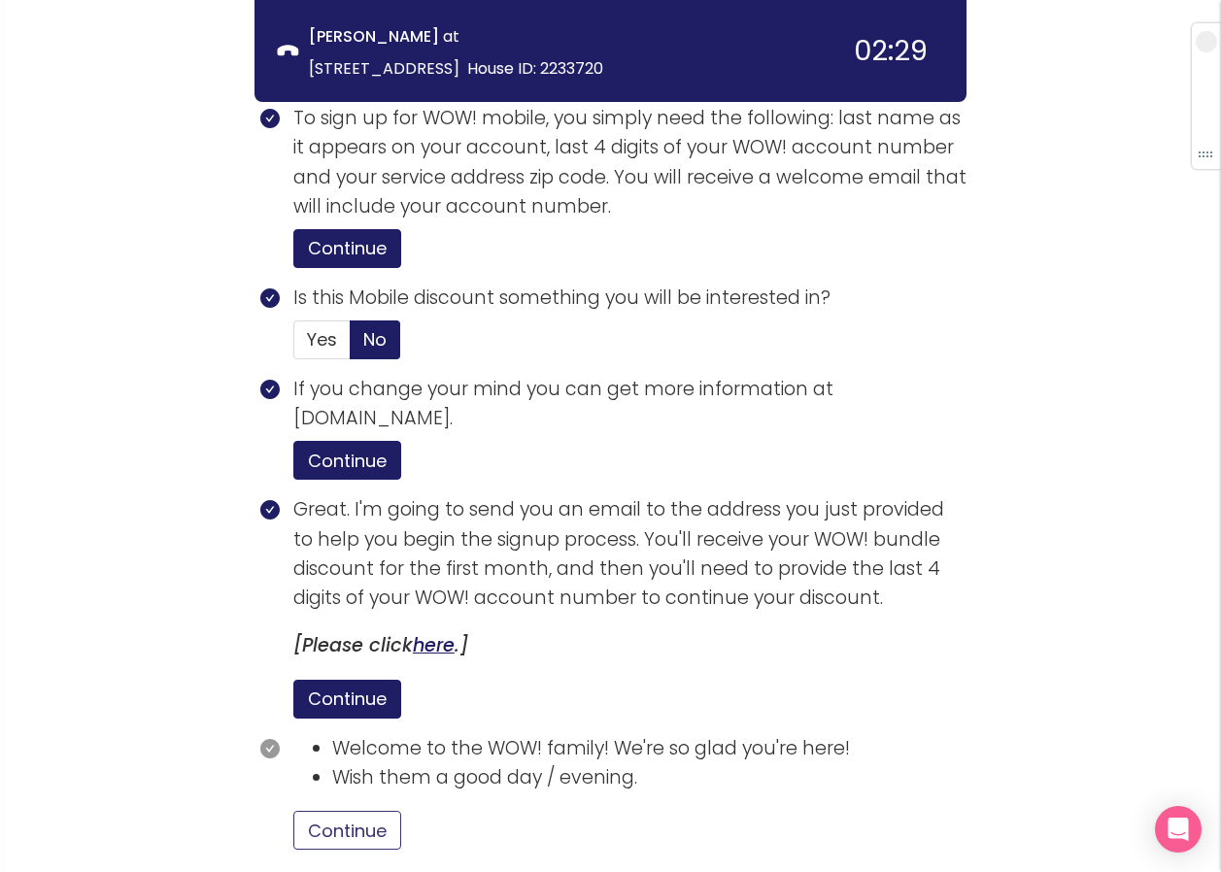
click at [357, 811] on button "Continue" at bounding box center [347, 830] width 108 height 39
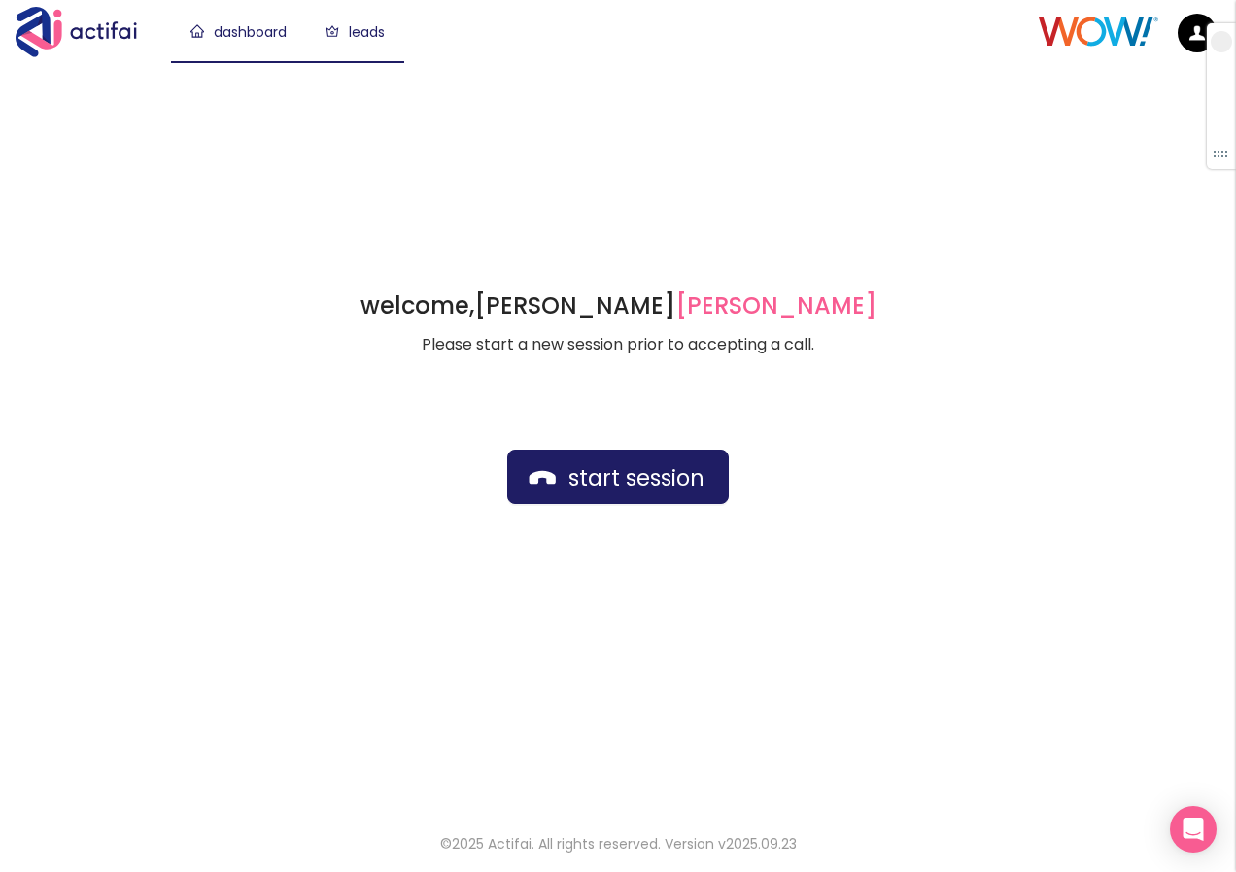
click at [372, 40] on link "leads" at bounding box center [354, 31] width 59 height 19
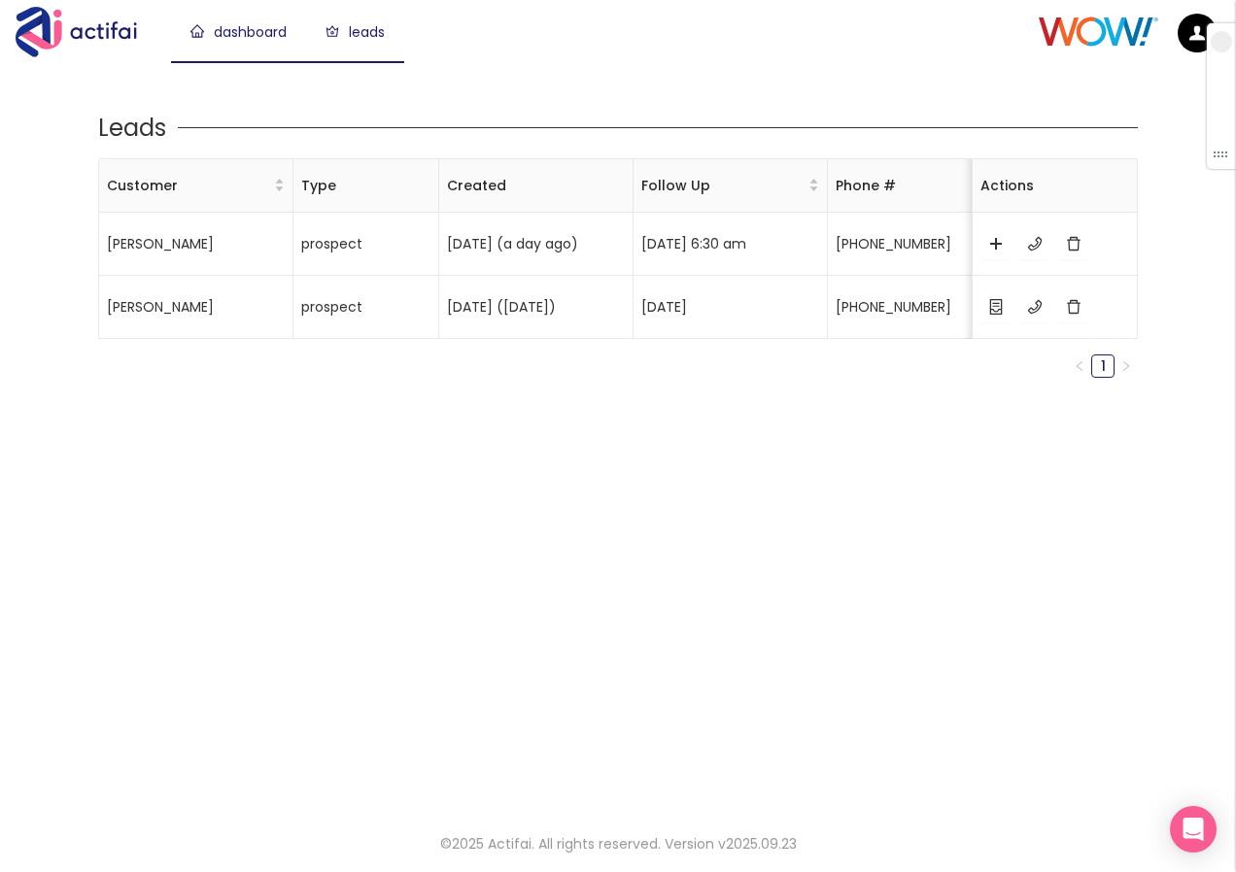
click at [244, 27] on link "dashboard" at bounding box center [238, 31] width 96 height 19
